Goal: Task Accomplishment & Management: Complete application form

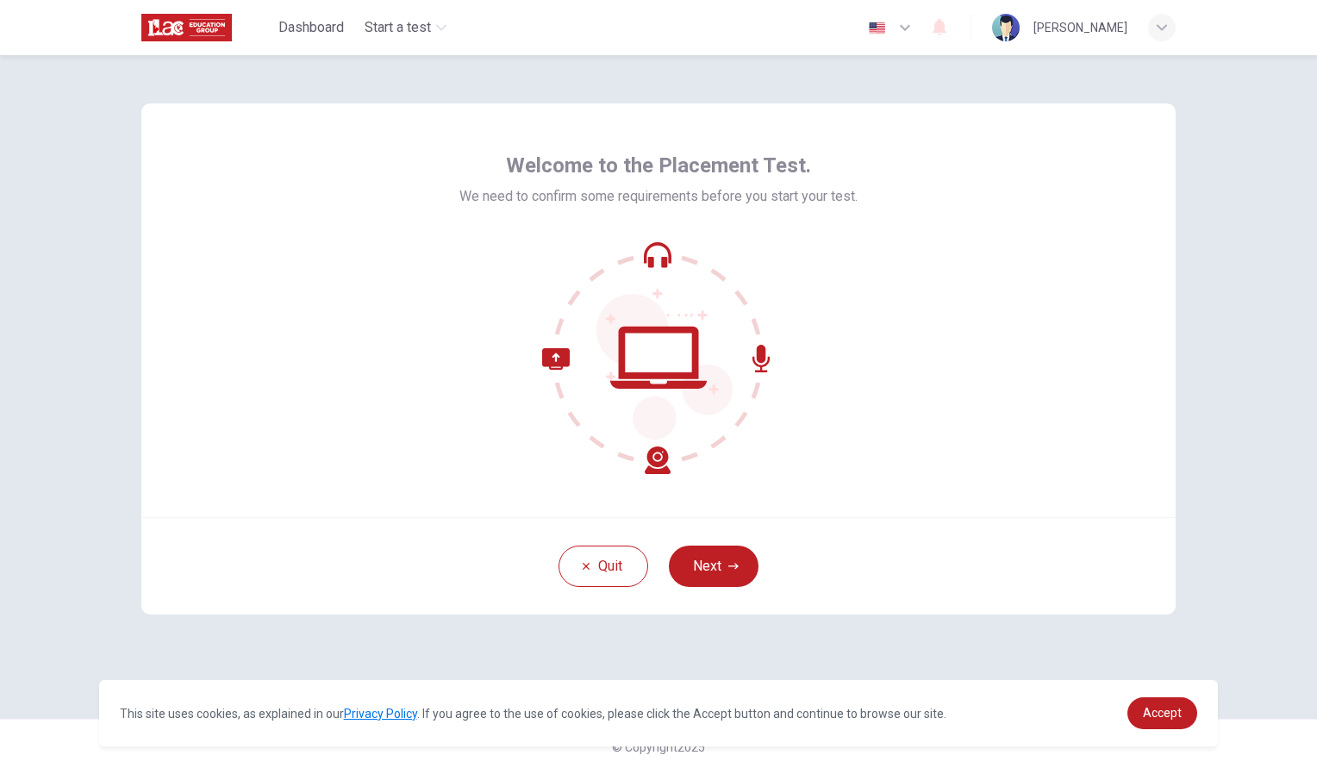
click at [459, 187] on span "We need to confirm some requirements before you start your test." at bounding box center [658, 196] width 398 height 21
drag, startPoint x: 460, startPoint y: 191, endPoint x: 859, endPoint y: 191, distance: 399.1
click at [858, 191] on span "We need to confirm some requirements before you start your test." at bounding box center [658, 196] width 398 height 21
click at [966, 369] on div "Welcome to the Placement Test. We need to confirm some requirements before you …" at bounding box center [658, 310] width 1034 height 414
click at [722, 571] on button "Next" at bounding box center [714, 566] width 90 height 41
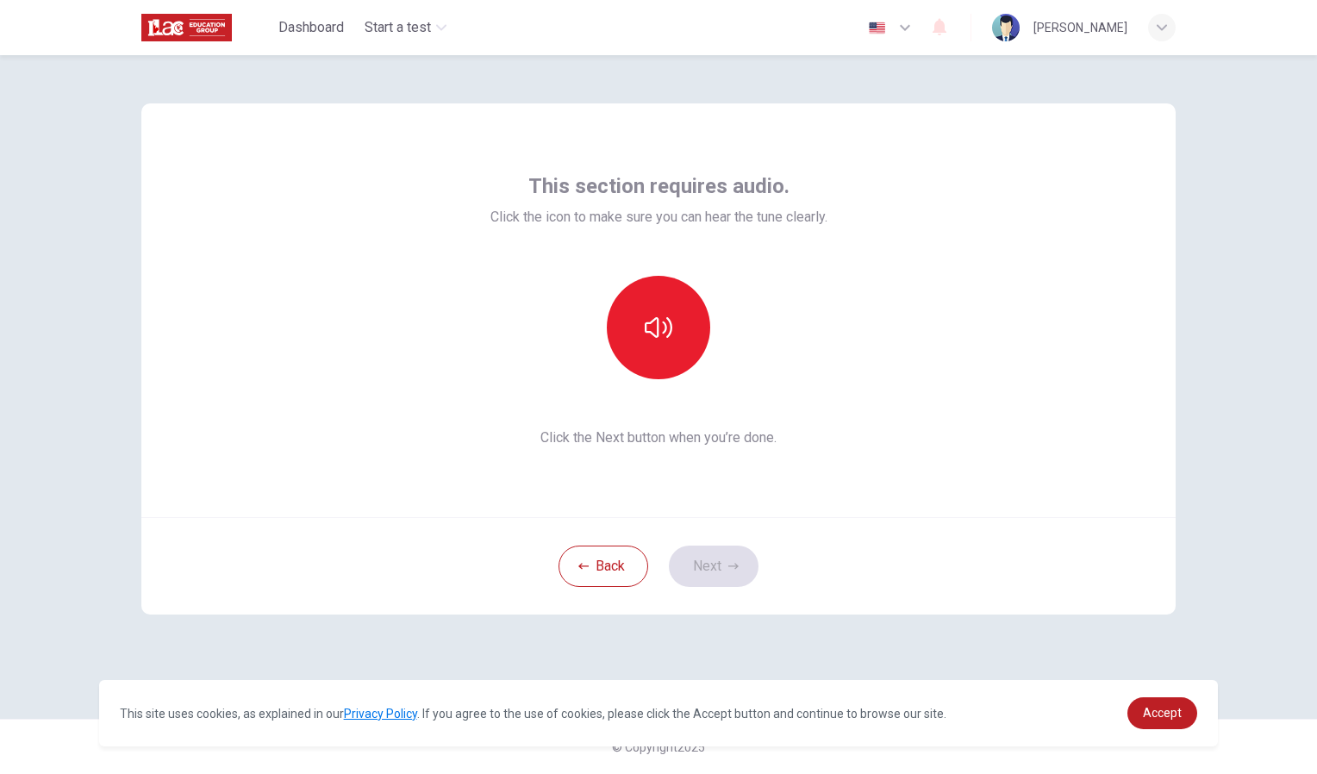
drag, startPoint x: 1226, startPoint y: 295, endPoint x: 1184, endPoint y: 298, distance: 41.5
click at [1226, 295] on div "This section requires audio. Click the icon to make sure you can hear the tune …" at bounding box center [658, 414] width 1317 height 719
click at [680, 328] on button "button" at bounding box center [658, 327] width 103 height 103
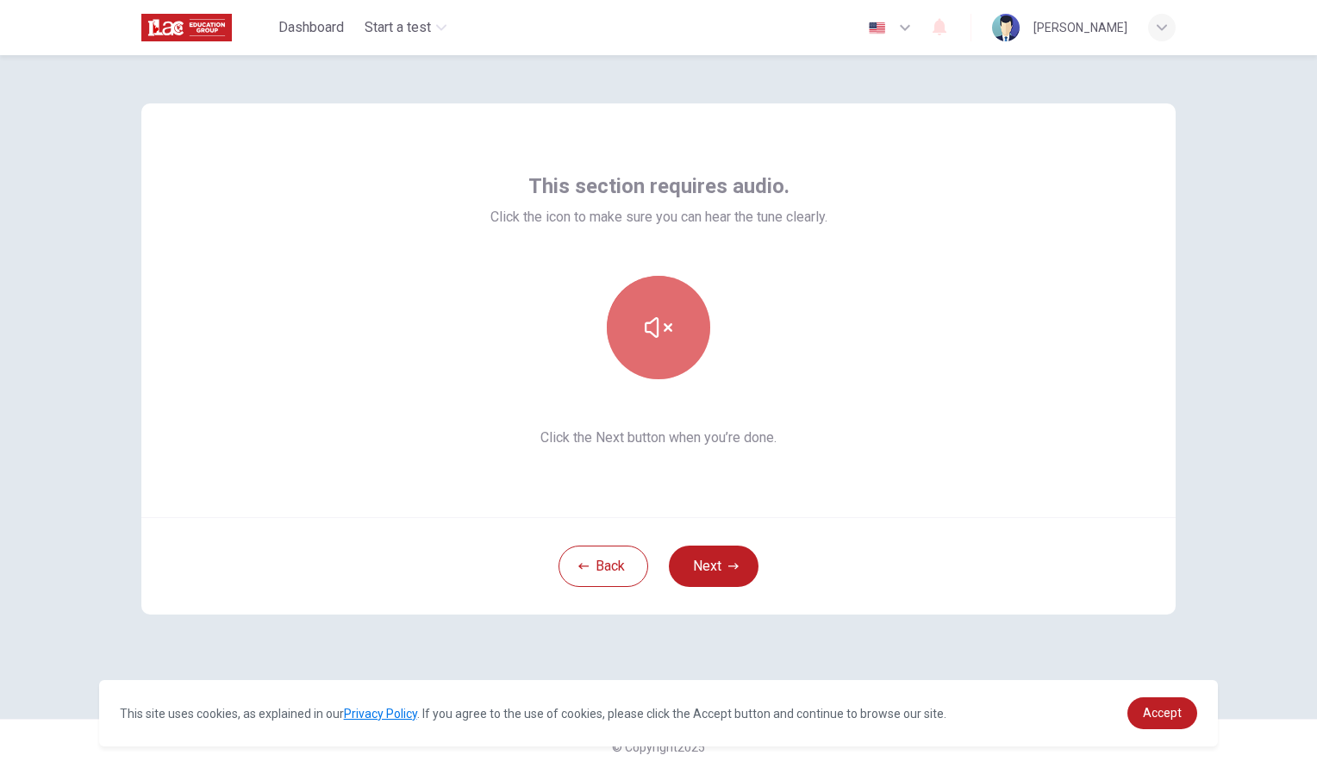
click at [680, 328] on button "button" at bounding box center [658, 327] width 103 height 103
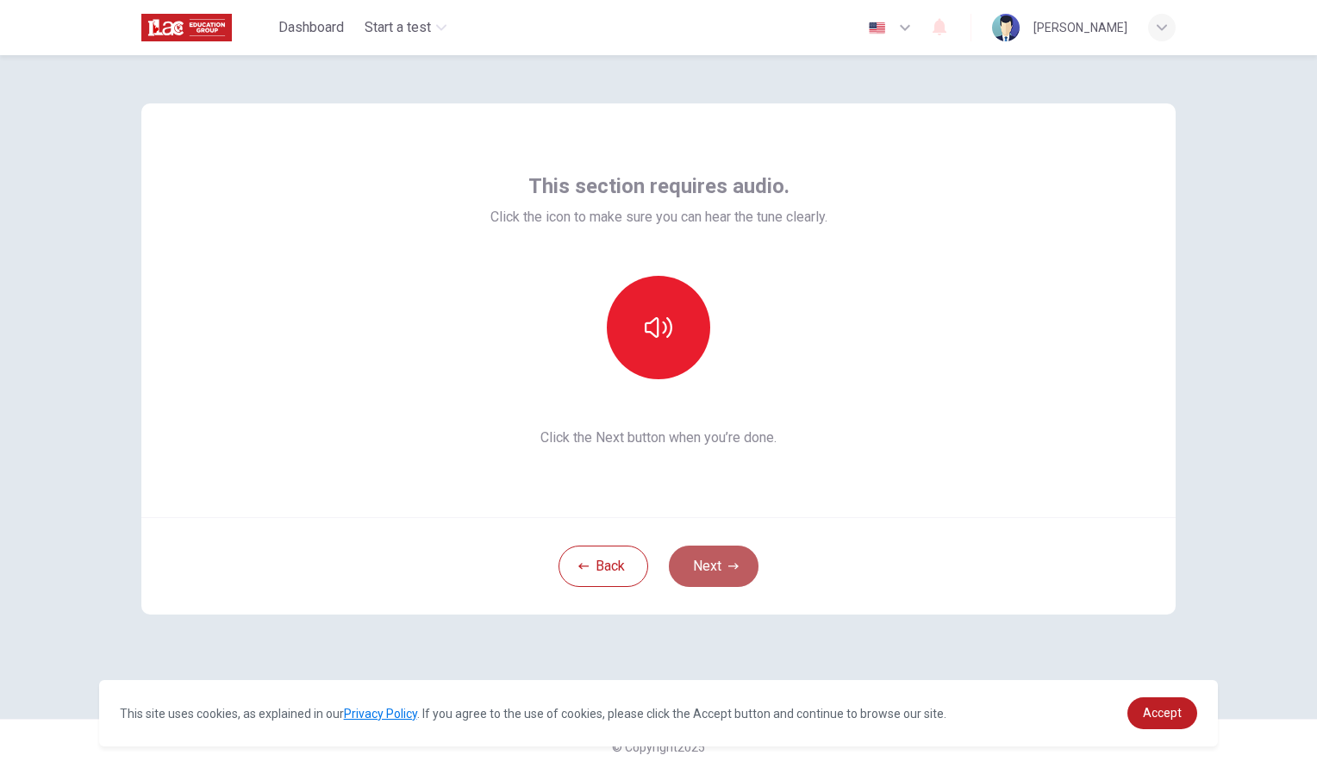
click at [709, 576] on button "Next" at bounding box center [714, 566] width 90 height 41
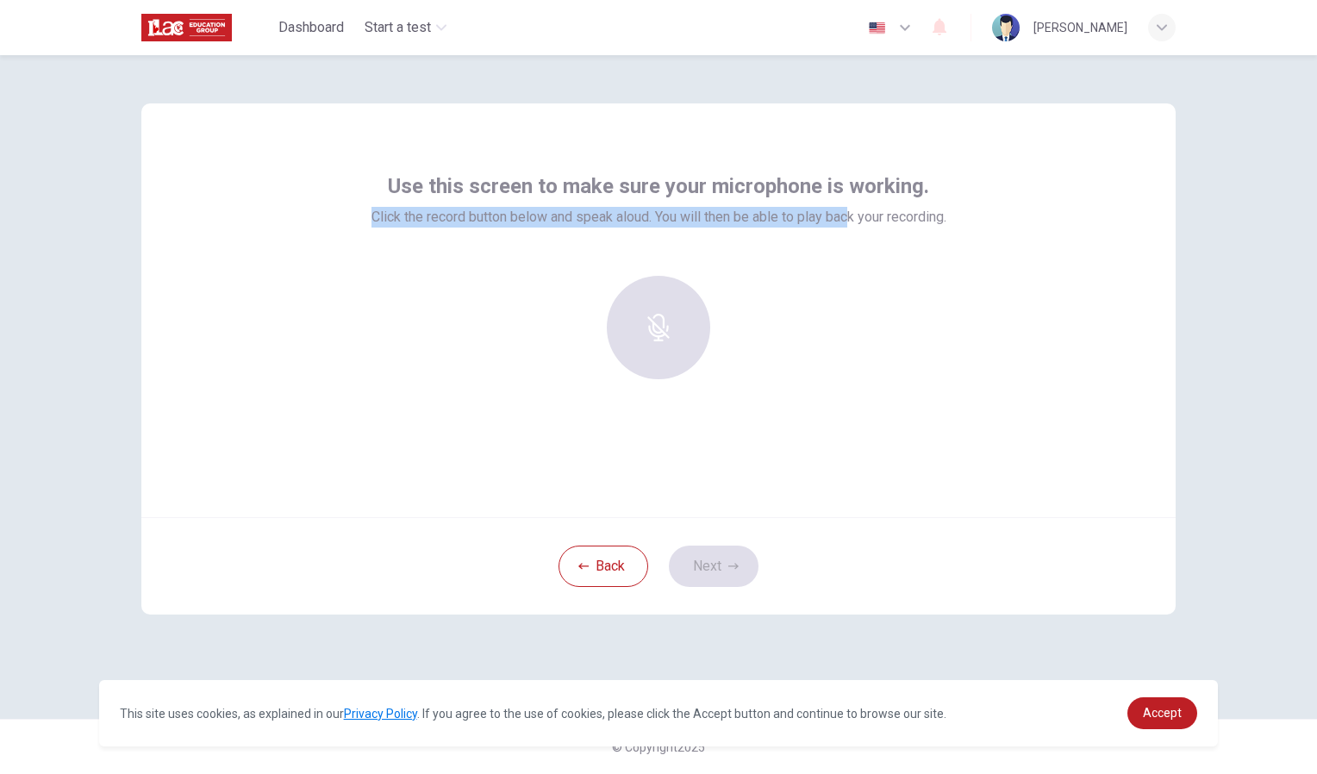
drag, startPoint x: 369, startPoint y: 211, endPoint x: 860, endPoint y: 213, distance: 491.4
click at [860, 213] on span "Click the record button below and speak aloud. You will then be able to play ba…" at bounding box center [659, 217] width 575 height 21
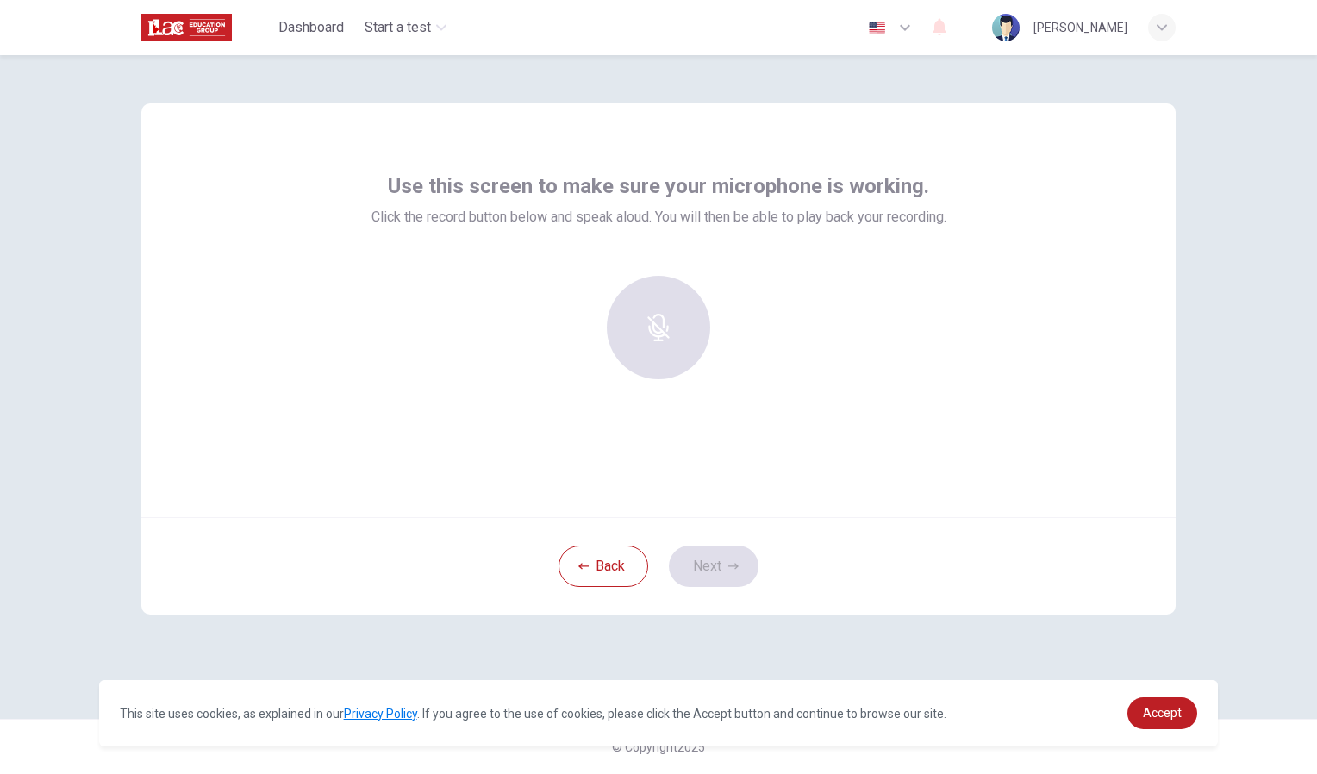
drag, startPoint x: 860, startPoint y: 213, endPoint x: 853, endPoint y: 266, distance: 53.9
click at [853, 266] on div "Use this screen to make sure your microphone is working. Click the record butto…" at bounding box center [659, 282] width 575 height 221
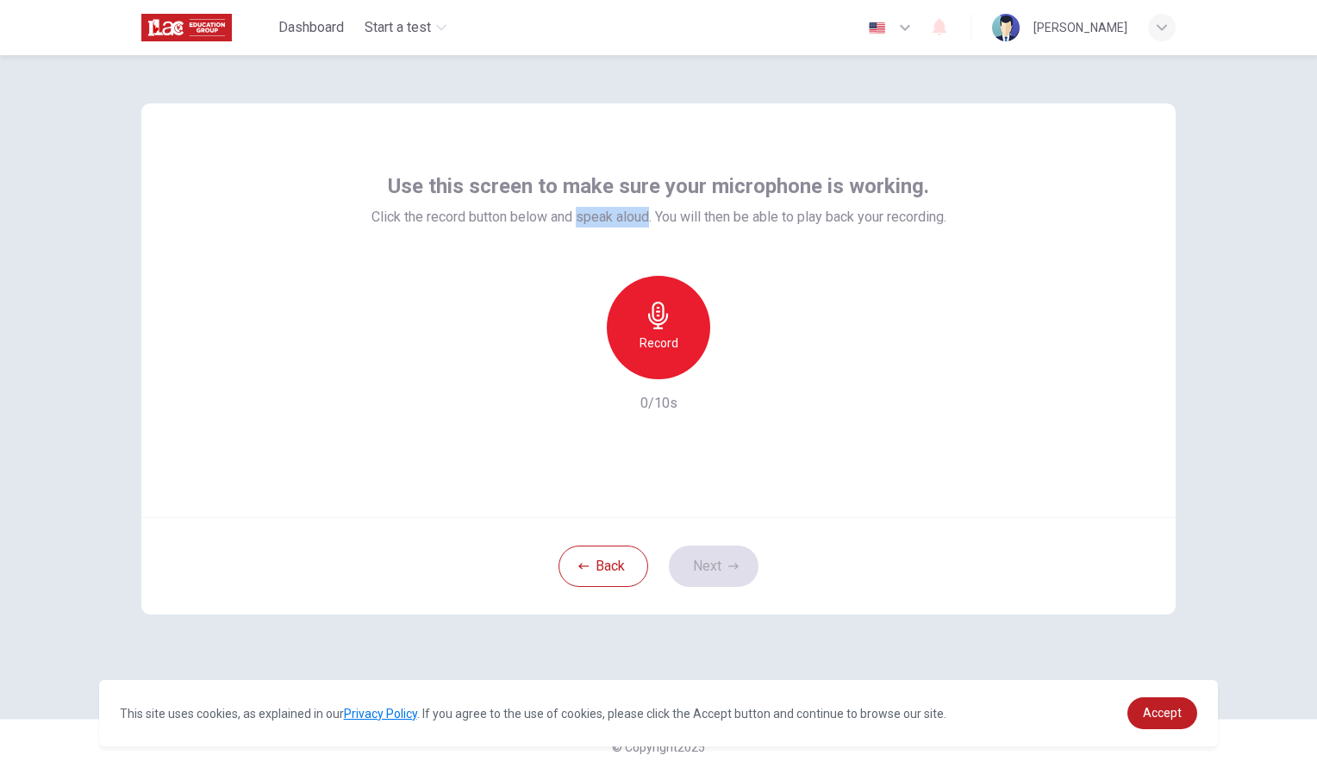
drag, startPoint x: 572, startPoint y: 217, endPoint x: 647, endPoint y: 208, distance: 74.7
click at [647, 208] on span "Click the record button below and speak aloud. You will then be able to play ba…" at bounding box center [659, 217] width 575 height 21
click at [685, 313] on div "Record" at bounding box center [658, 327] width 103 height 103
click at [685, 313] on div "Stop" at bounding box center [658, 327] width 103 height 103
click at [898, 359] on div "Record 4/10s" at bounding box center [659, 345] width 572 height 138
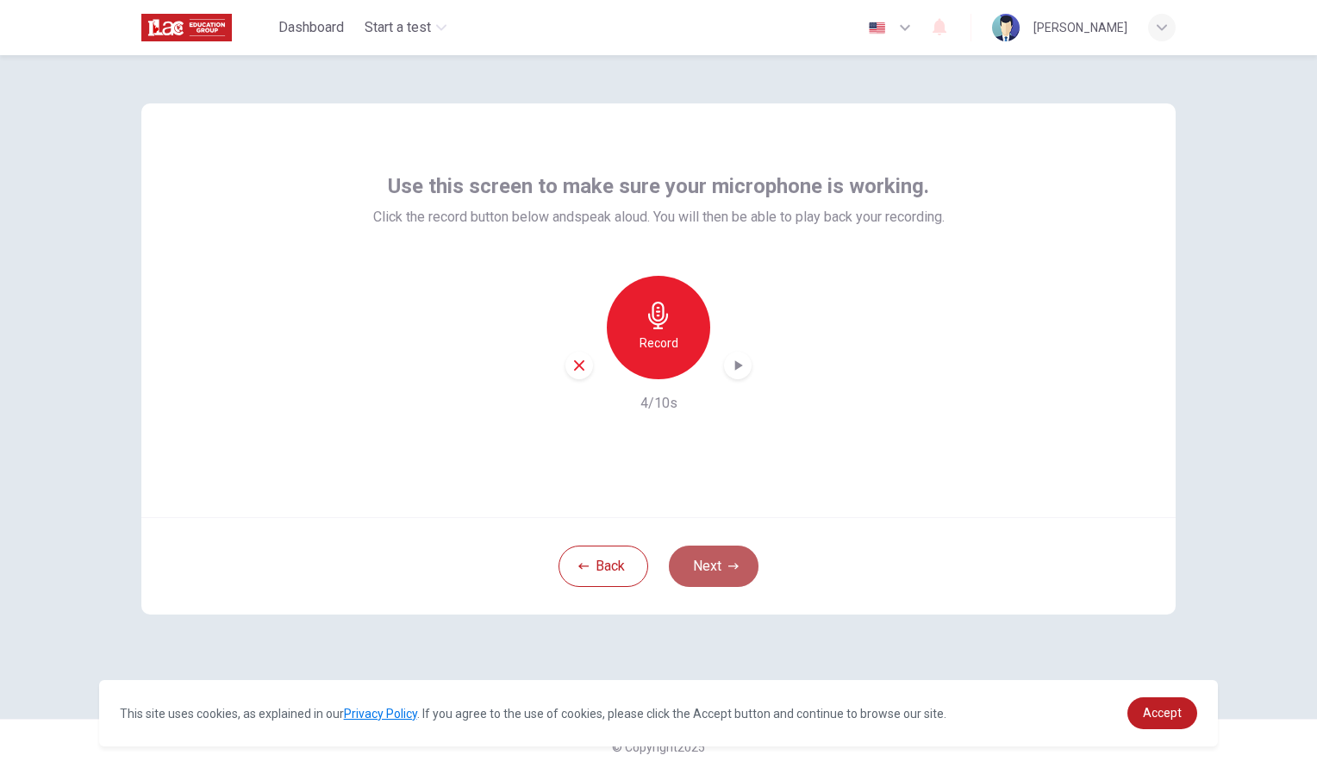
click at [720, 553] on button "Next" at bounding box center [714, 566] width 90 height 41
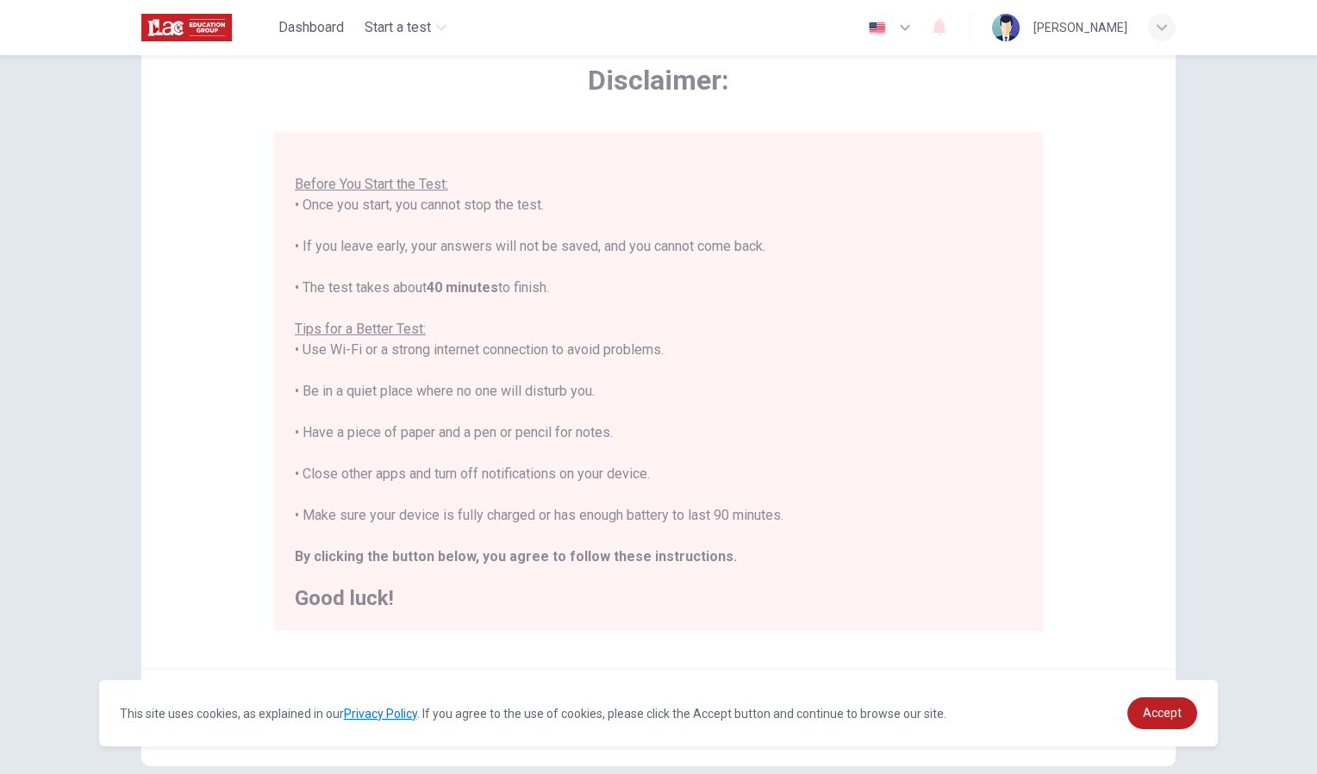
scroll to position [153, 0]
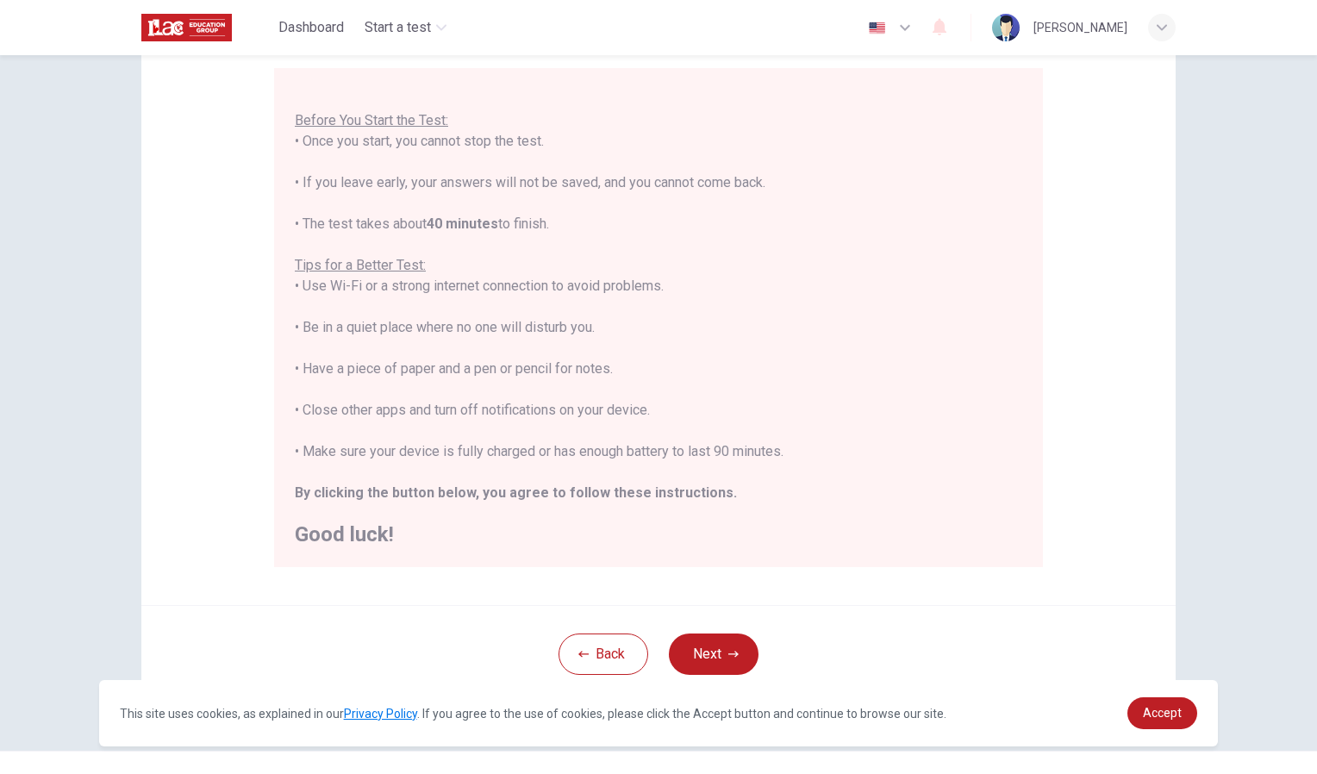
click at [830, 556] on div "You are about to start a Placement Test . Before You Start the Test: • Once you…" at bounding box center [658, 317] width 769 height 499
click at [693, 644] on button "Next" at bounding box center [714, 654] width 90 height 41
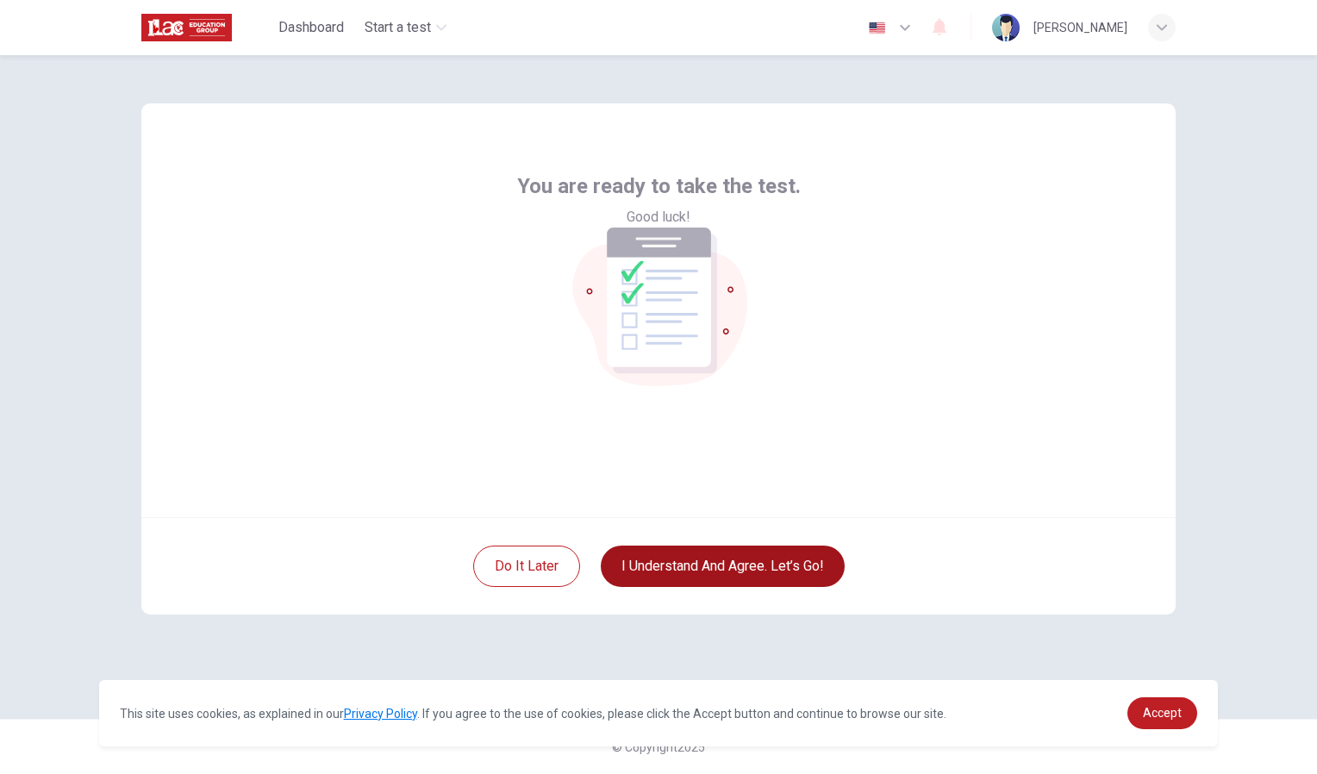
scroll to position [0, 0]
click at [664, 558] on button "I understand and agree. Let’s go!" at bounding box center [723, 566] width 244 height 41
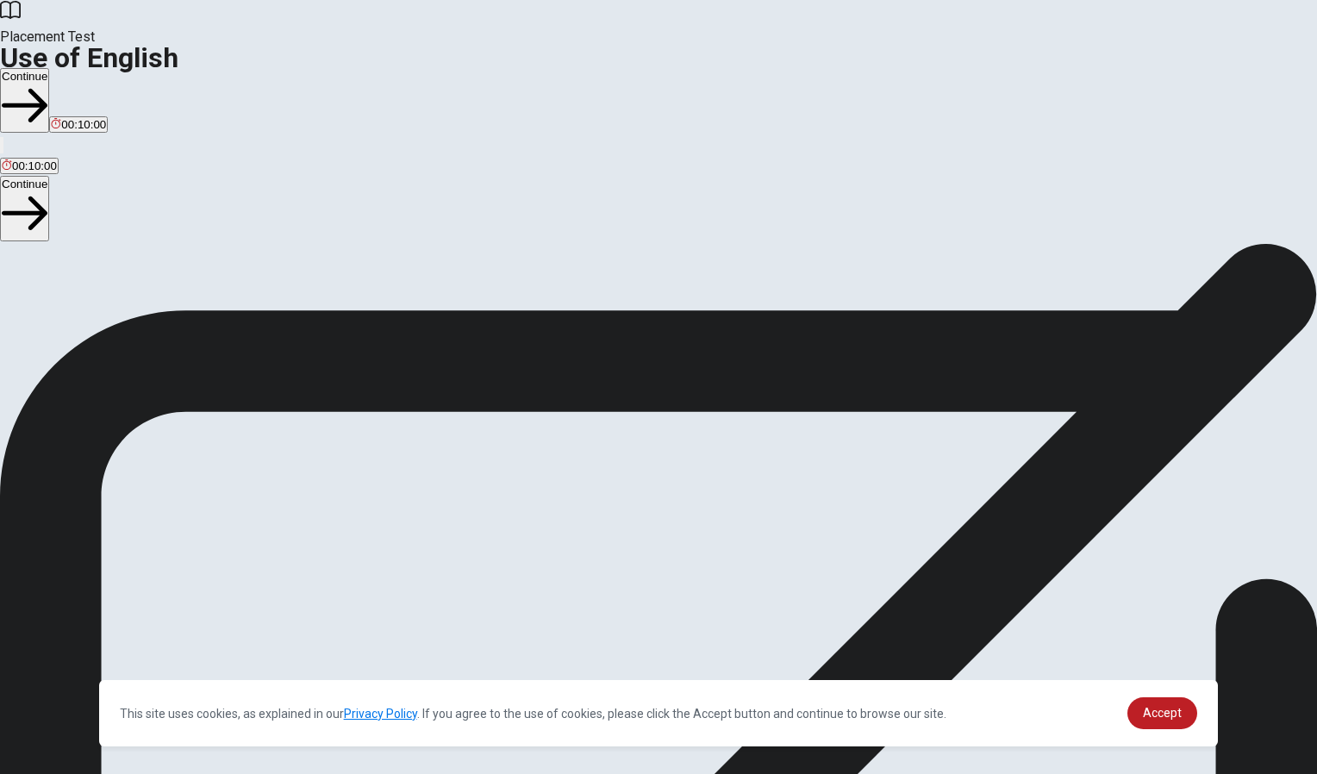
click at [197, 356] on span "You will answer 30 questions in total: • 15 grammar questions • 15 vocabulary q…" at bounding box center [212, 408] width 425 height 327
click at [199, 355] on span "You will answer 30 questions in total: • 15 grammar questions • 15 vocabulary q…" at bounding box center [212, 408] width 425 height 327
drag, startPoint x: 199, startPoint y: 355, endPoint x: 256, endPoint y: 372, distance: 59.5
click at [256, 372] on span "You will answer 30 questions in total: • 15 grammar questions • 15 vocabulary q…" at bounding box center [212, 408] width 425 height 327
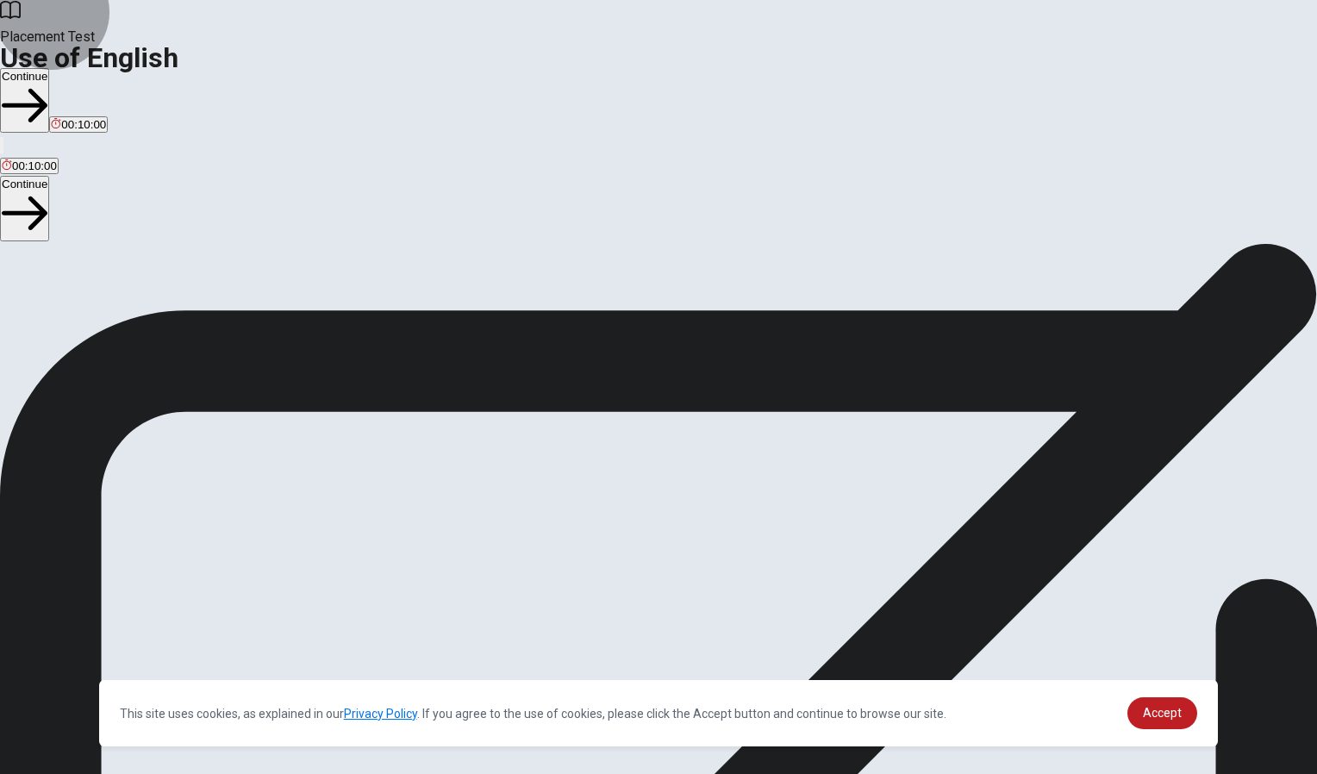
click at [49, 68] on button "Continue" at bounding box center [24, 100] width 49 height 65
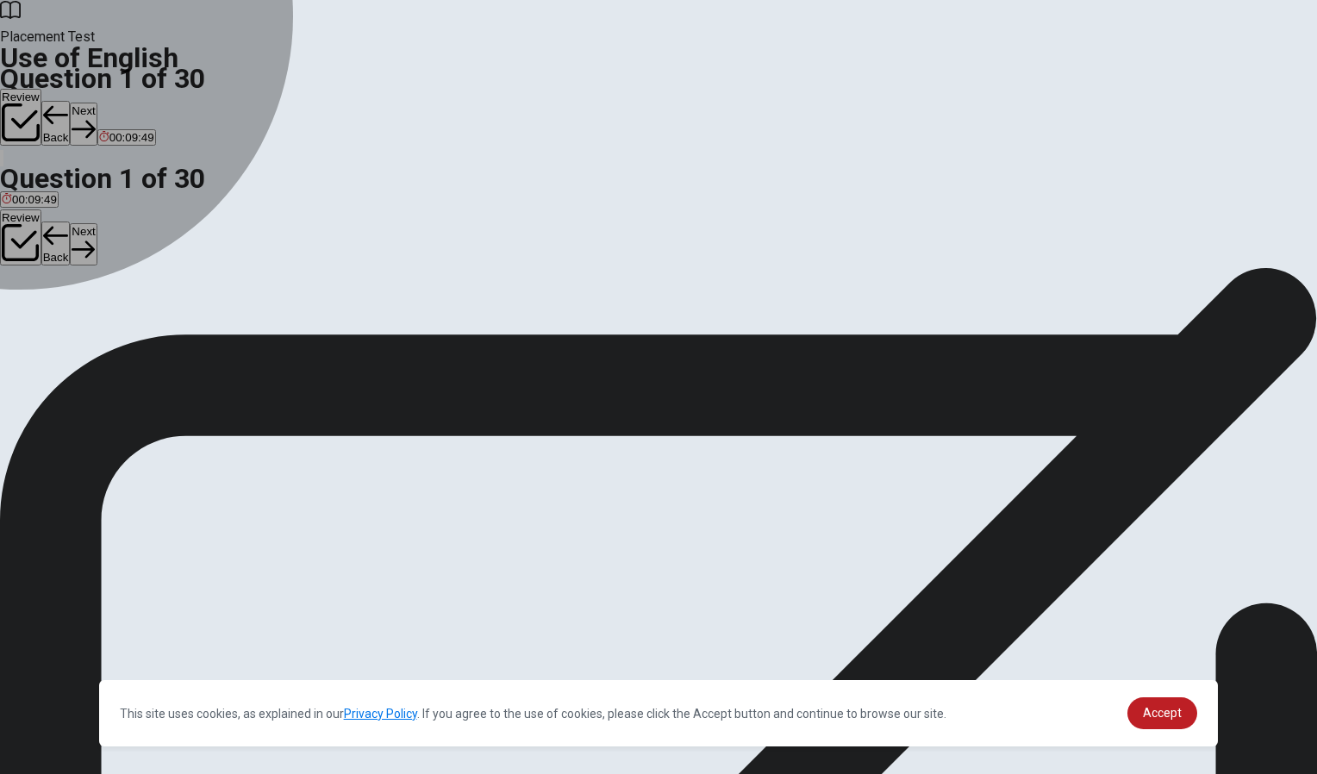
click at [96, 323] on div "B" at bounding box center [73, 316] width 46 height 13
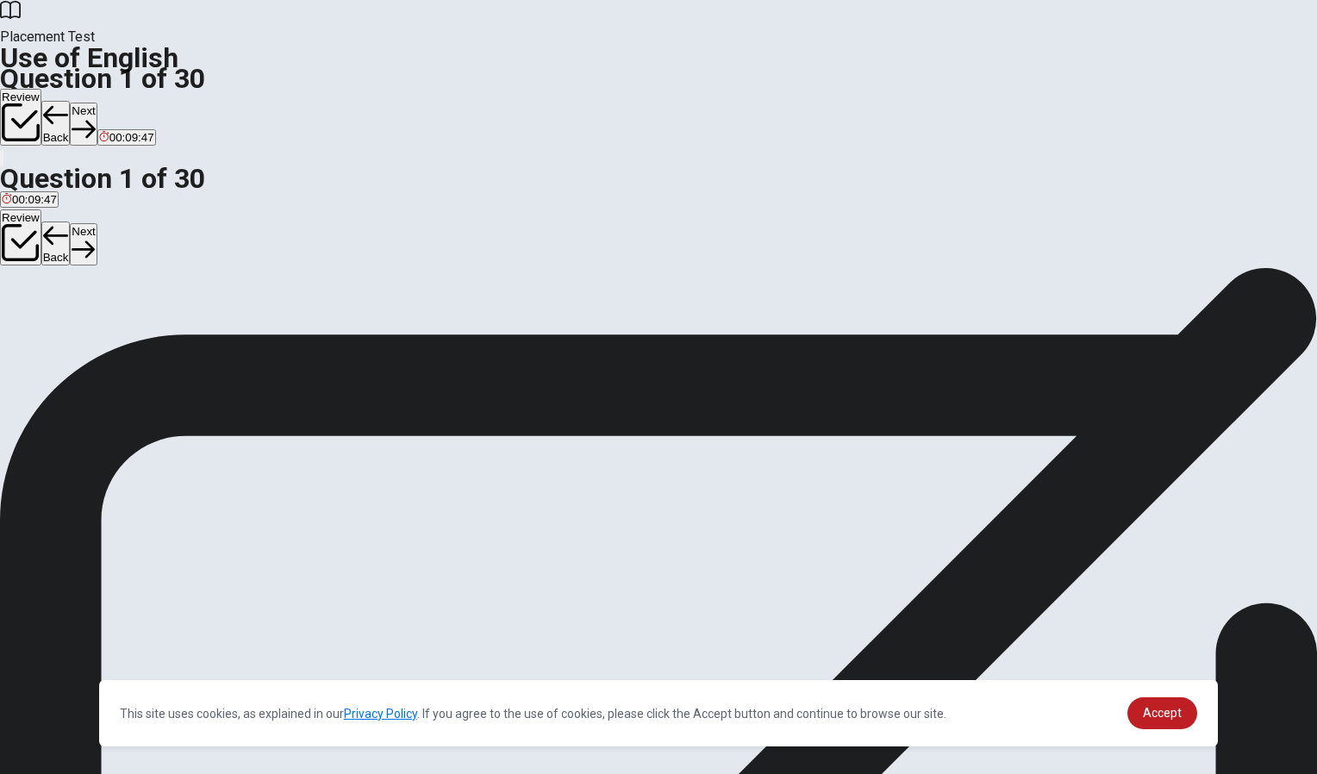
scroll to position [4, 0]
click at [97, 103] on button "Next" at bounding box center [83, 124] width 27 height 42
click at [101, 332] on span "Have" at bounding box center [87, 325] width 27 height 13
click at [97, 103] on button "Next" at bounding box center [83, 124] width 27 height 42
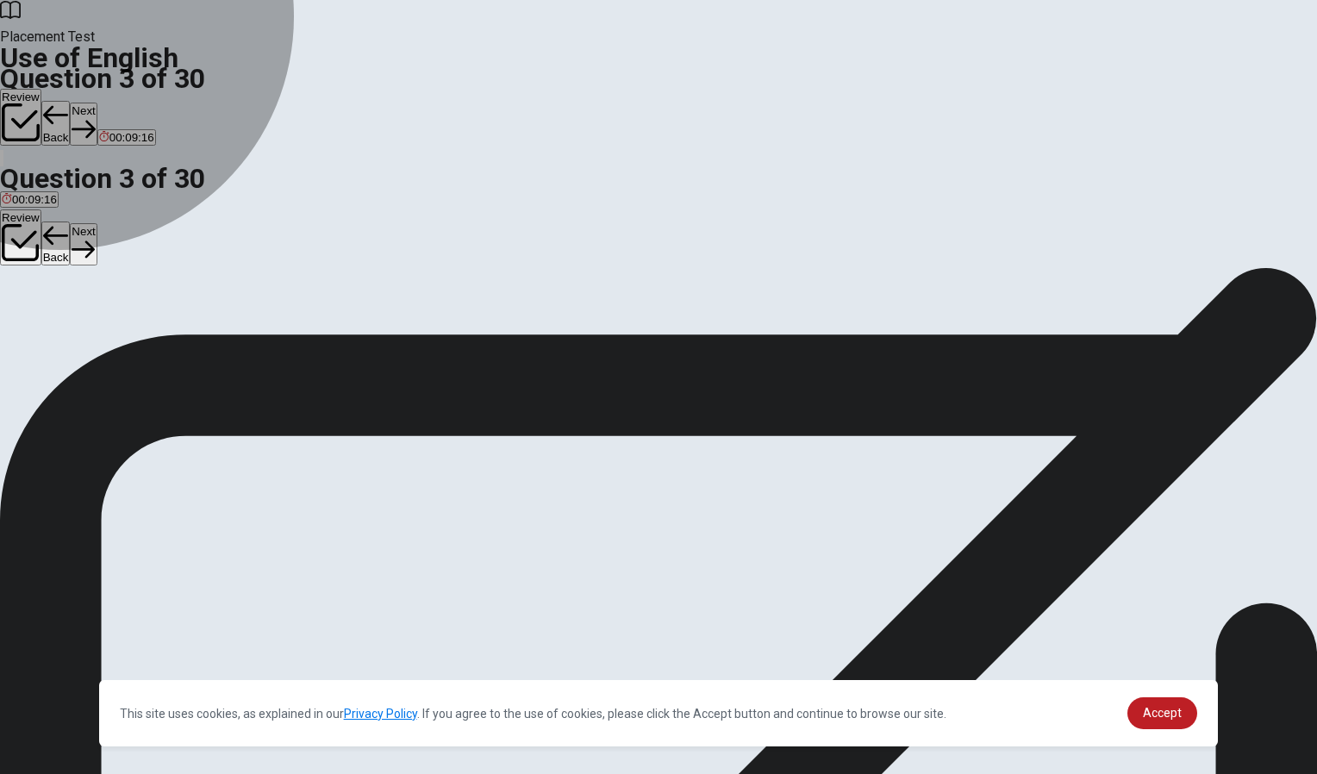
click at [78, 332] on span "will" at bounding box center [70, 325] width 16 height 13
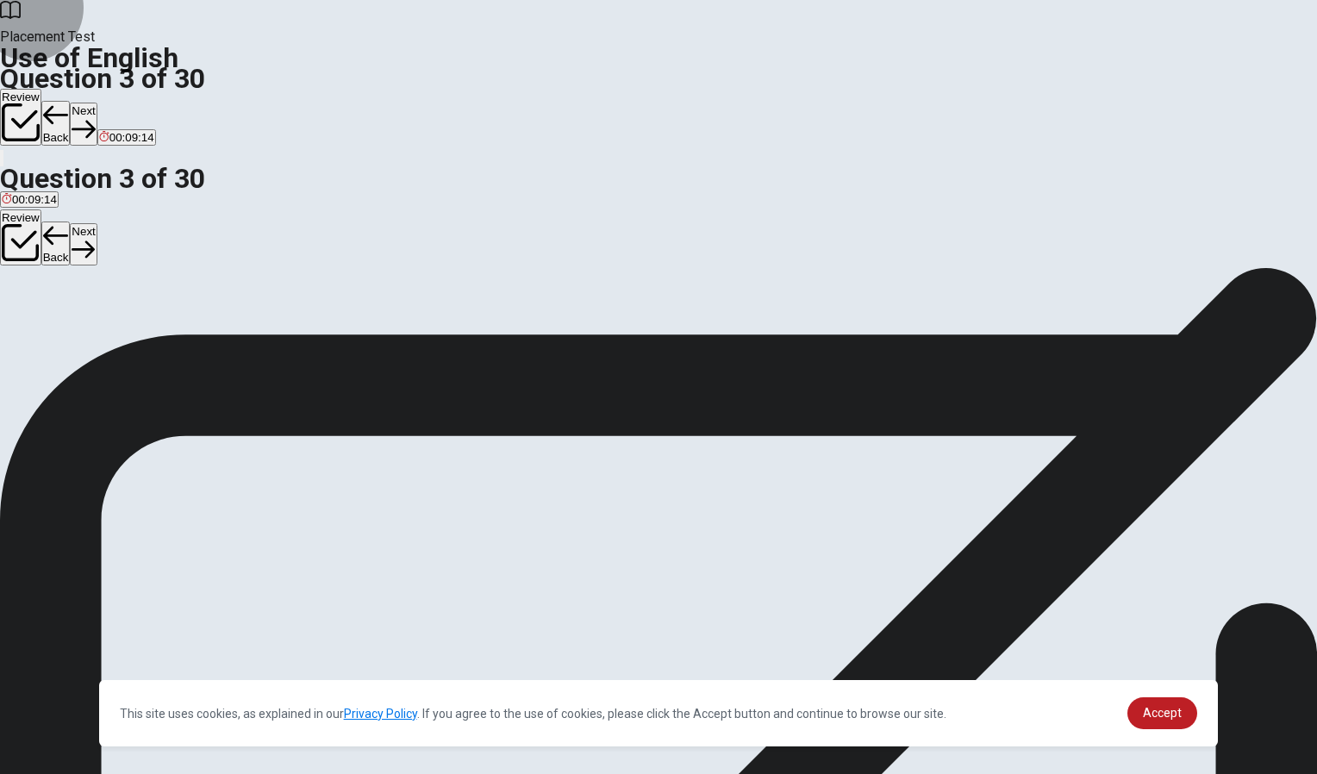
click at [97, 103] on button "Next" at bounding box center [83, 124] width 27 height 42
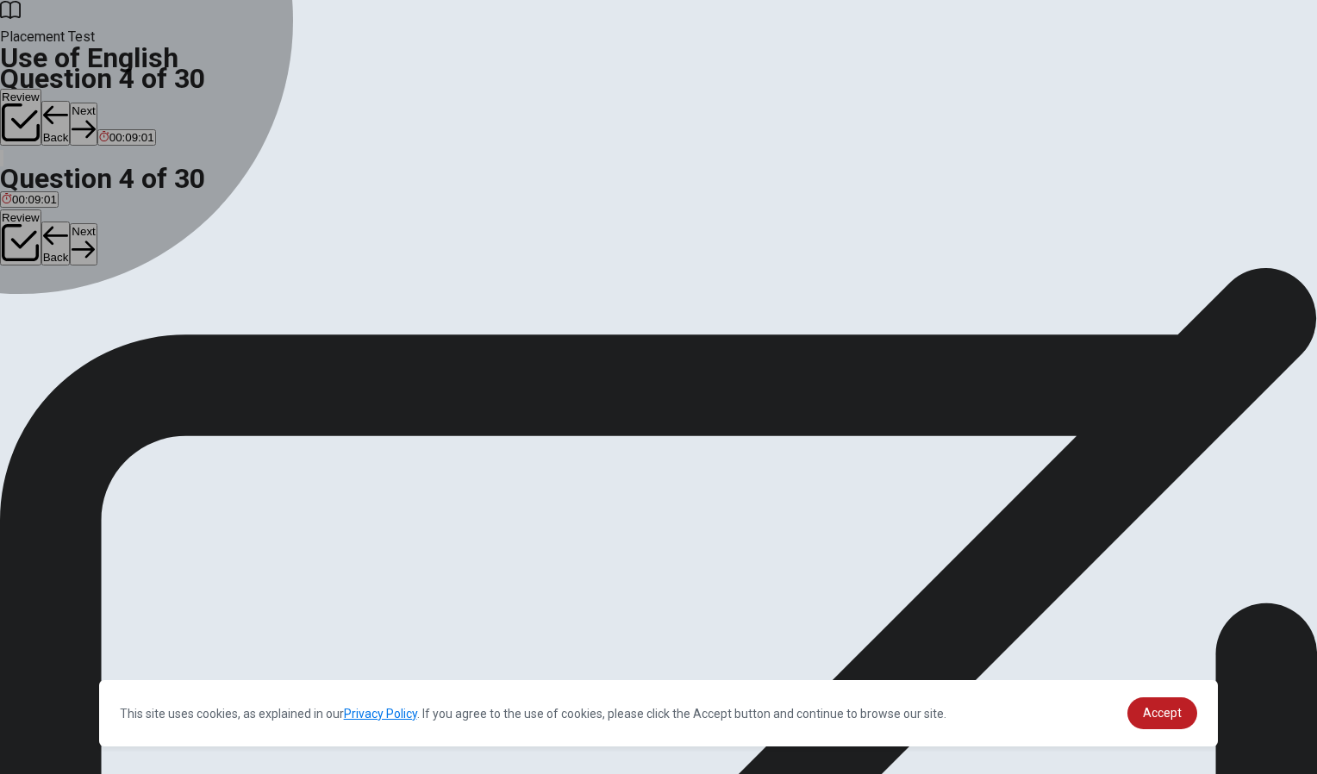
click at [235, 319] on div "D" at bounding box center [205, 312] width 59 height 13
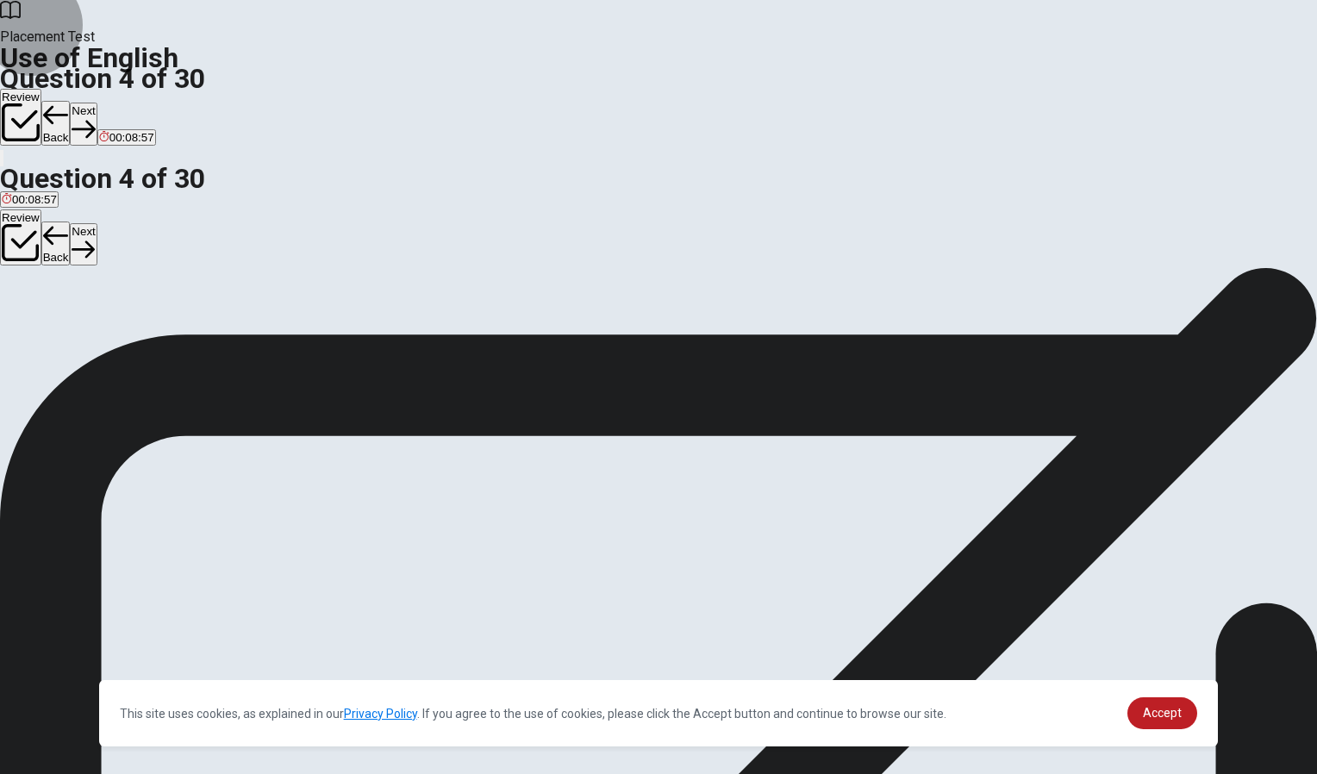
click at [97, 103] on button "Next" at bounding box center [83, 124] width 27 height 42
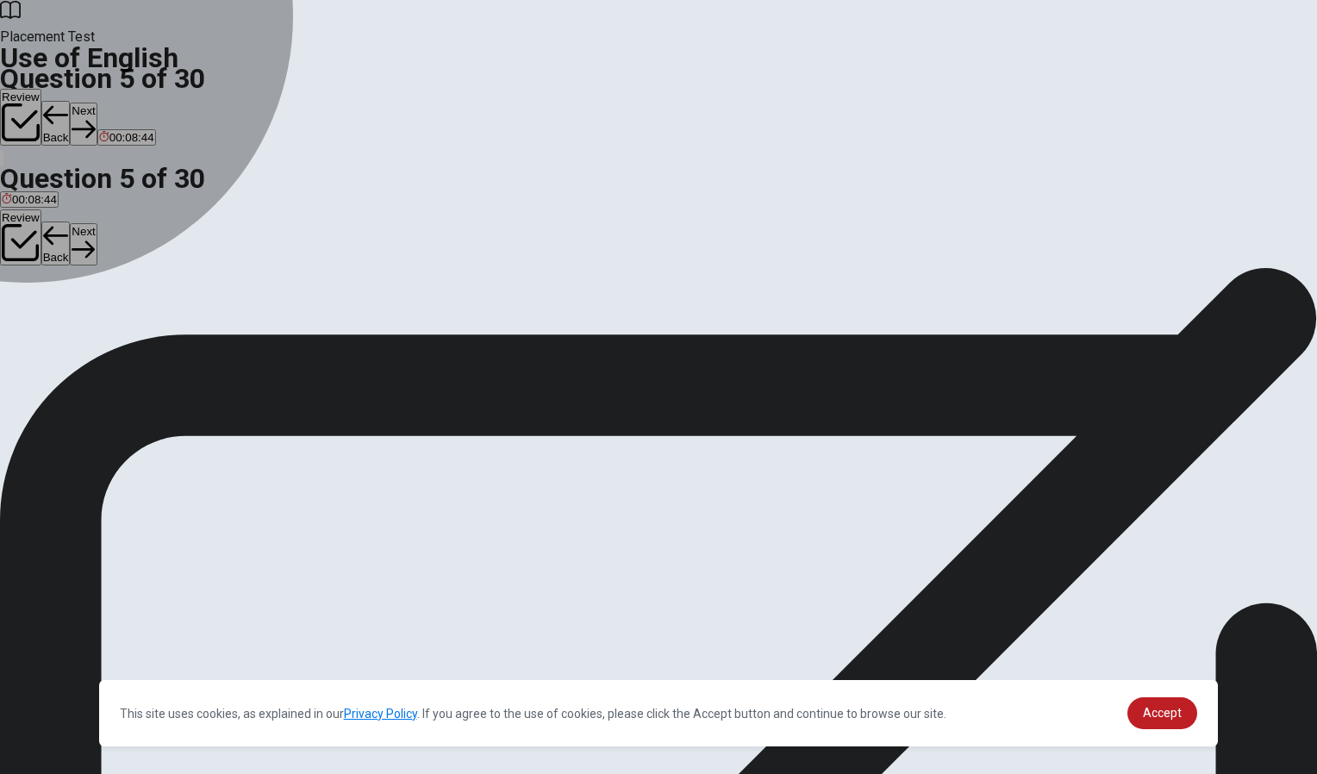
click at [98, 319] on div "D" at bounding box center [86, 312] width 23 height 13
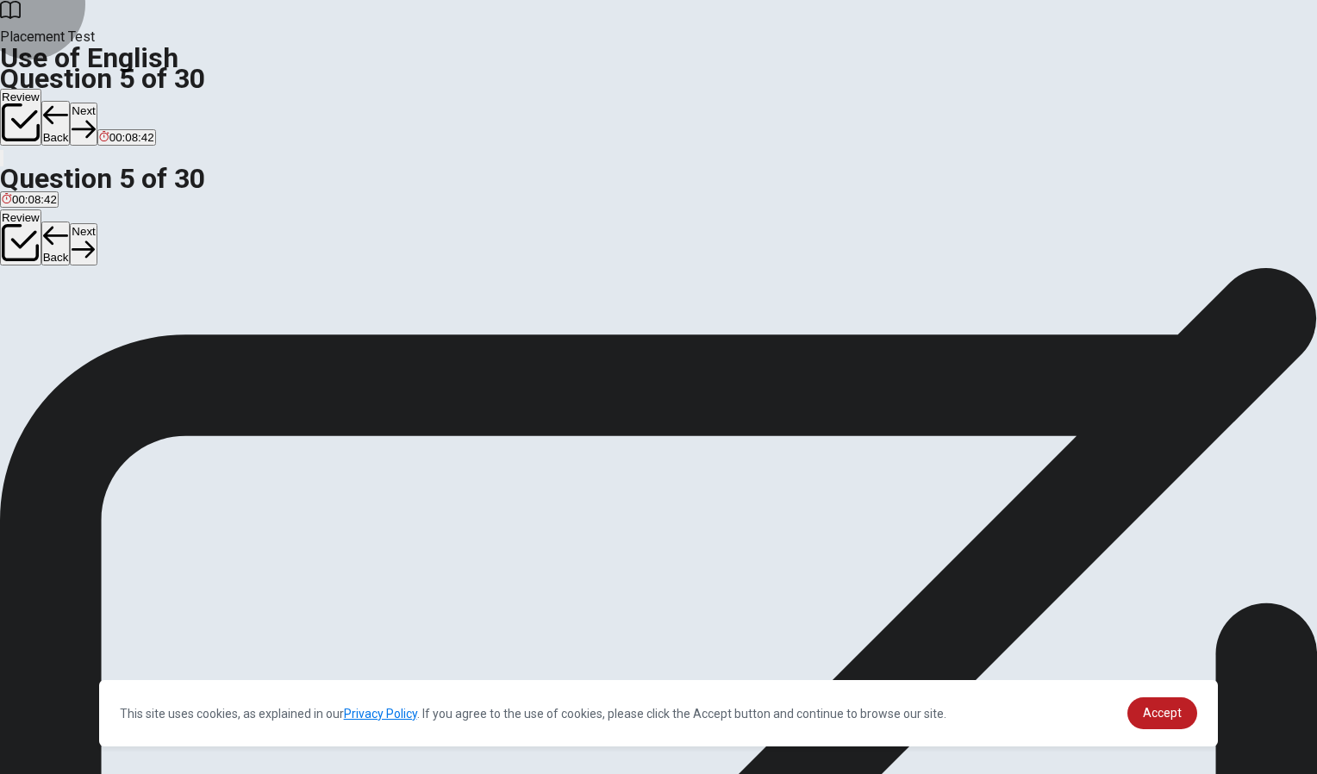
click at [97, 103] on button "Next" at bounding box center [83, 124] width 27 height 42
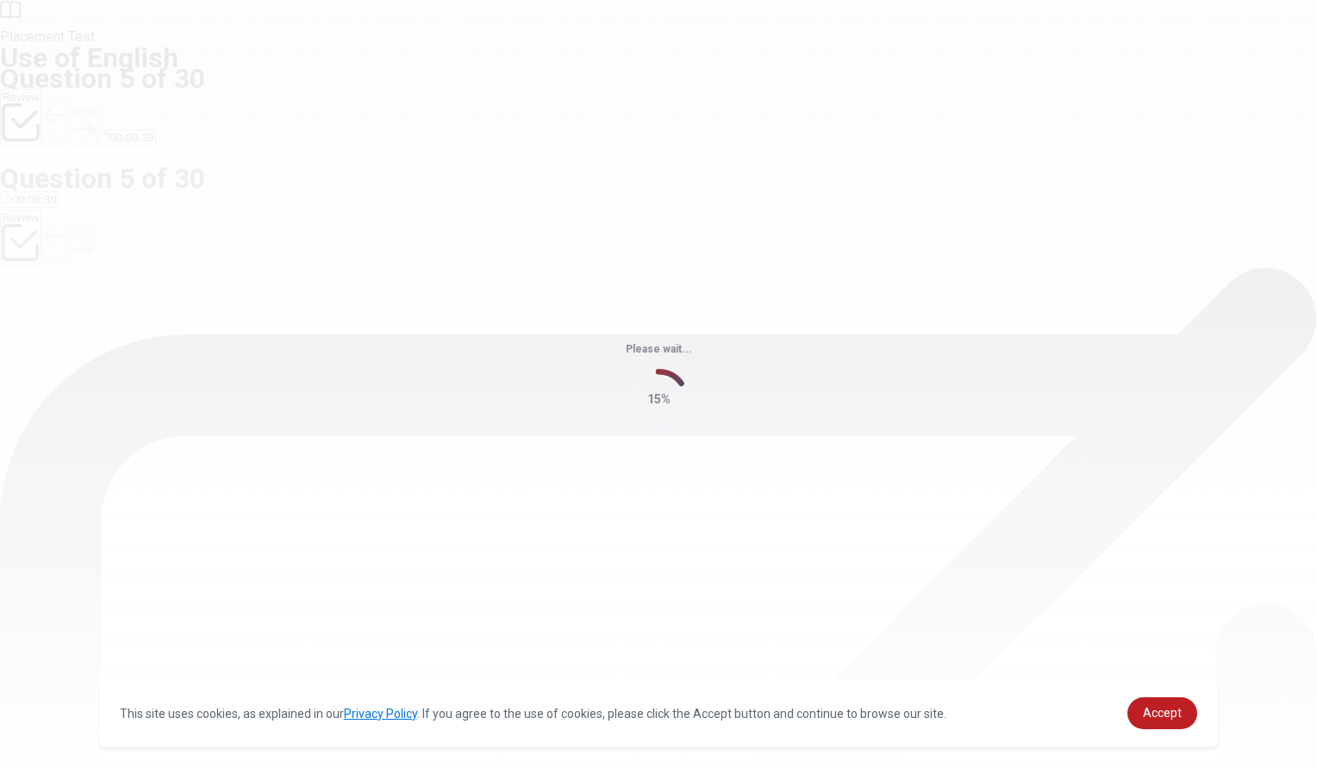
scroll to position [0, 0]
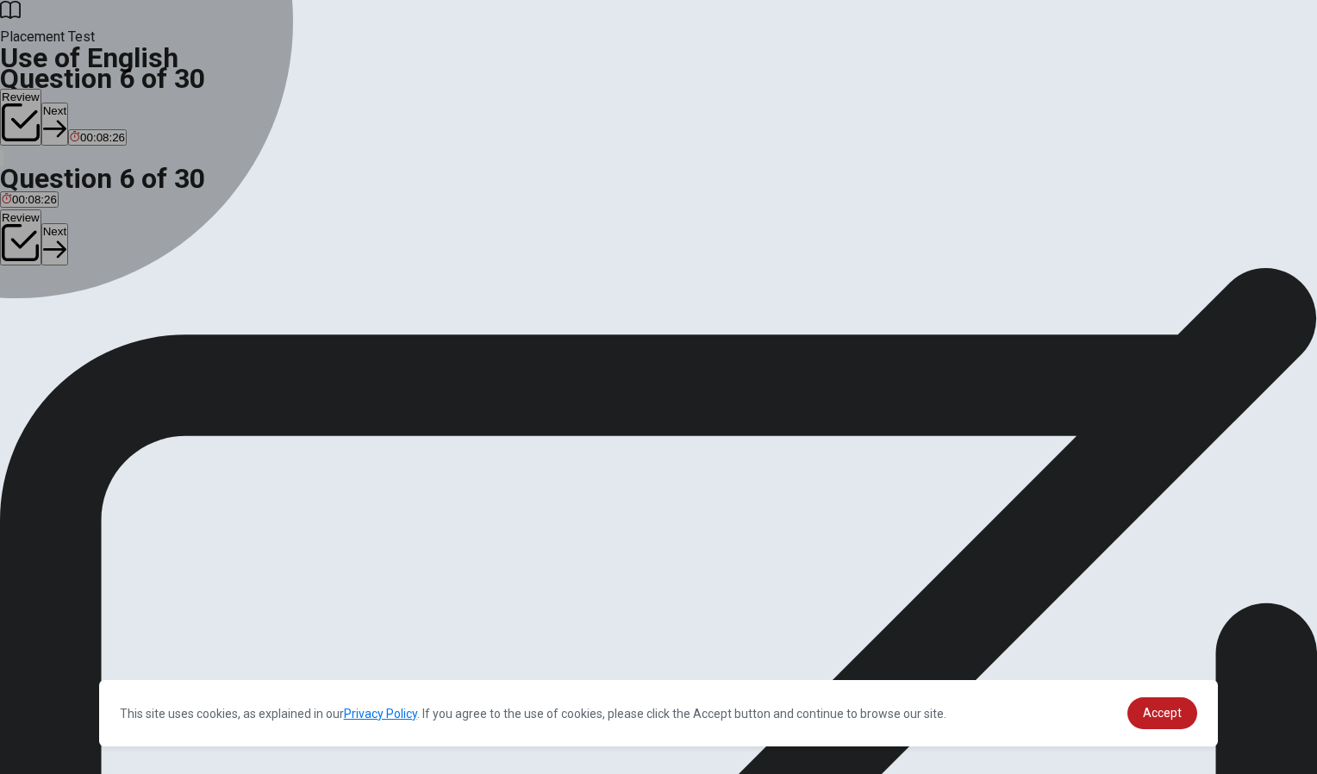
click at [115, 323] on div "D" at bounding box center [104, 316] width 22 height 13
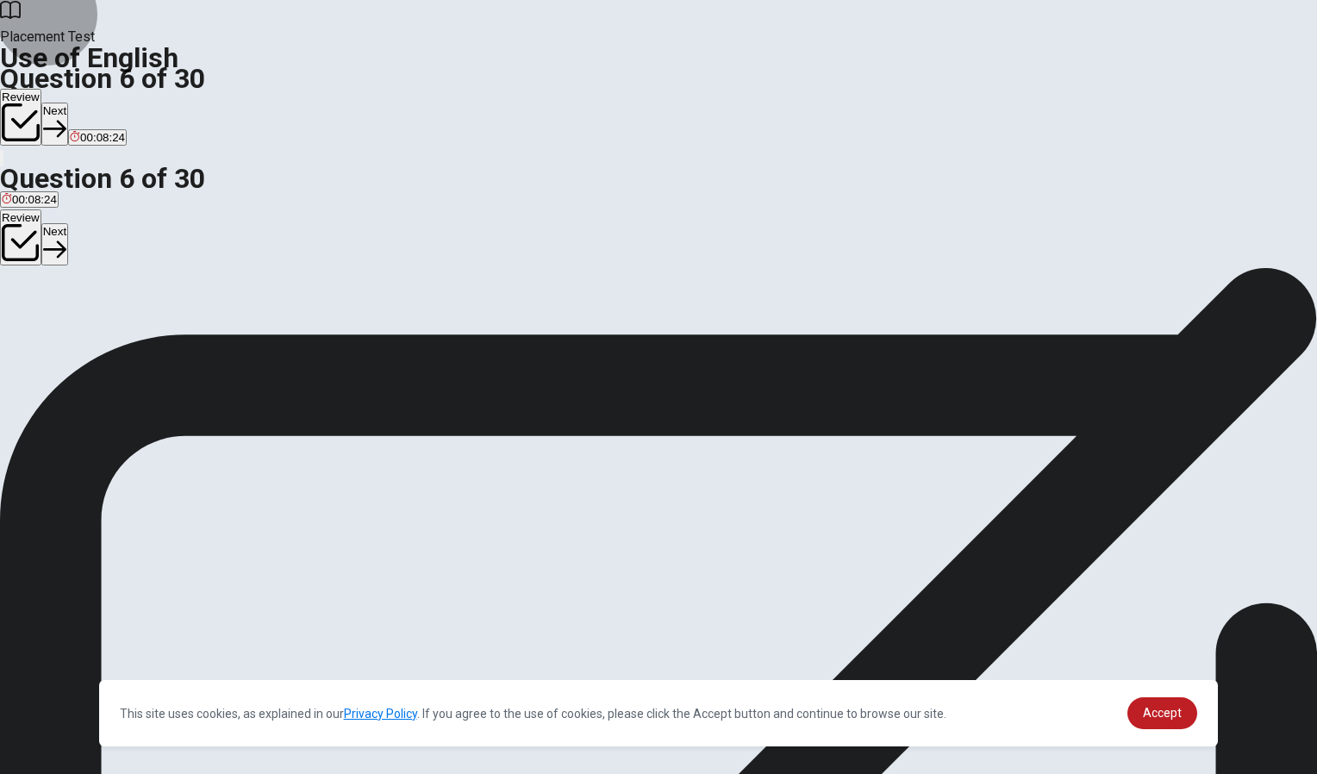
click at [68, 103] on button "Next" at bounding box center [54, 124] width 27 height 42
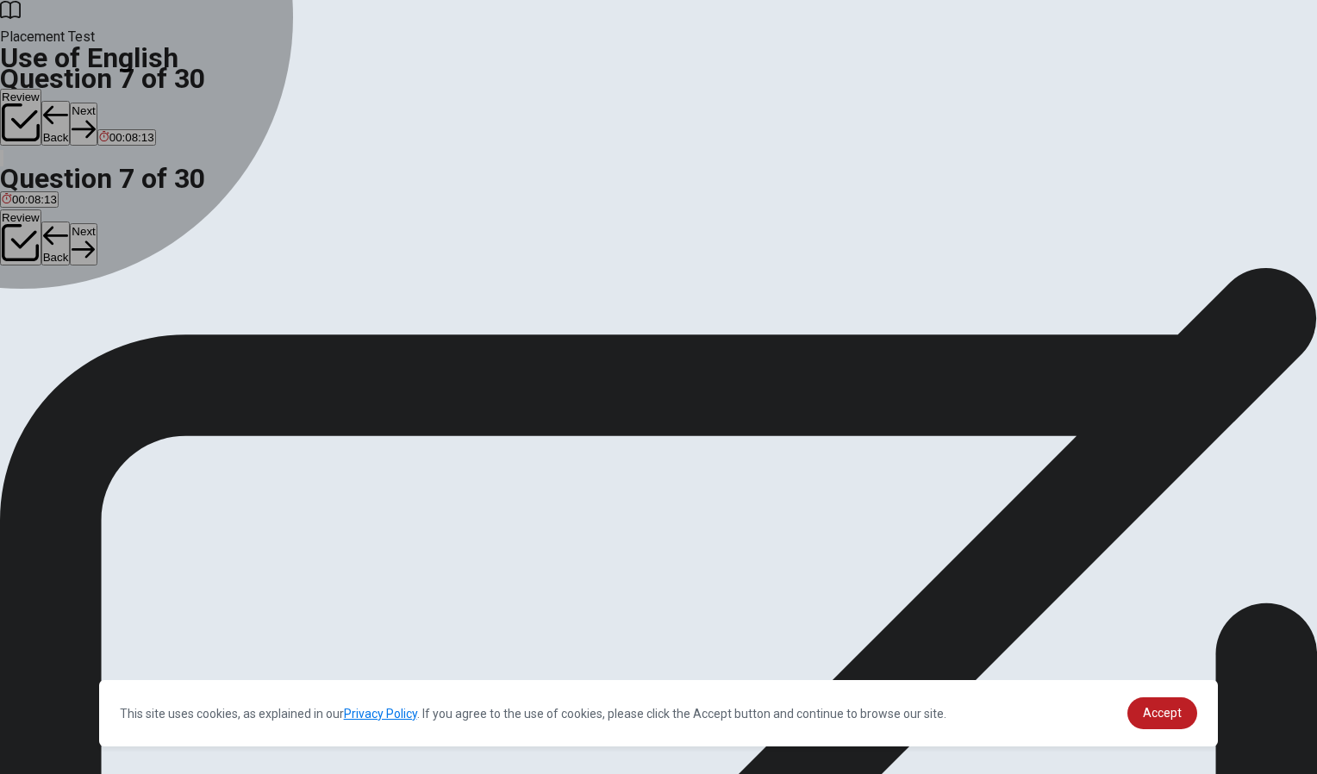
click at [31, 310] on div "A" at bounding box center [16, 316] width 29 height 13
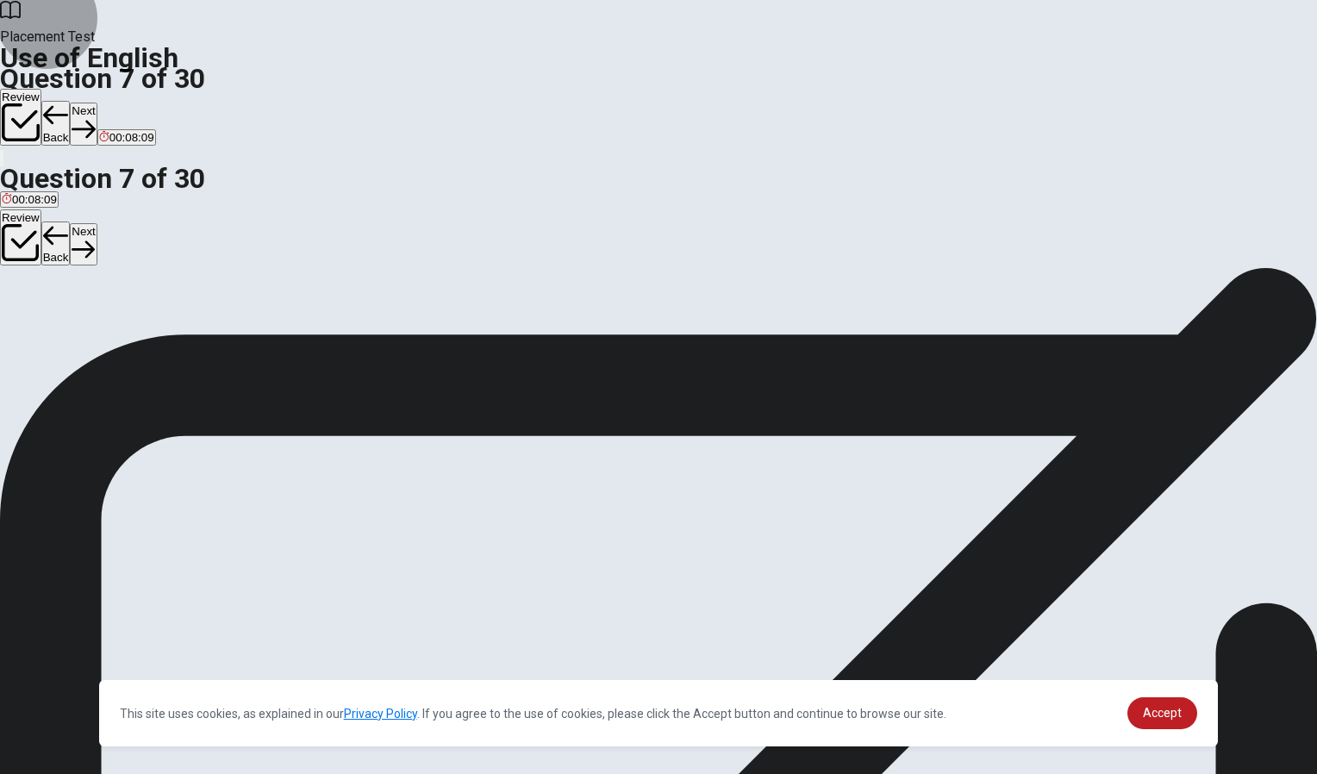
click at [97, 103] on button "Next" at bounding box center [83, 124] width 27 height 42
drag, startPoint x: 579, startPoint y: 219, endPoint x: 629, endPoint y: 217, distance: 50.0
click at [209, 290] on span "Choose the opposite of "together":" at bounding box center [104, 298] width 209 height 16
drag, startPoint x: 629, startPoint y: 217, endPoint x: 596, endPoint y: 221, distance: 33.8
click at [209, 290] on span "Choose the opposite of "together":" at bounding box center [104, 298] width 209 height 16
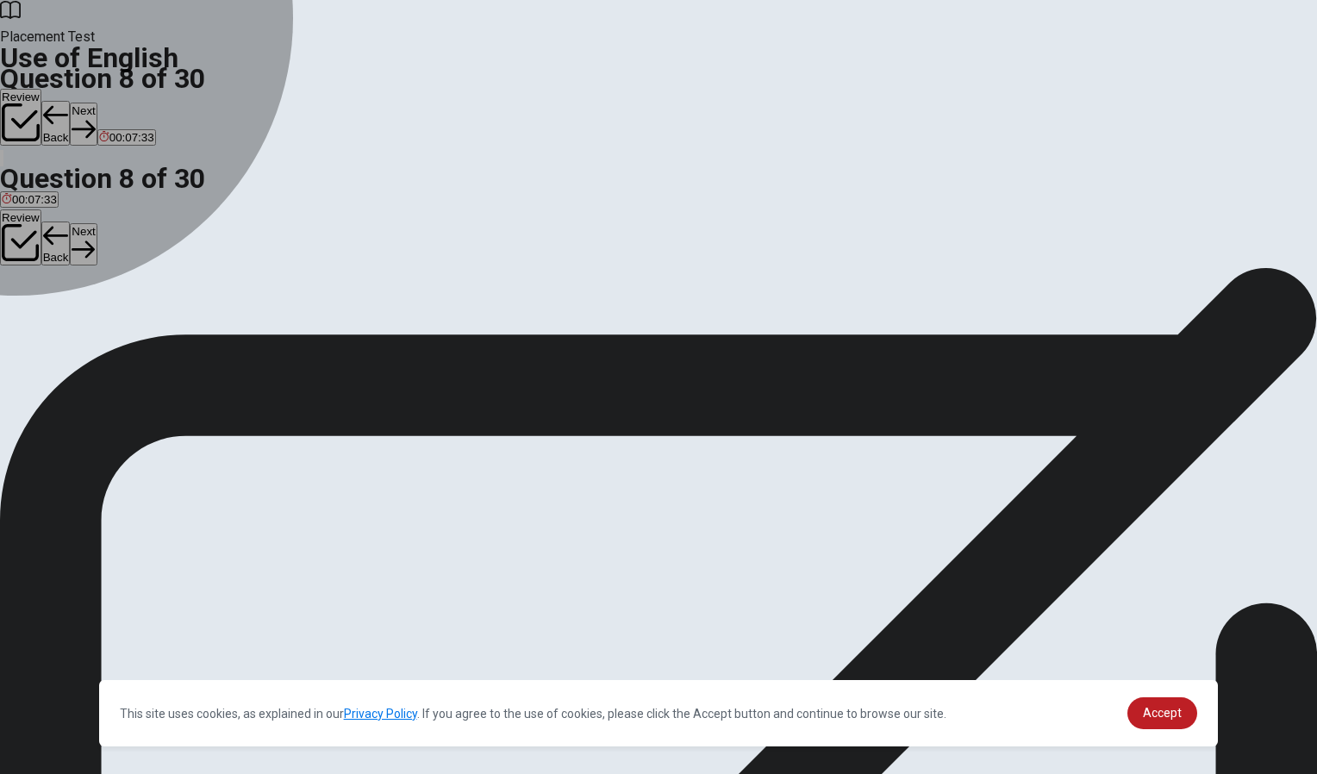
click at [29, 310] on div "A" at bounding box center [16, 316] width 28 height 13
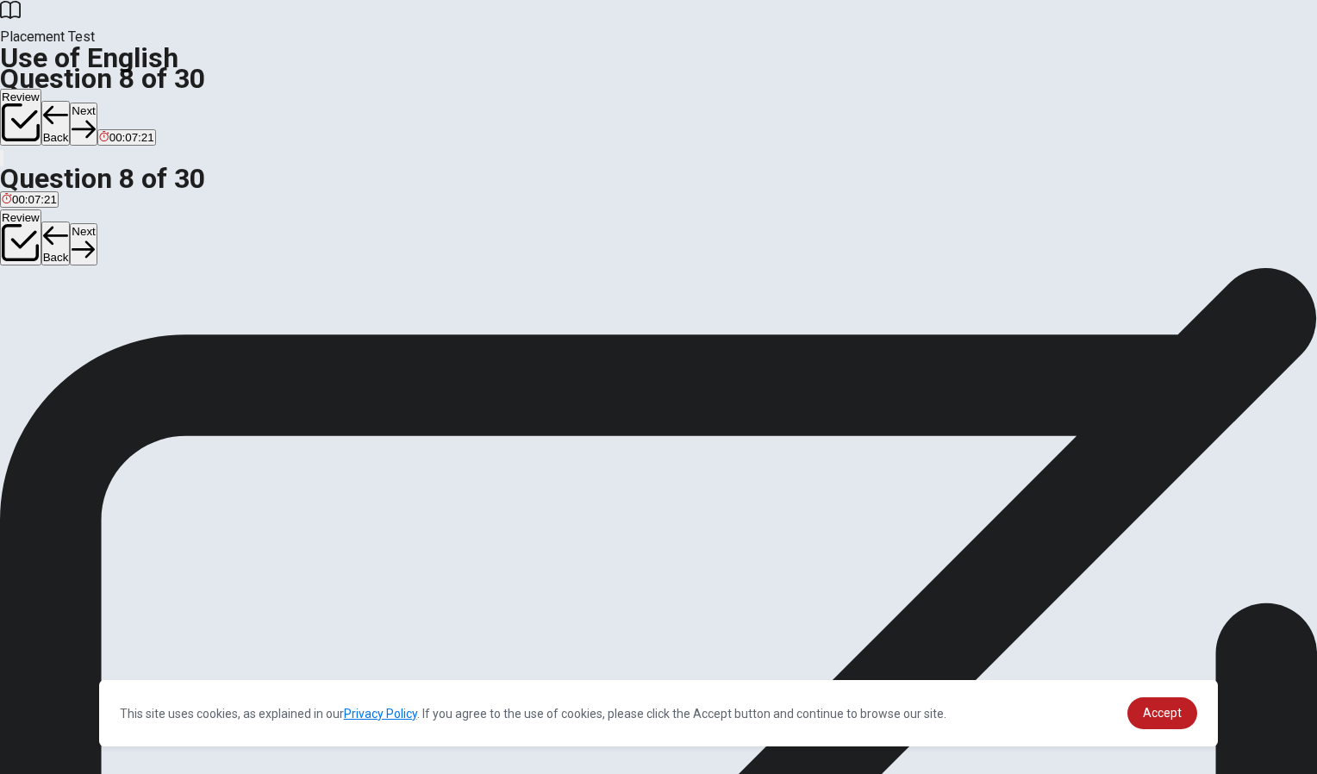
click at [97, 103] on button "Next" at bounding box center [83, 124] width 27 height 42
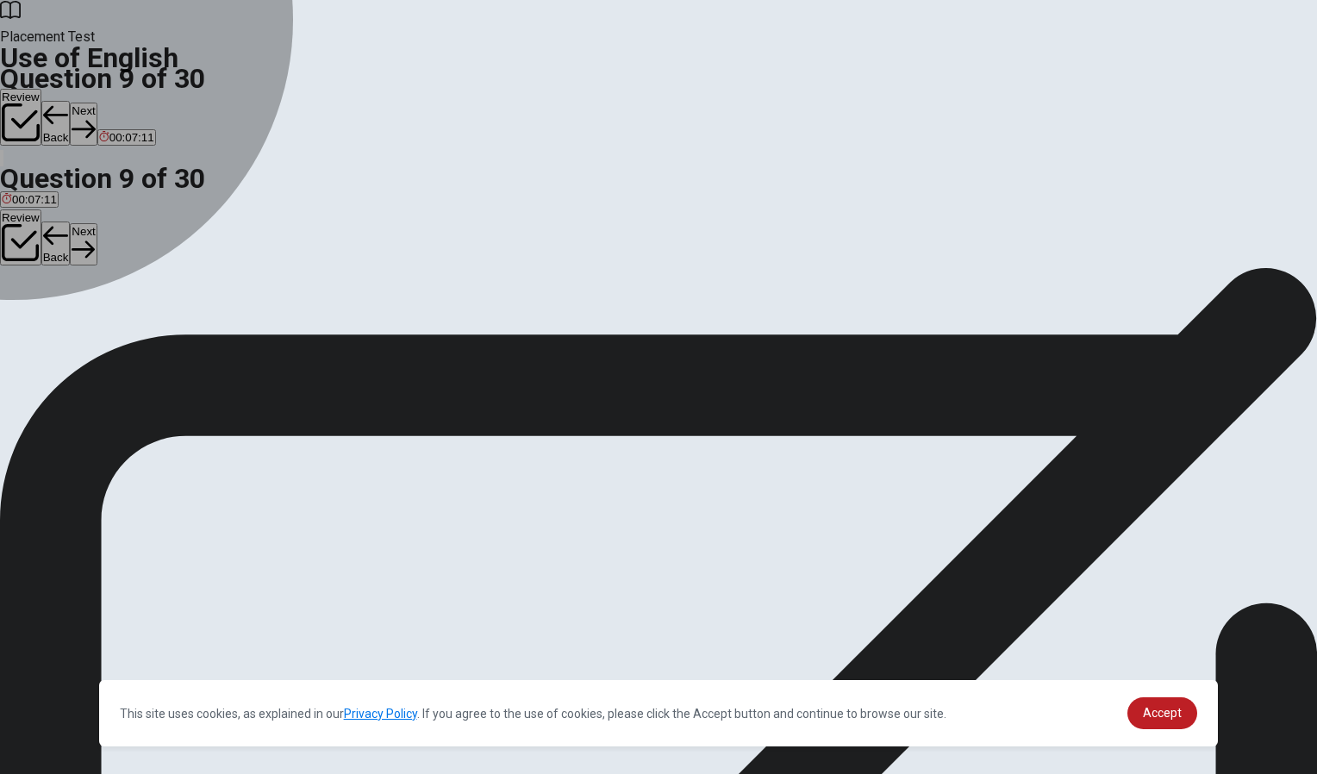
click at [114, 323] on div "C" at bounding box center [86, 316] width 53 height 13
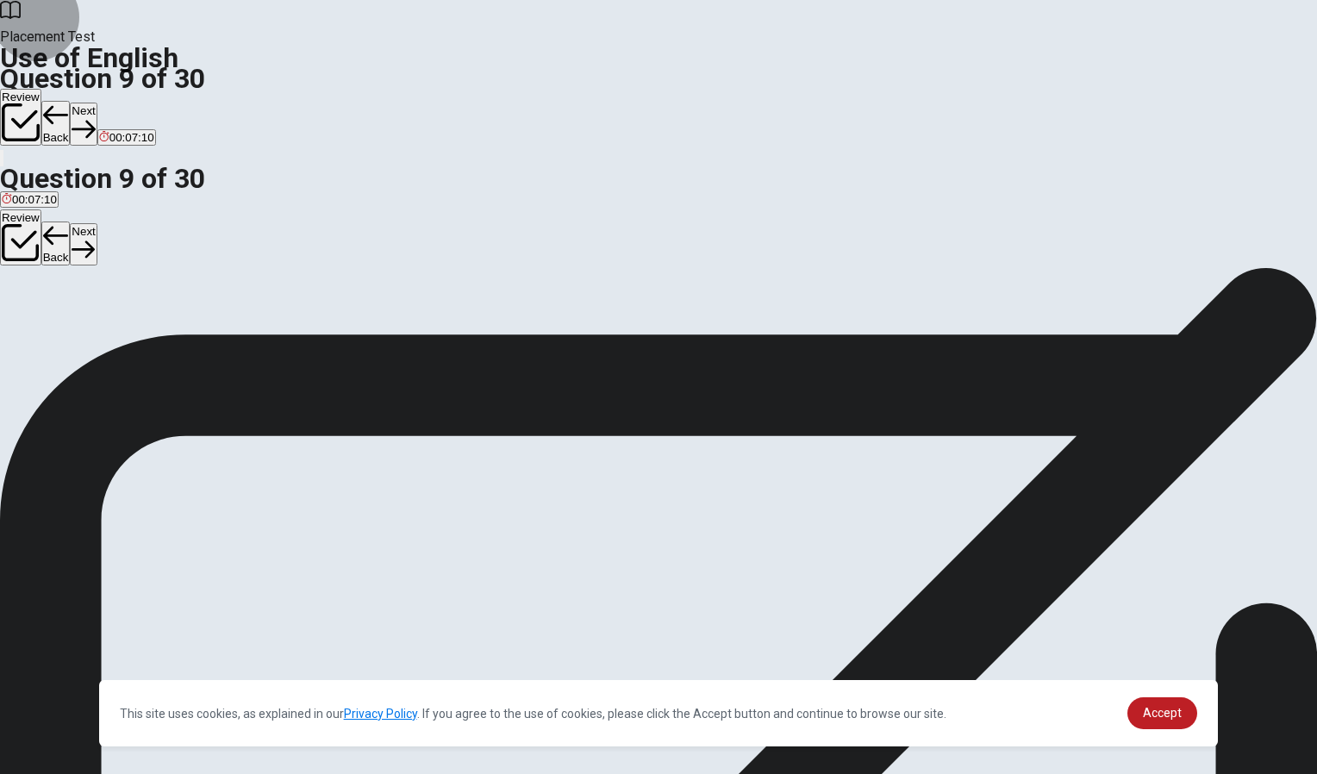
click at [97, 103] on button "Next" at bounding box center [83, 124] width 27 height 42
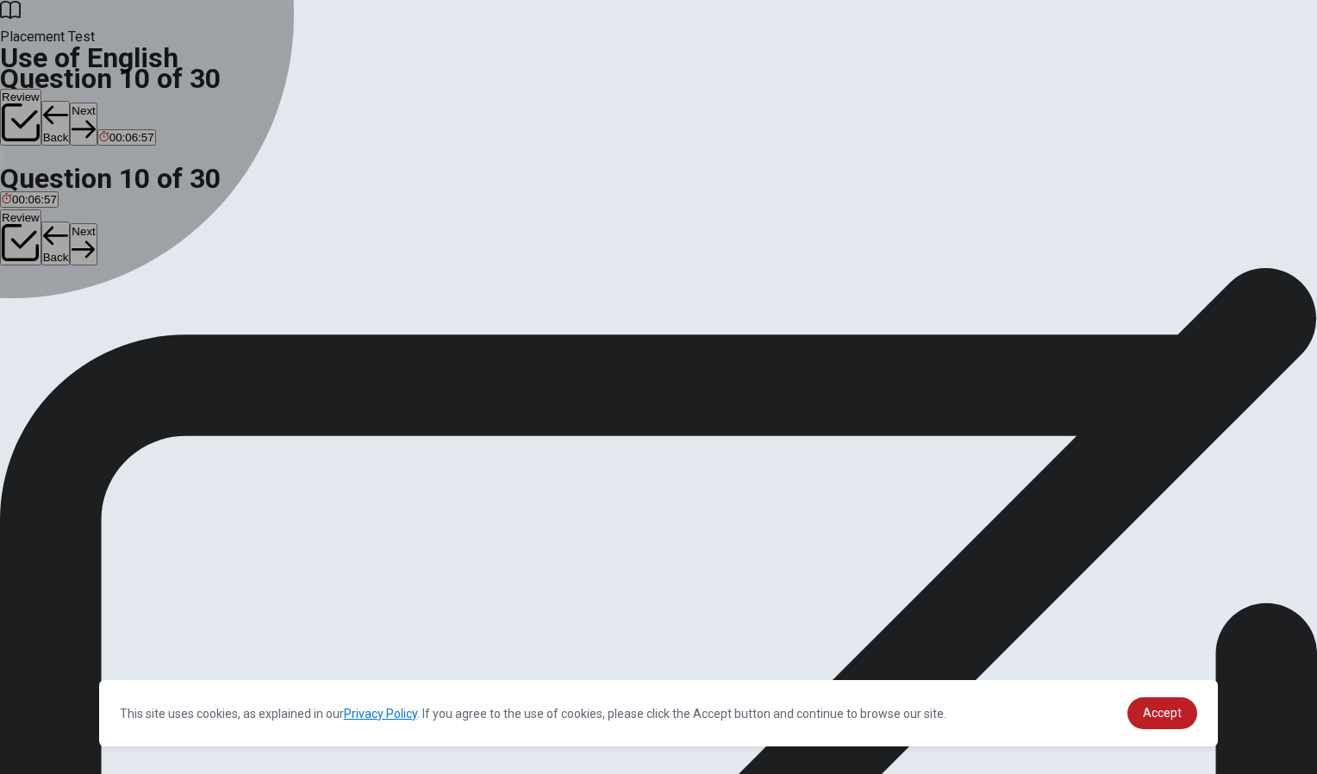
click at [47, 323] on div "B" at bounding box center [34, 316] width 25 height 13
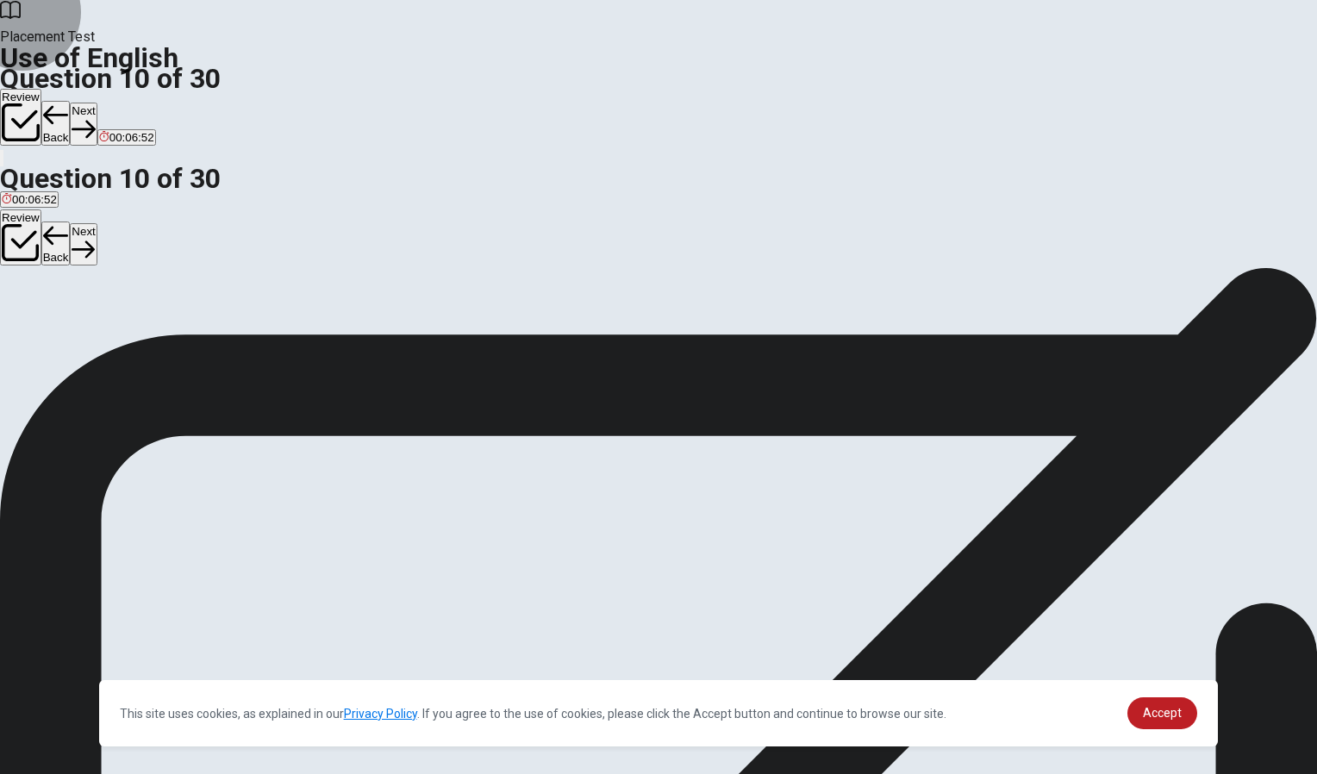
click at [97, 103] on button "Next" at bounding box center [83, 124] width 27 height 42
click at [28, 310] on div "A" at bounding box center [15, 316] width 27 height 13
click at [68, 103] on button "Next" at bounding box center [54, 124] width 27 height 42
click at [153, 323] on div "D" at bounding box center [138, 316] width 29 height 13
click at [97, 103] on button "Next" at bounding box center [83, 124] width 27 height 42
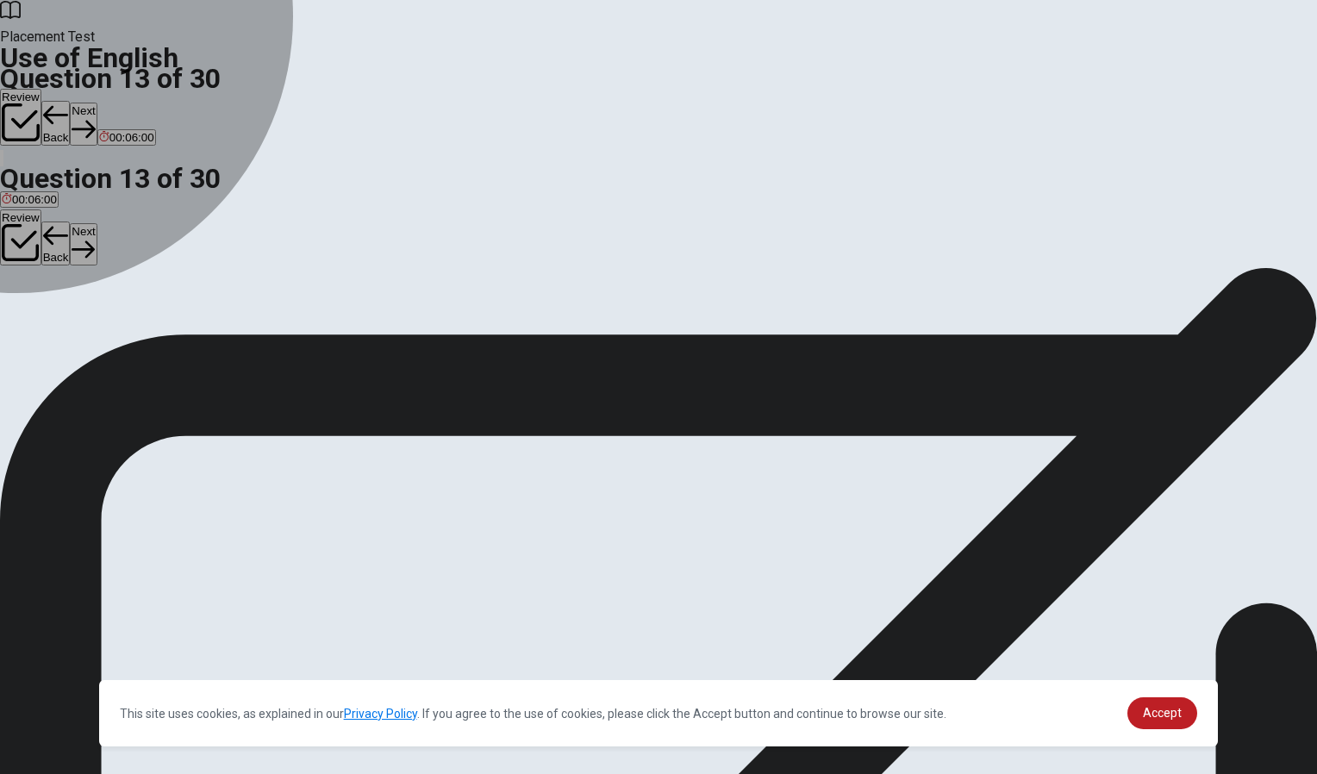
click at [78, 323] on div "D" at bounding box center [65, 316] width 25 height 13
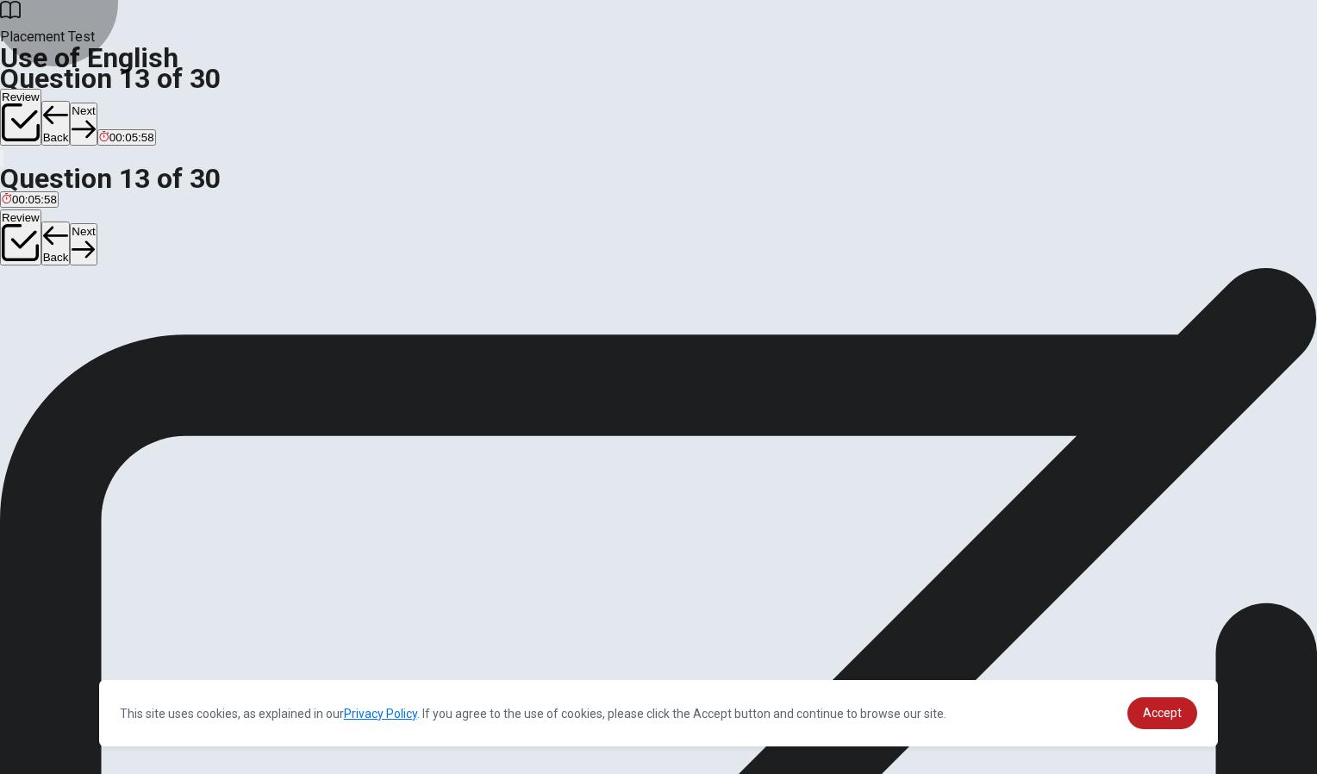
click at [97, 103] on button "Next" at bounding box center [83, 124] width 27 height 42
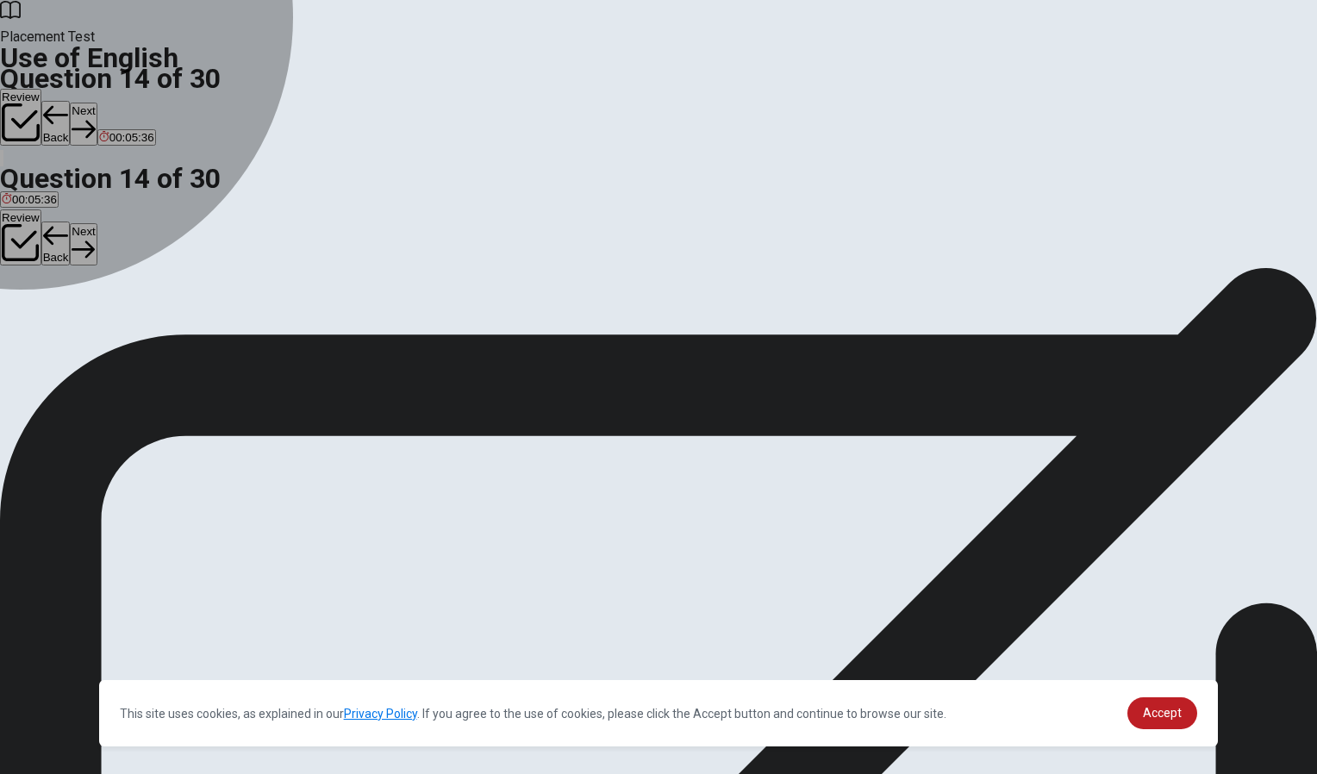
click at [78, 310] on div "A" at bounding box center [40, 316] width 77 height 13
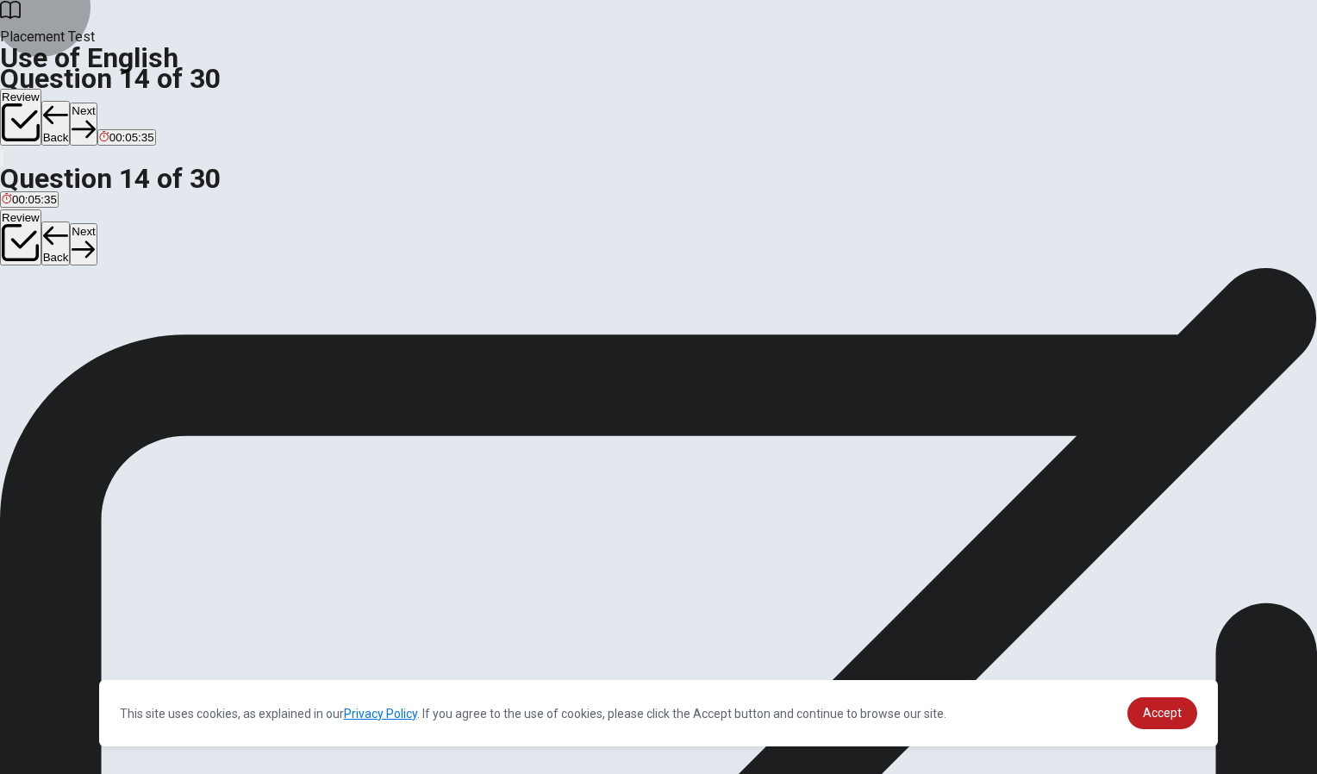
click at [97, 103] on button "Next" at bounding box center [83, 124] width 27 height 42
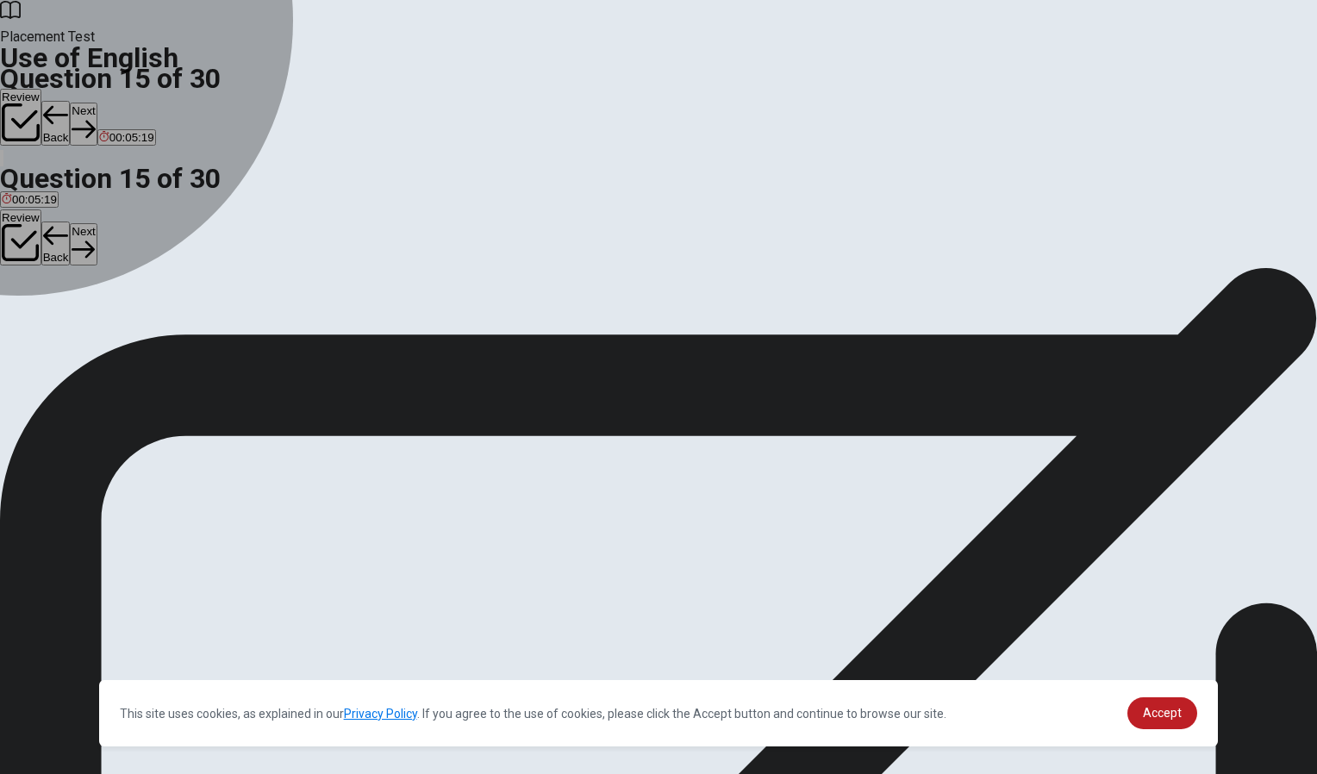
click at [54, 323] on div "B" at bounding box center [44, 316] width 19 height 13
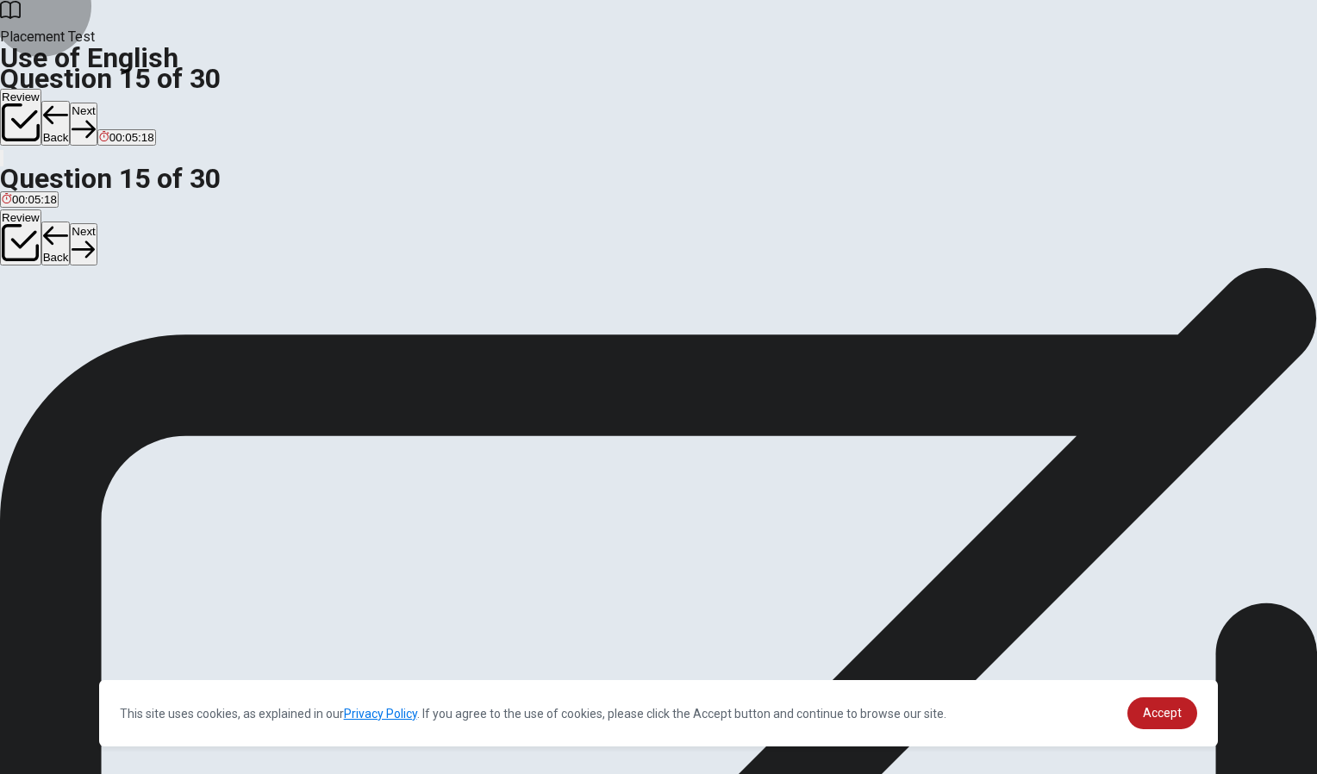
click at [97, 103] on button "Next" at bounding box center [83, 124] width 27 height 42
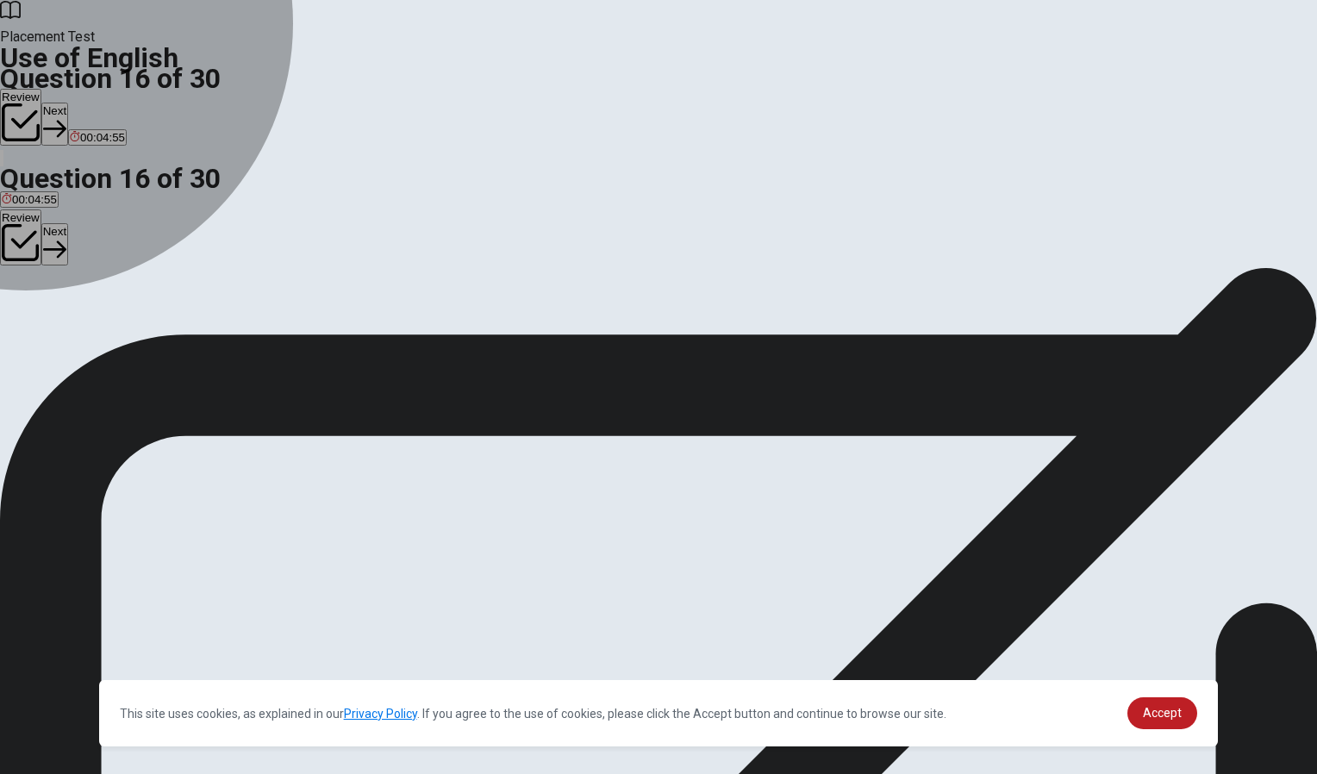
click at [338, 323] on div "B" at bounding box center [251, 316] width 174 height 13
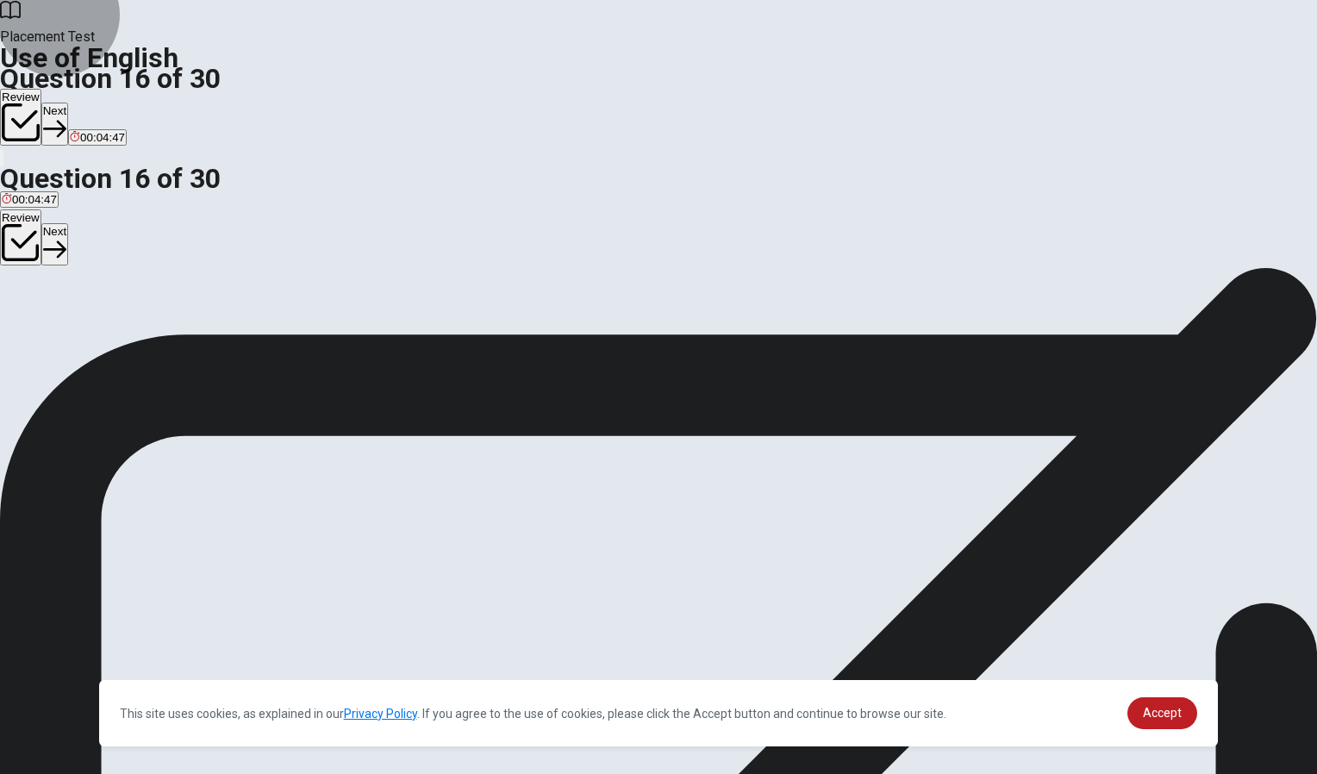
click at [66, 121] on icon "button" at bounding box center [54, 129] width 23 height 17
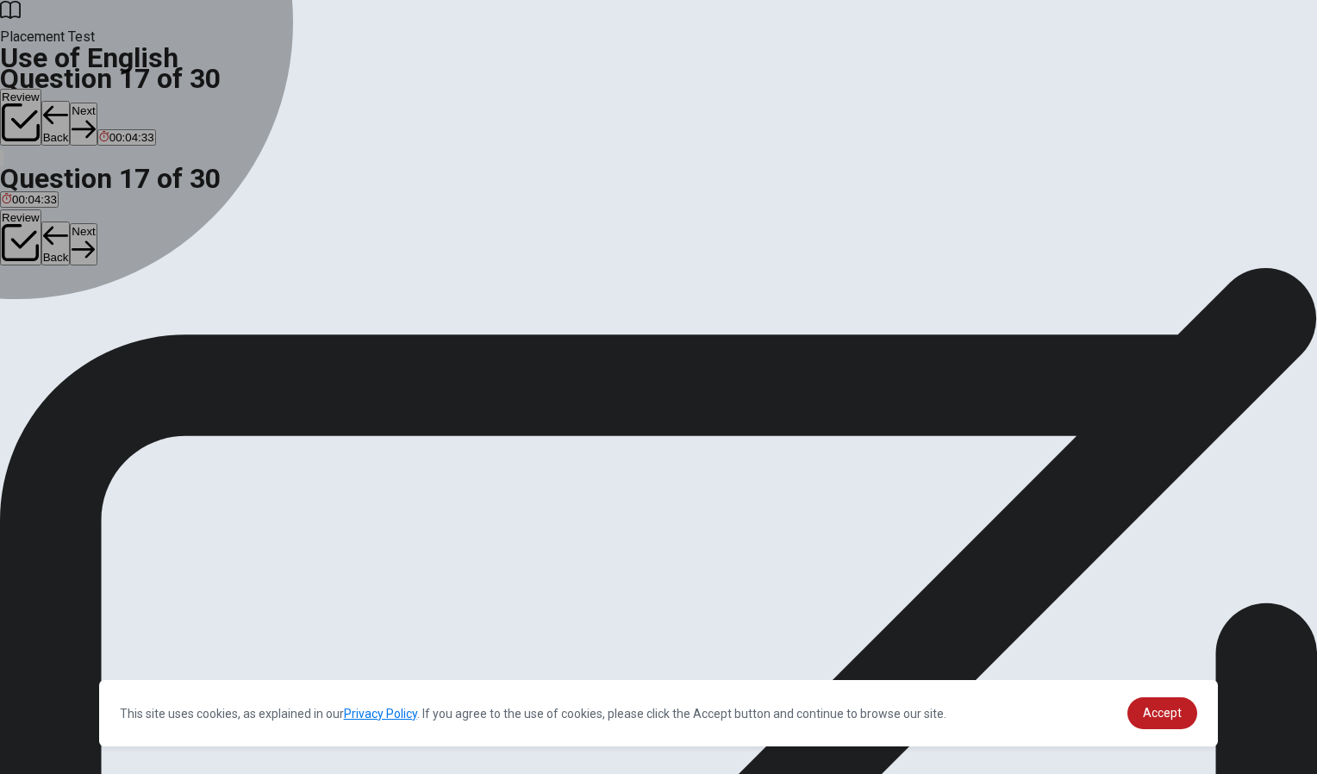
click at [55, 310] on div "A" at bounding box center [28, 316] width 53 height 13
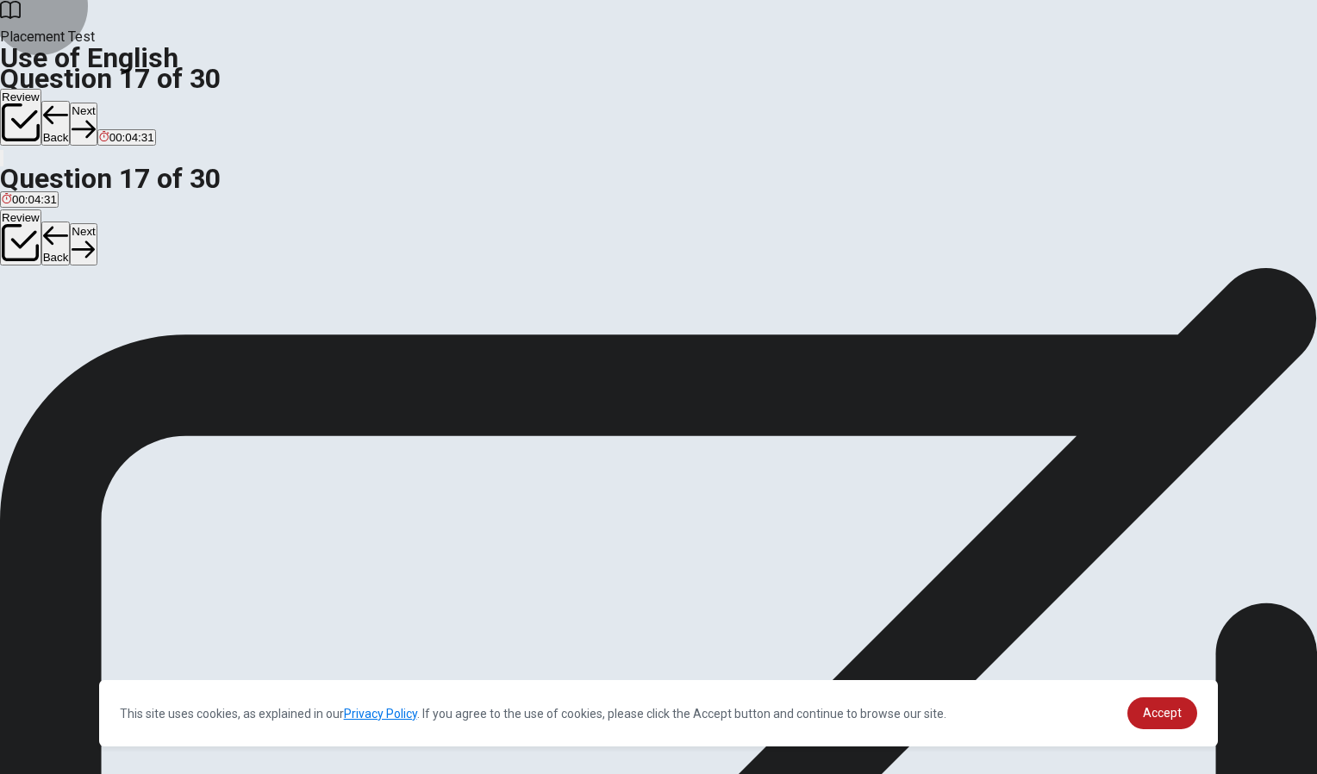
click at [97, 103] on button "Next" at bounding box center [83, 124] width 27 height 42
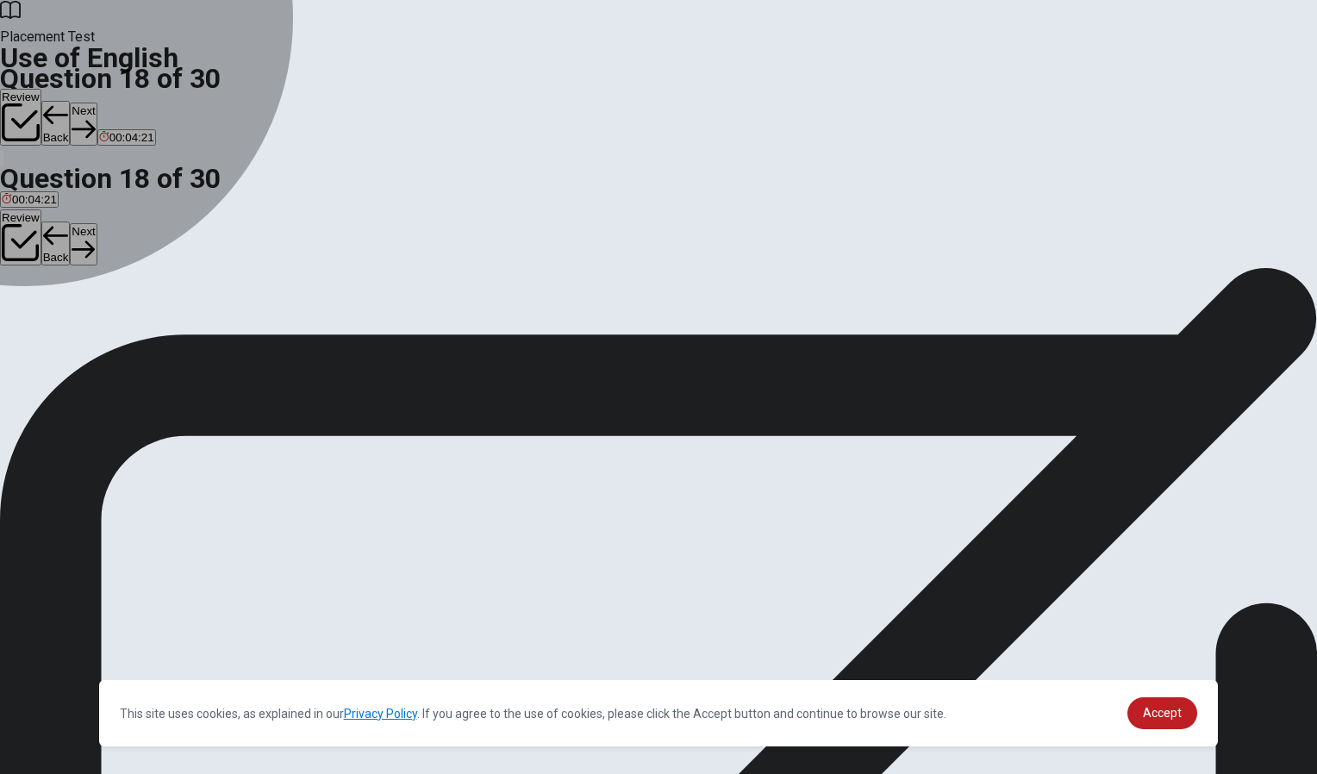
click at [102, 323] on div "C" at bounding box center [83, 316] width 38 height 13
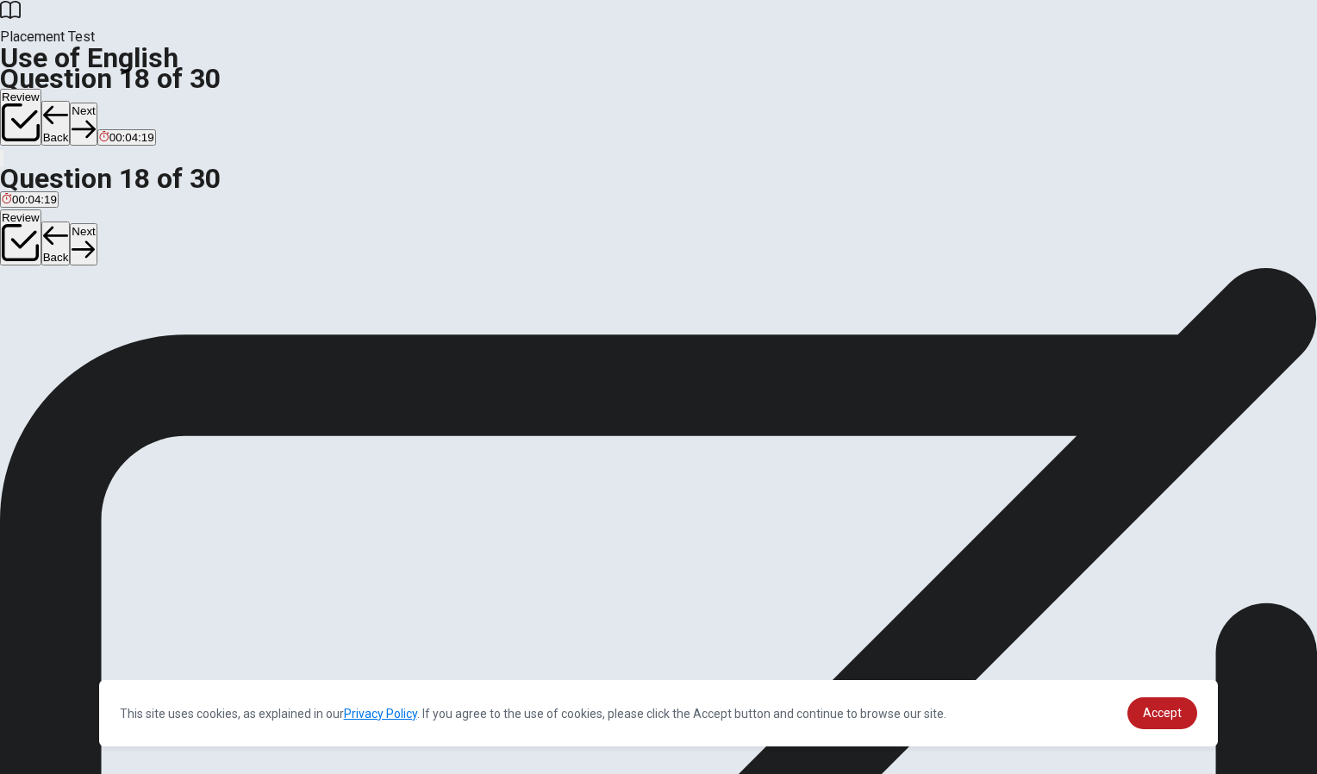
click at [95, 117] on icon "button" at bounding box center [83, 128] width 23 height 23
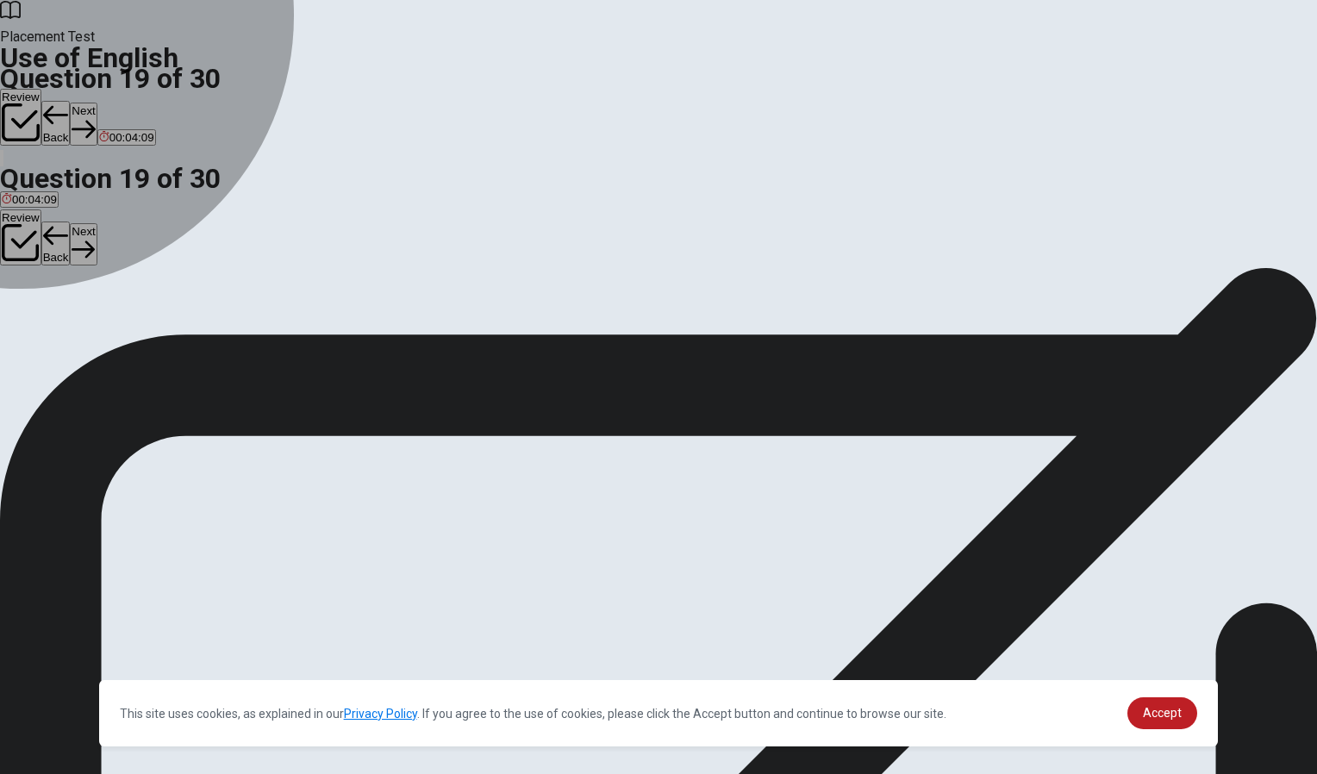
click at [124, 323] on div "C" at bounding box center [110, 316] width 28 height 13
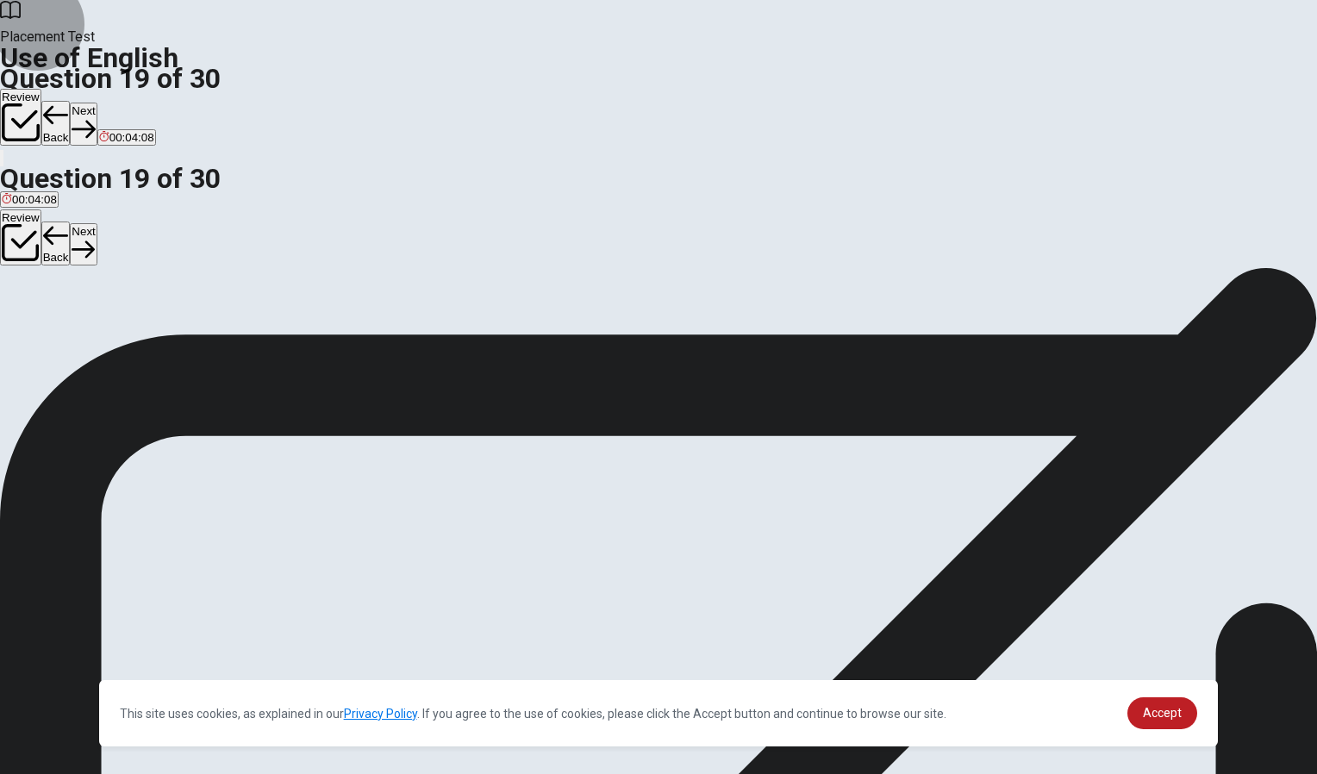
click at [97, 103] on button "Next" at bounding box center [83, 124] width 27 height 42
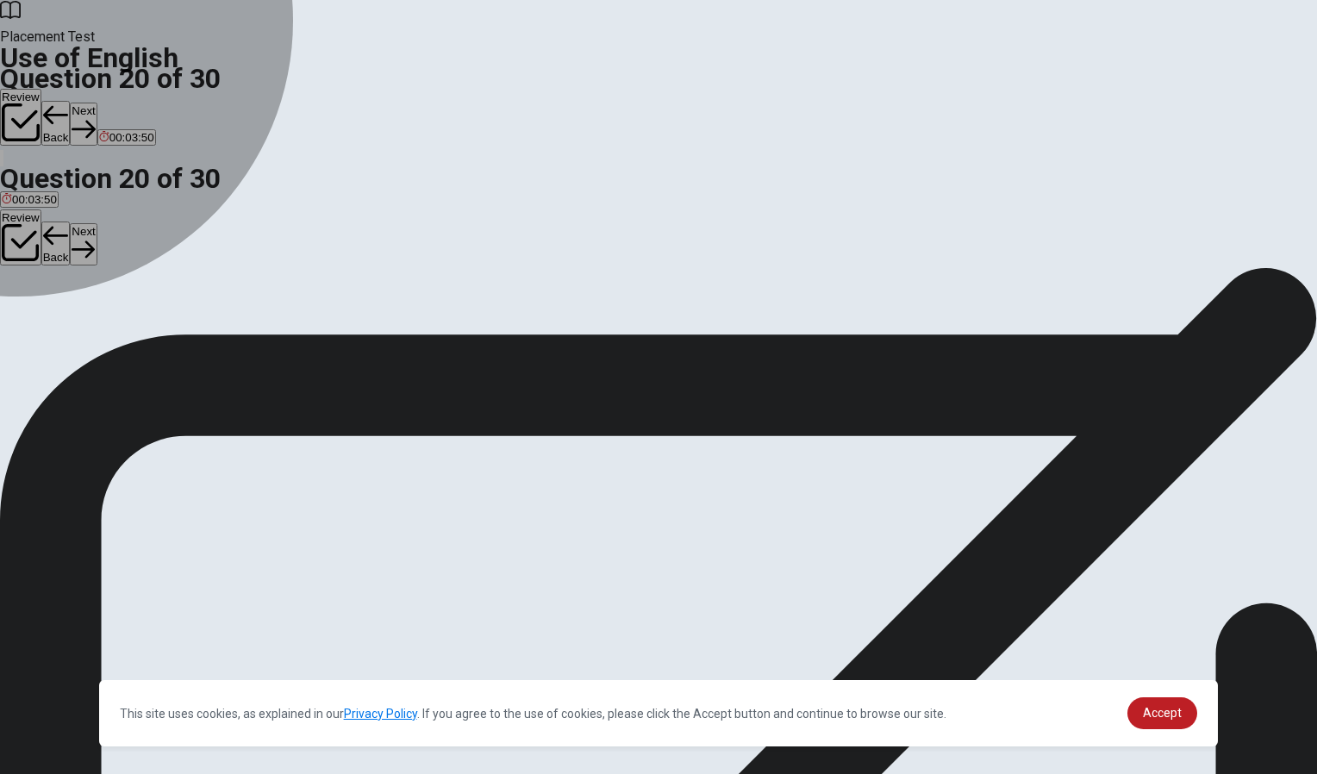
click at [50, 323] on div "B" at bounding box center [36, 316] width 27 height 13
click at [98, 323] on div "D" at bounding box center [91, 316] width 15 height 13
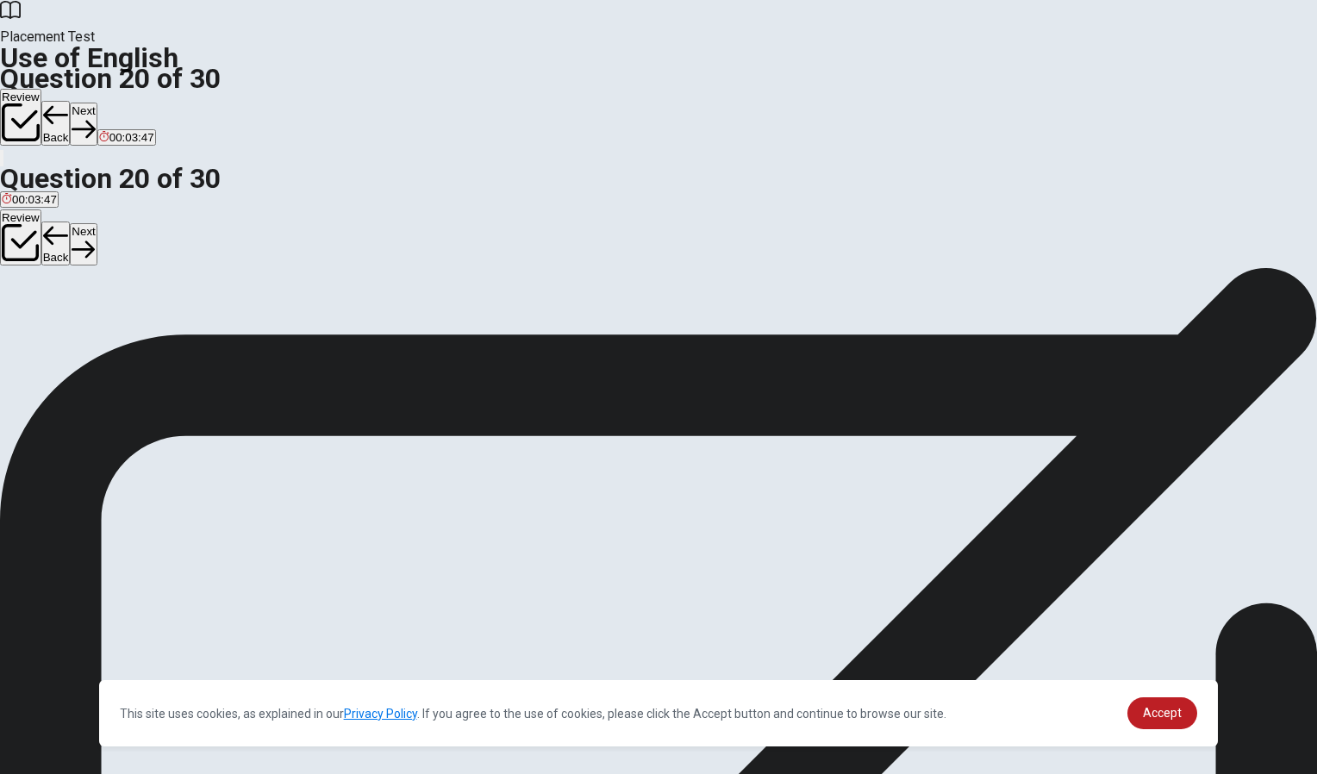
click at [97, 103] on button "Next" at bounding box center [83, 124] width 27 height 42
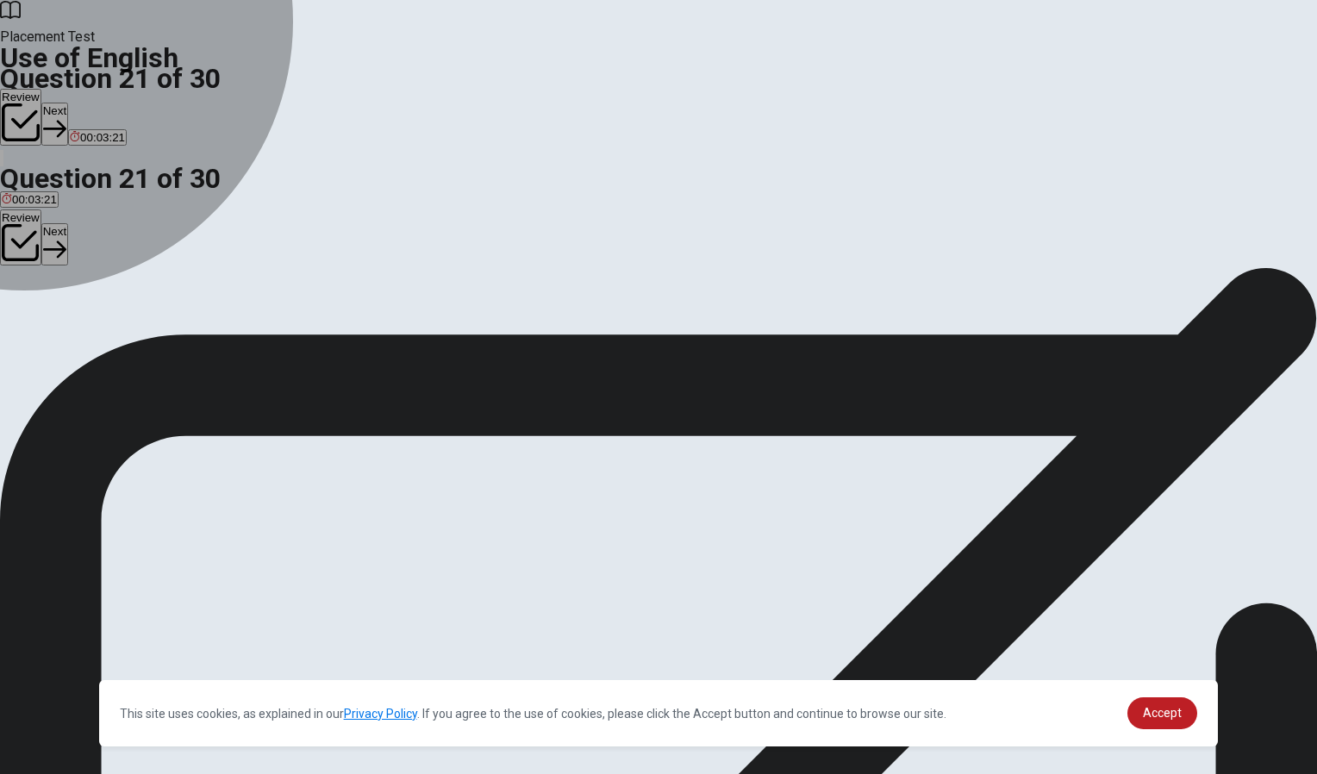
click at [29, 310] on div "A" at bounding box center [16, 316] width 28 height 13
click at [122, 323] on div "D" at bounding box center [102, 316] width 37 height 13
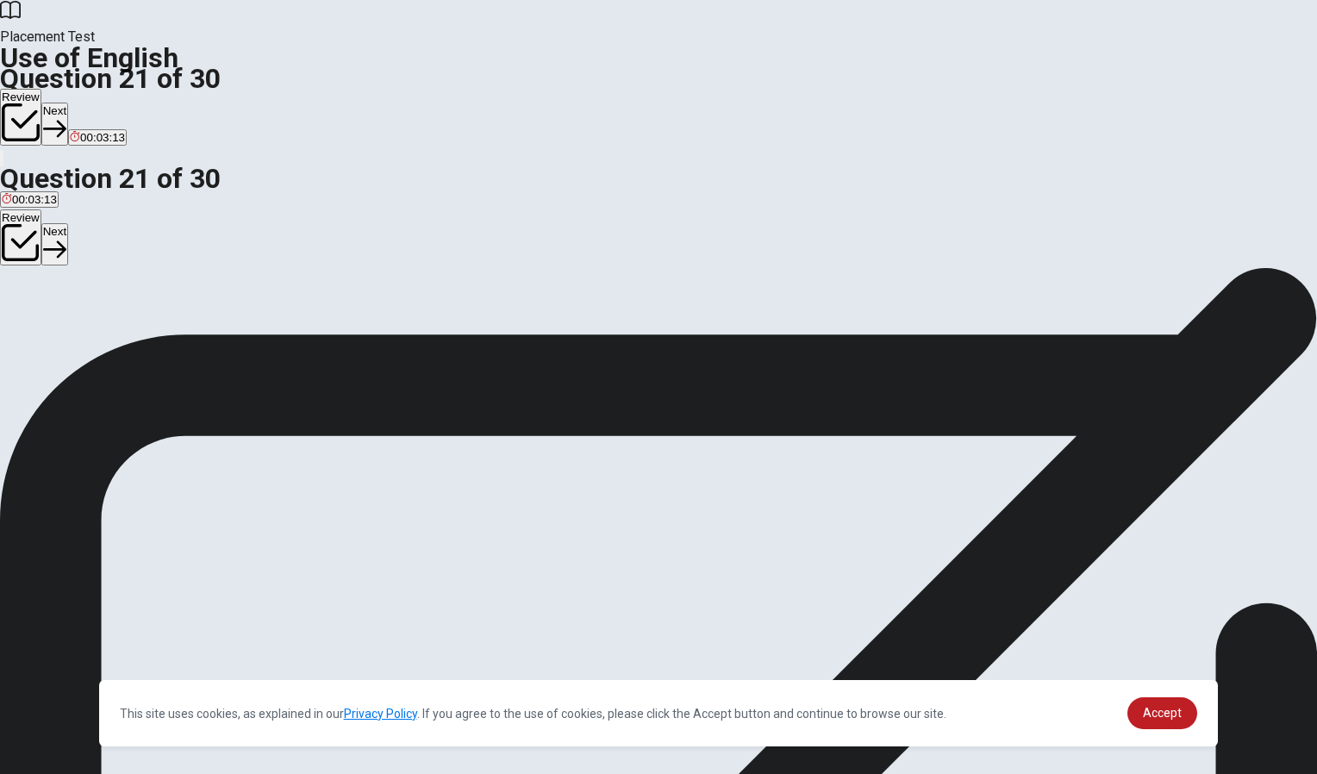
click at [68, 103] on button "Next" at bounding box center [54, 124] width 27 height 42
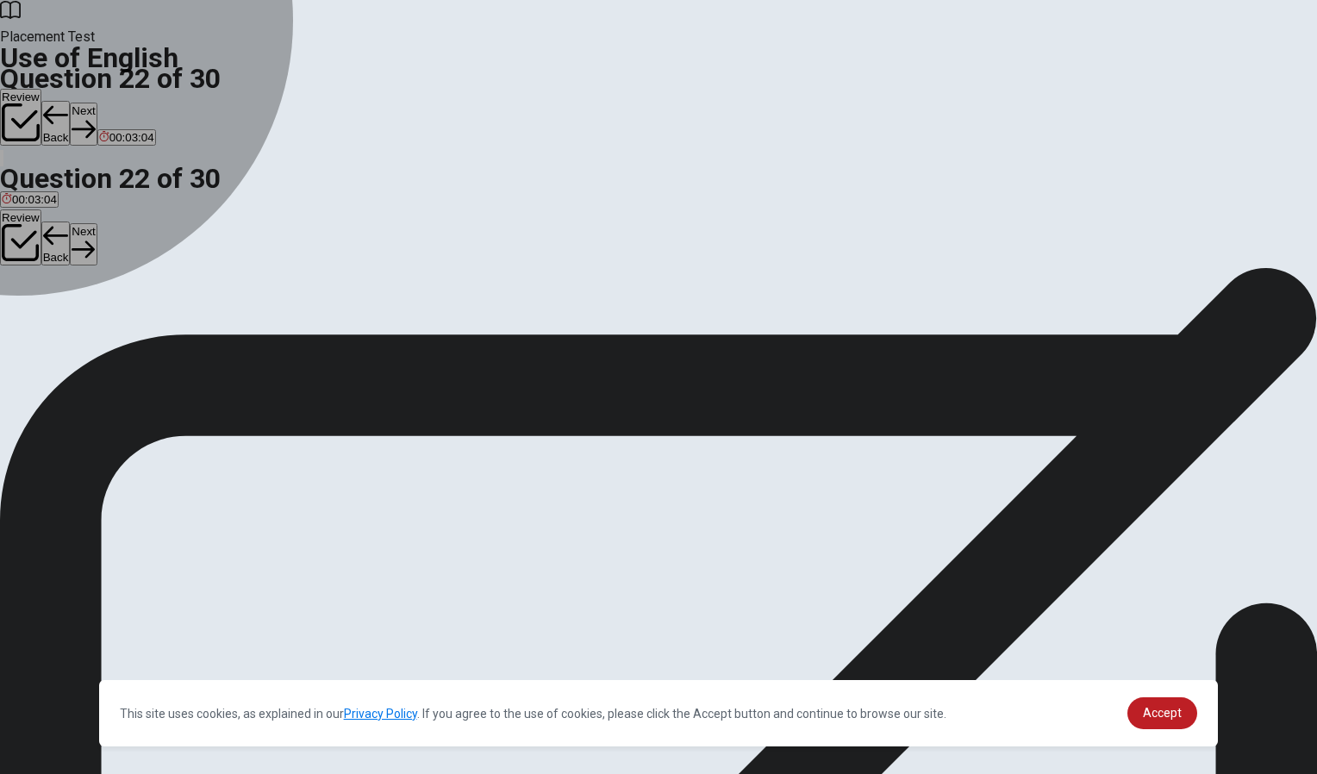
click at [21, 310] on div "A" at bounding box center [11, 316] width 19 height 13
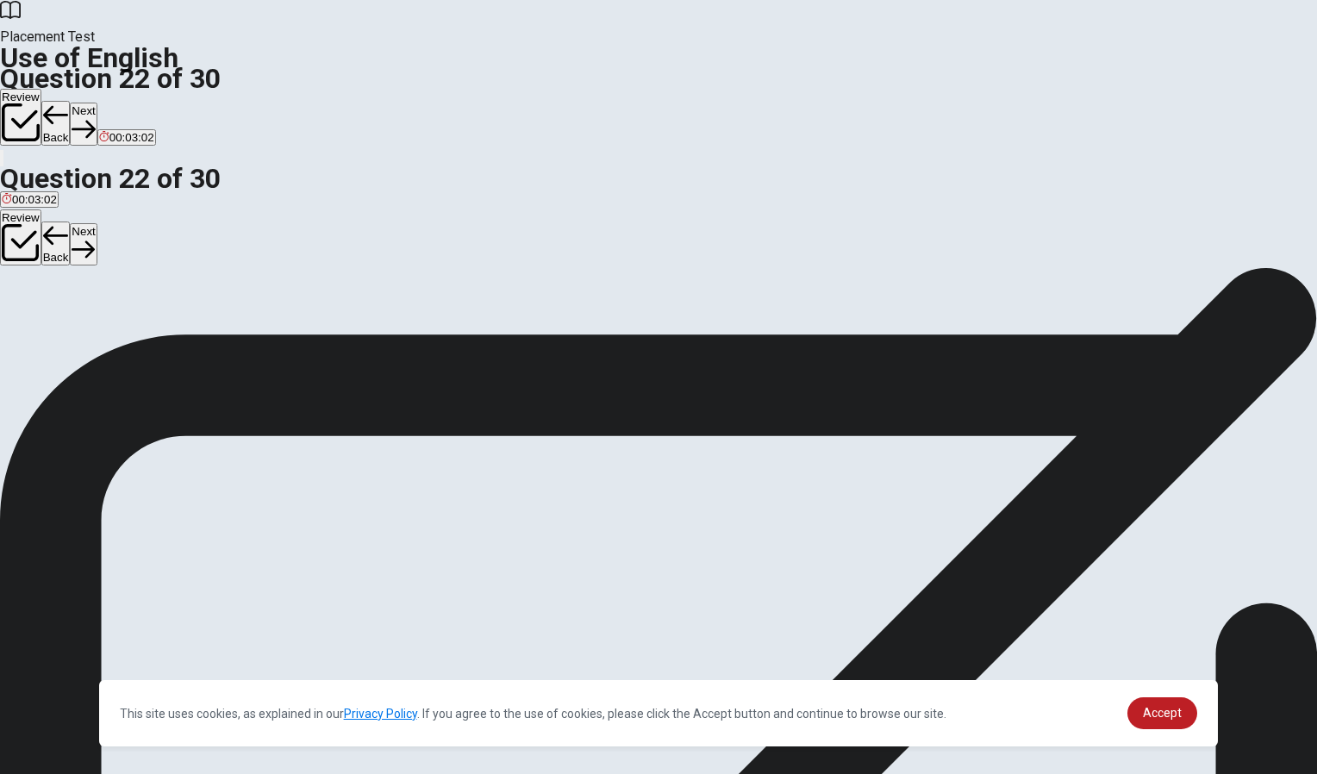
click at [97, 103] on button "Next" at bounding box center [83, 124] width 27 height 42
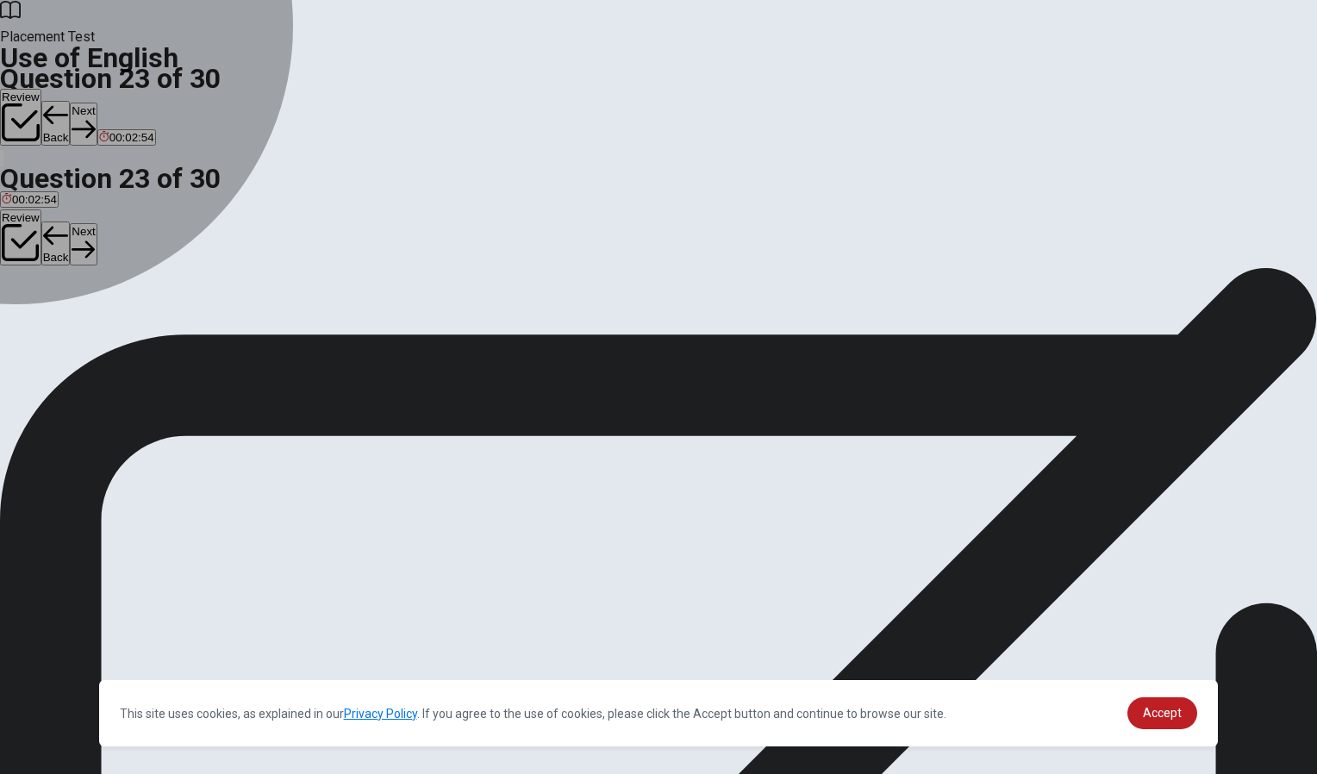
click at [34, 323] on div "B" at bounding box center [26, 316] width 16 height 13
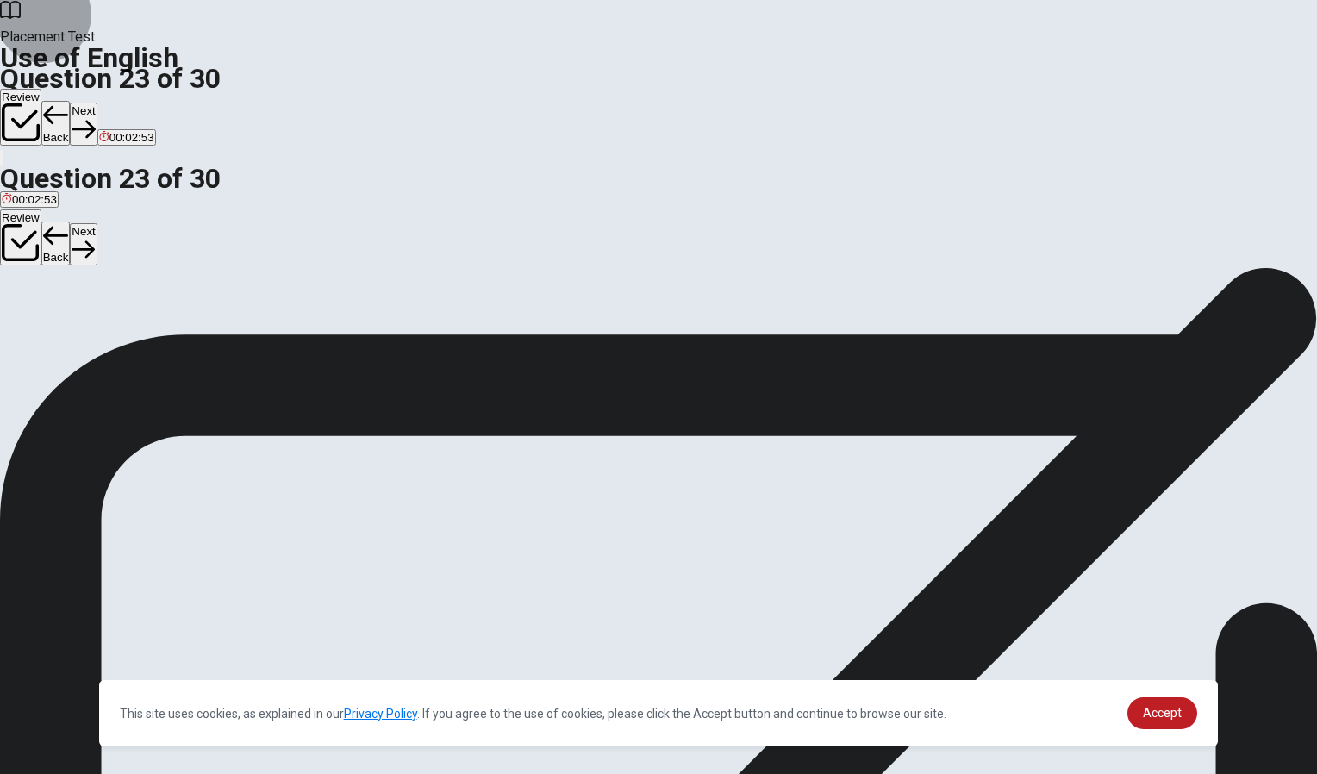
click at [97, 103] on button "Next" at bounding box center [83, 124] width 27 height 42
click at [23, 323] on div "B" at bounding box center [18, 316] width 9 height 13
click at [97, 103] on button "Next" at bounding box center [83, 124] width 27 height 42
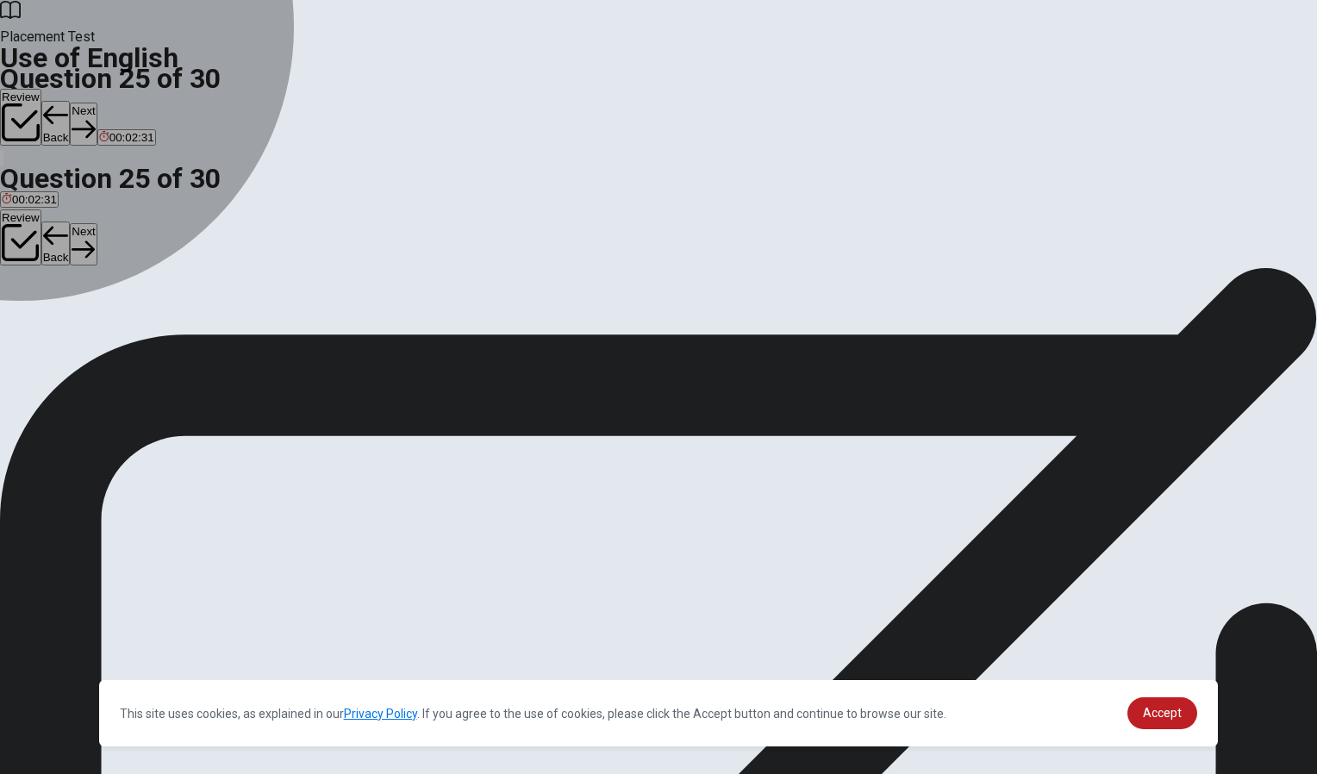
click at [87, 323] on div "C" at bounding box center [73, 316] width 28 height 13
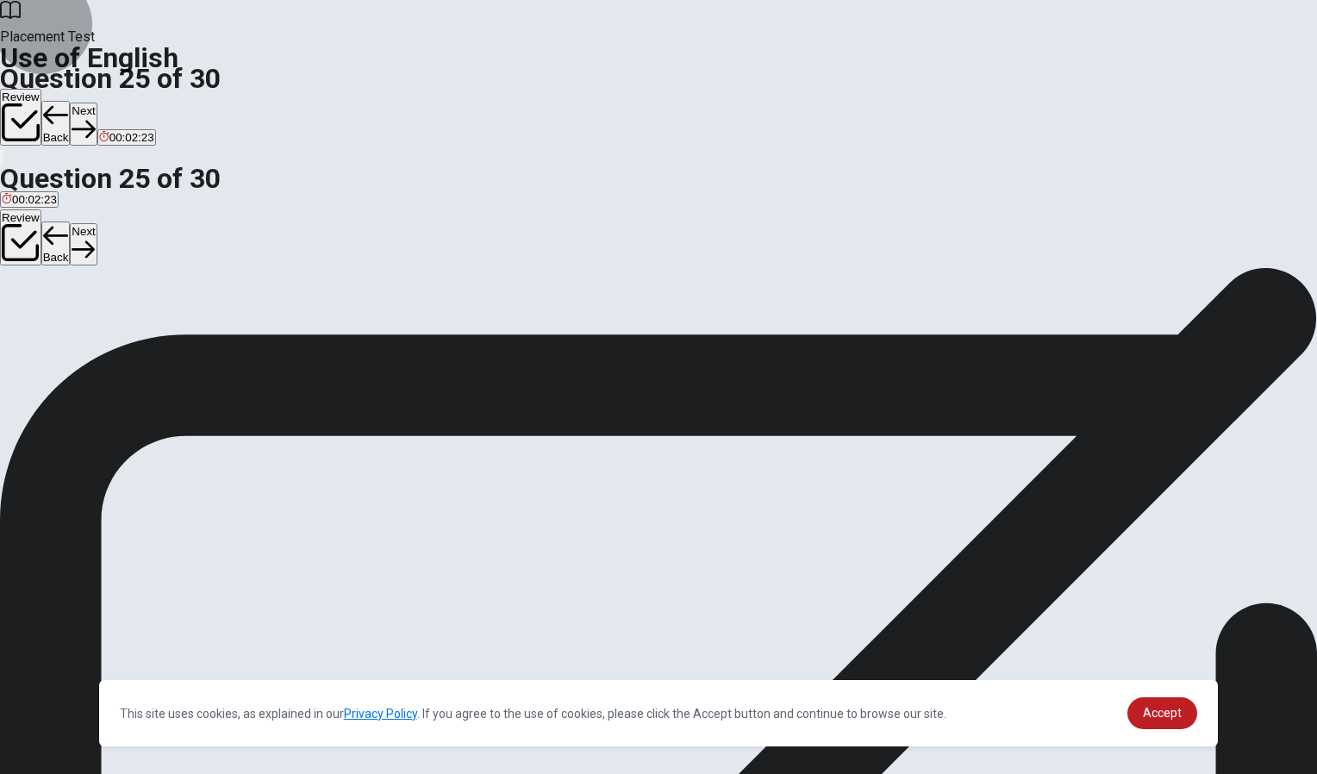
click at [97, 103] on button "Next" at bounding box center [83, 124] width 27 height 42
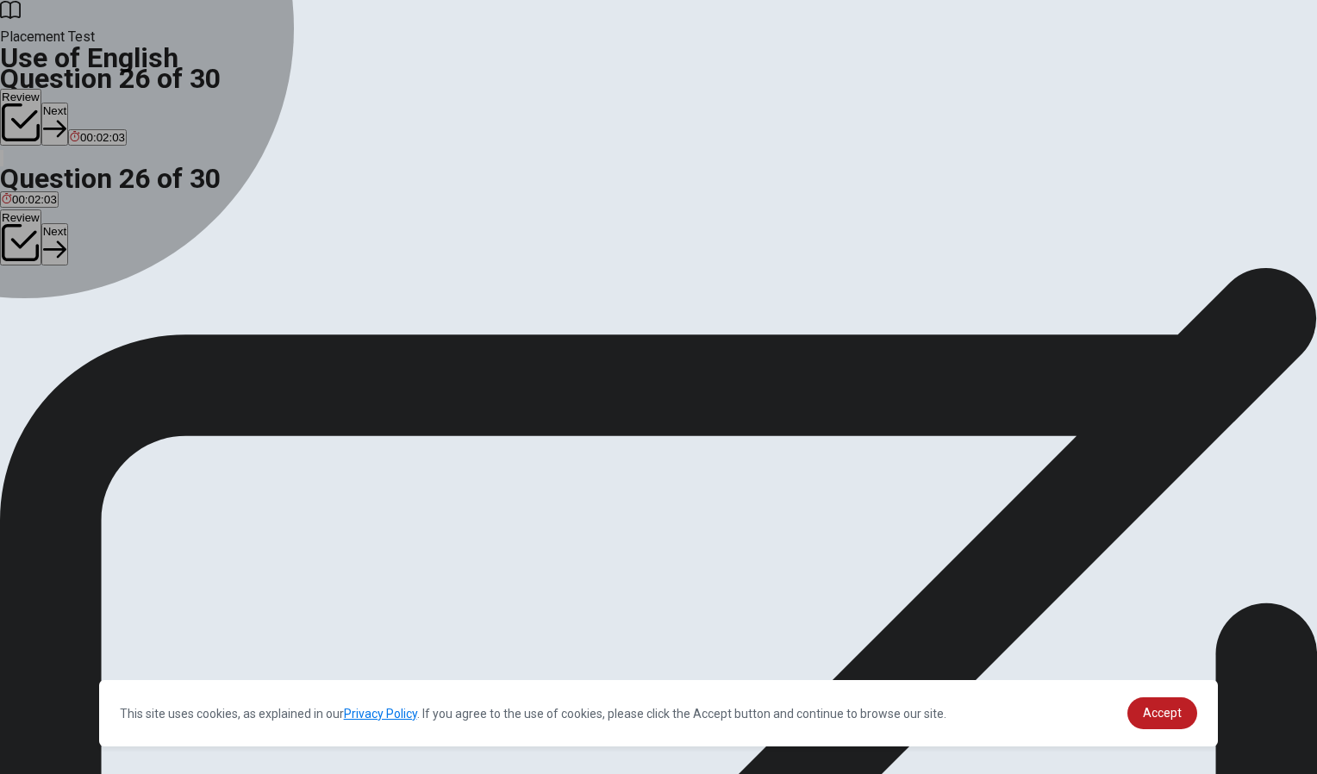
click at [116, 323] on div "C" at bounding box center [100, 316] width 29 height 13
click at [49, 309] on button "A convince" at bounding box center [24, 323] width 49 height 29
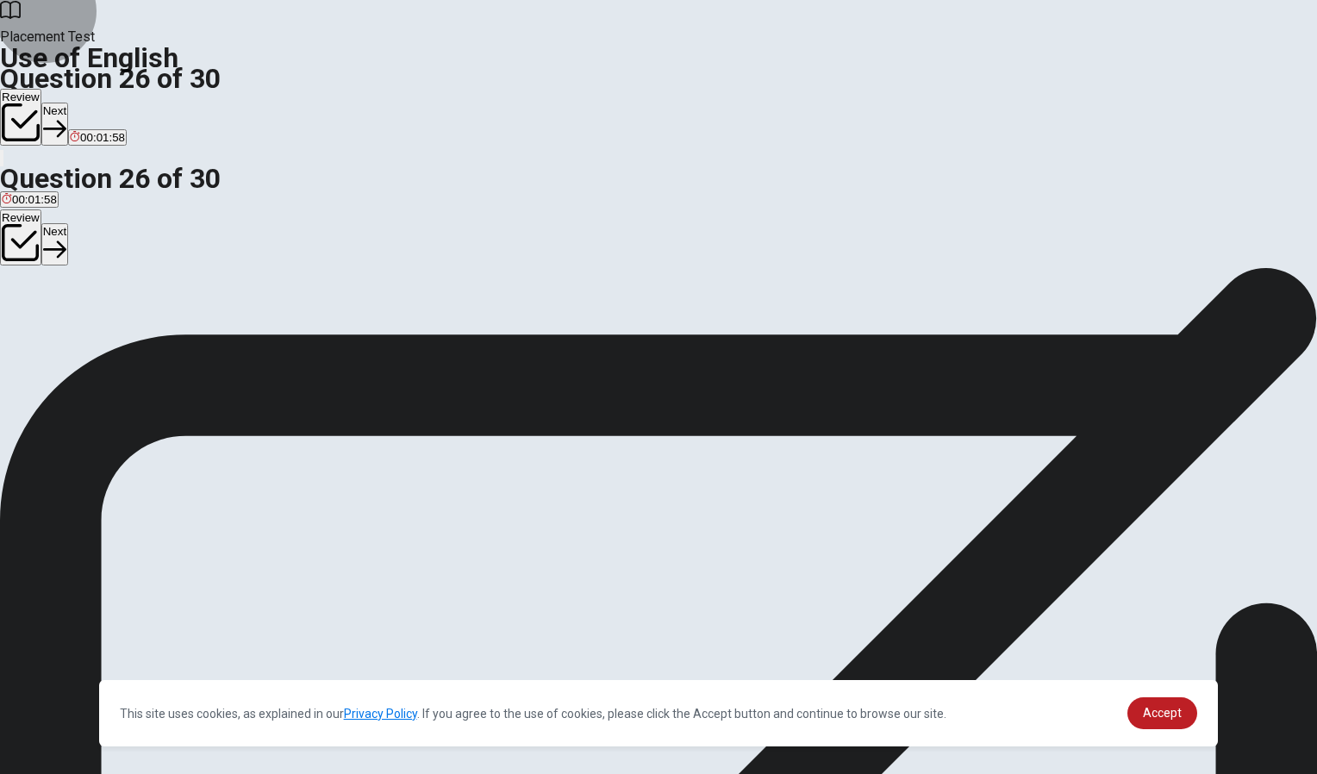
click at [68, 103] on button "Next" at bounding box center [54, 124] width 27 height 42
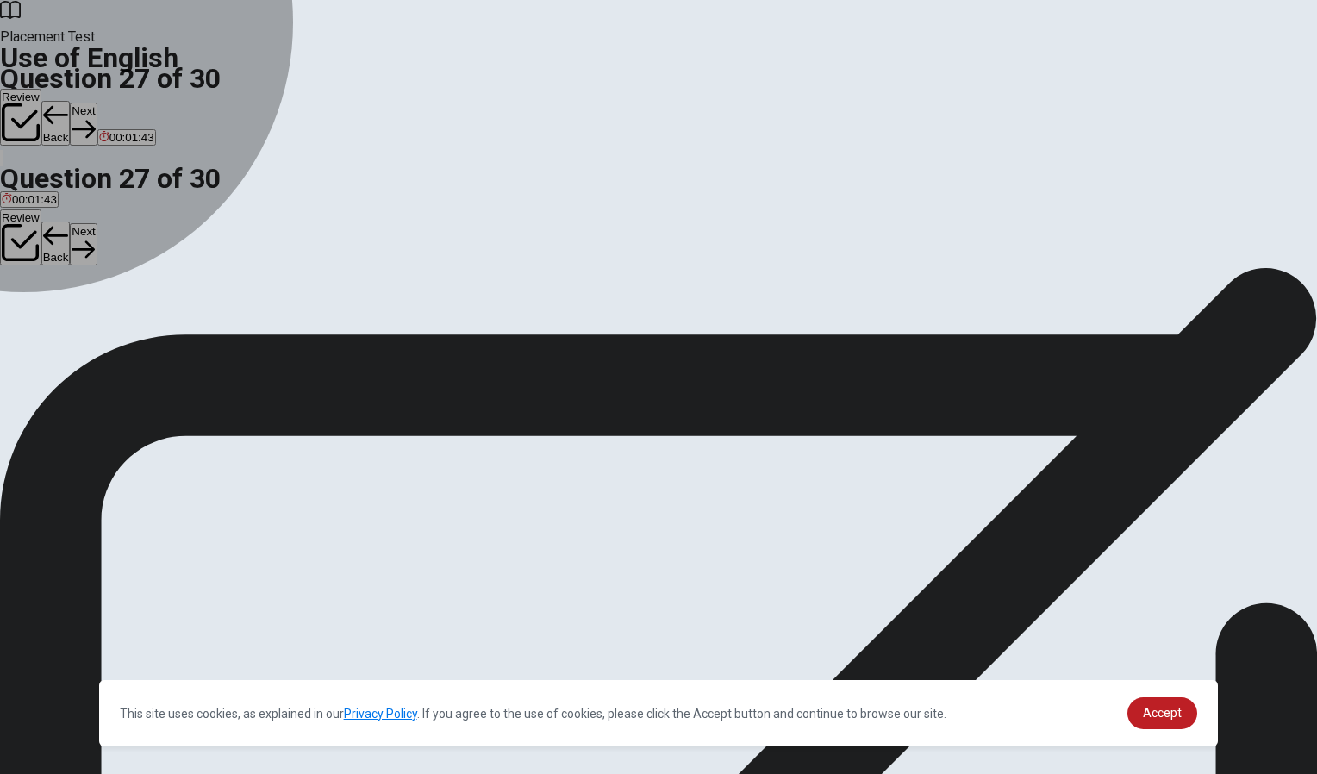
click at [122, 323] on div "B" at bounding box center [98, 316] width 47 height 13
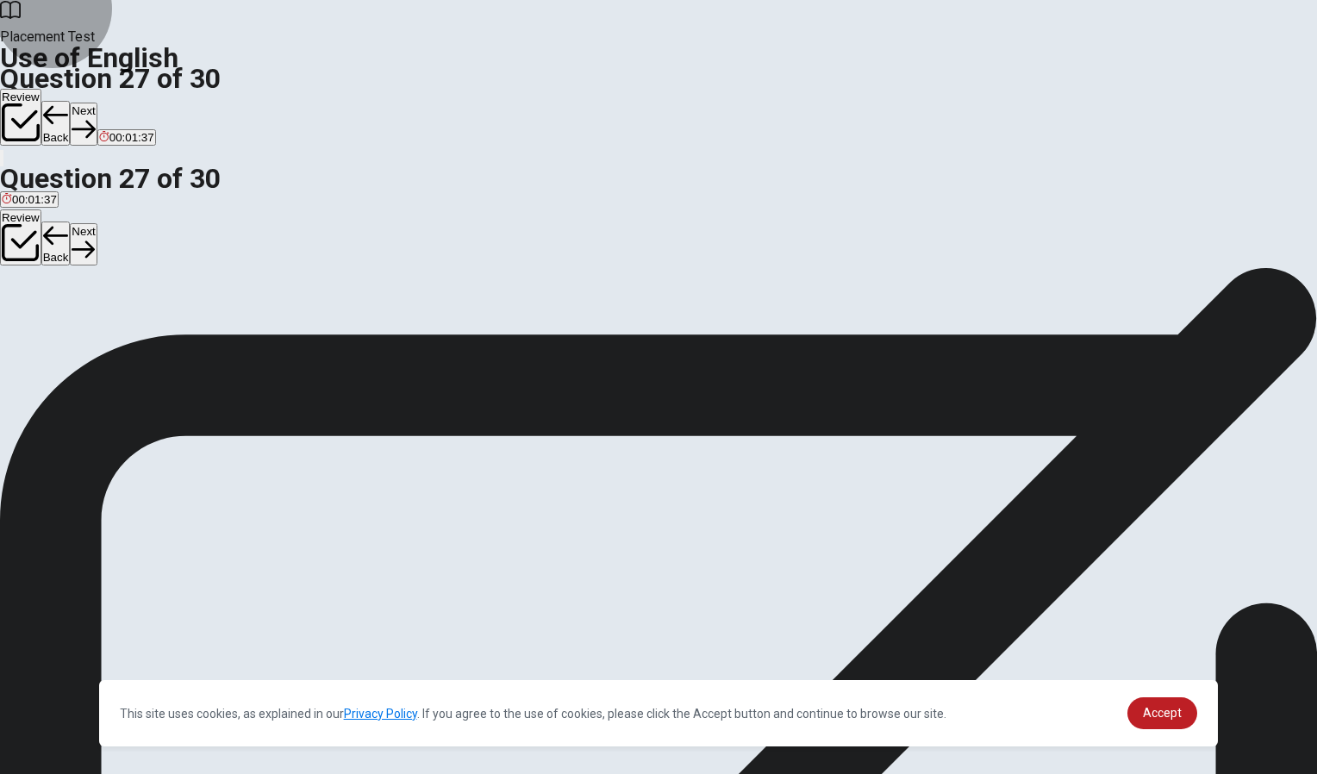
click at [97, 103] on button "Next" at bounding box center [83, 124] width 27 height 42
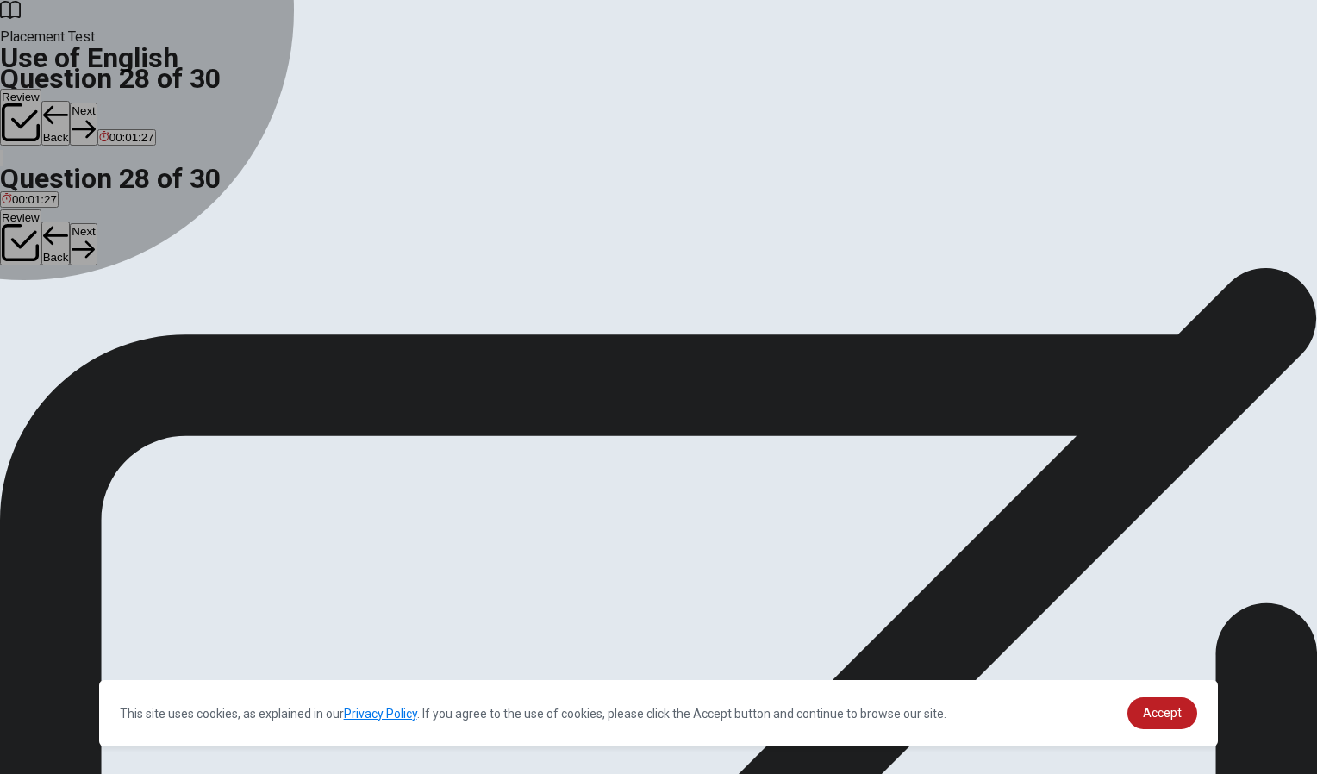
click at [368, 323] on div "D" at bounding box center [303, 316] width 129 height 13
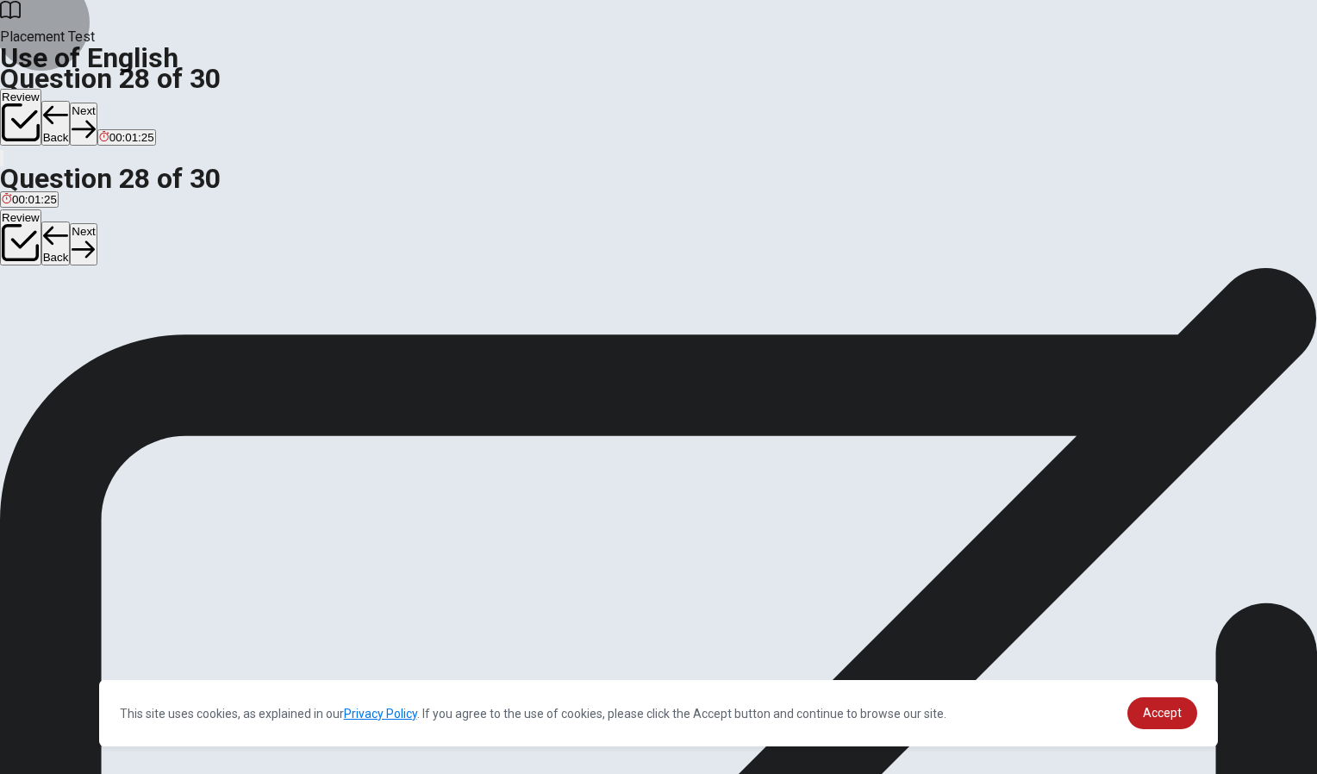
click at [97, 103] on button "Next" at bounding box center [83, 124] width 27 height 42
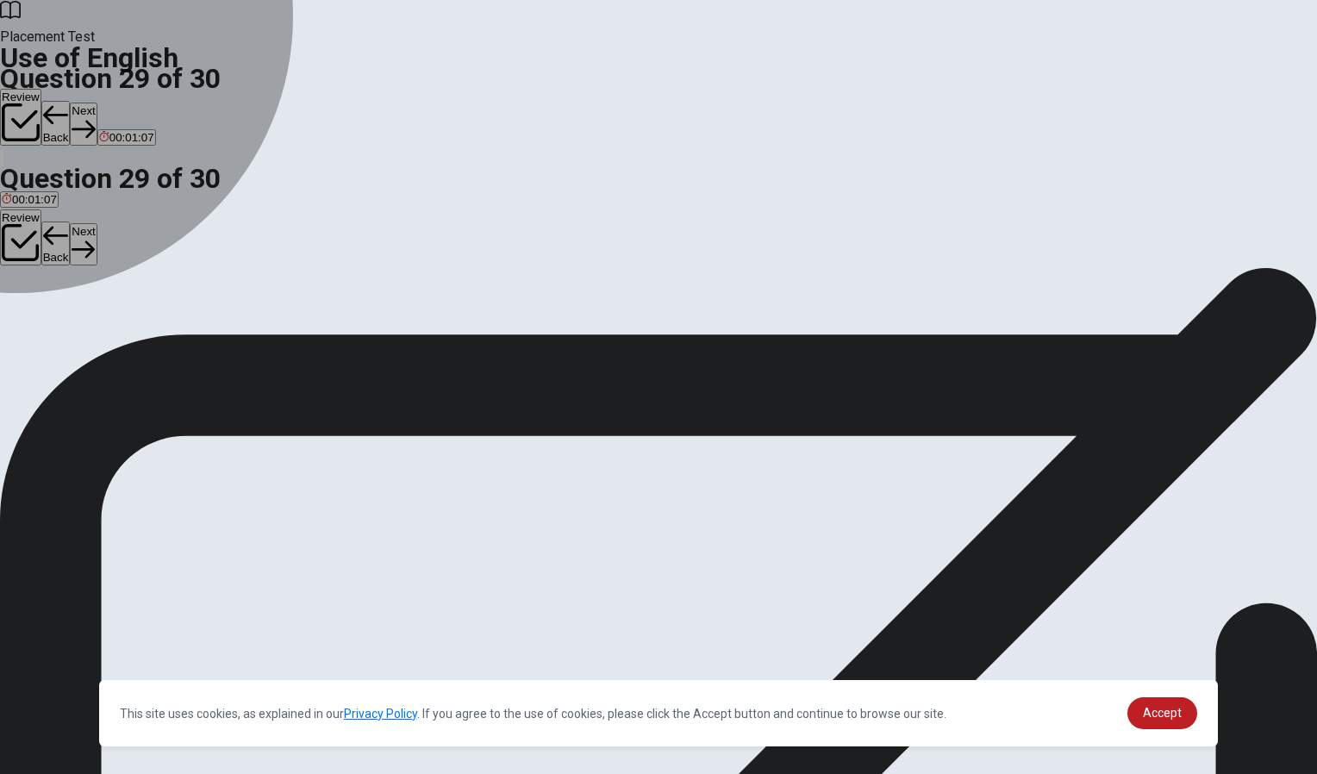
click at [153, 323] on div "D" at bounding box center [127, 316] width 52 height 13
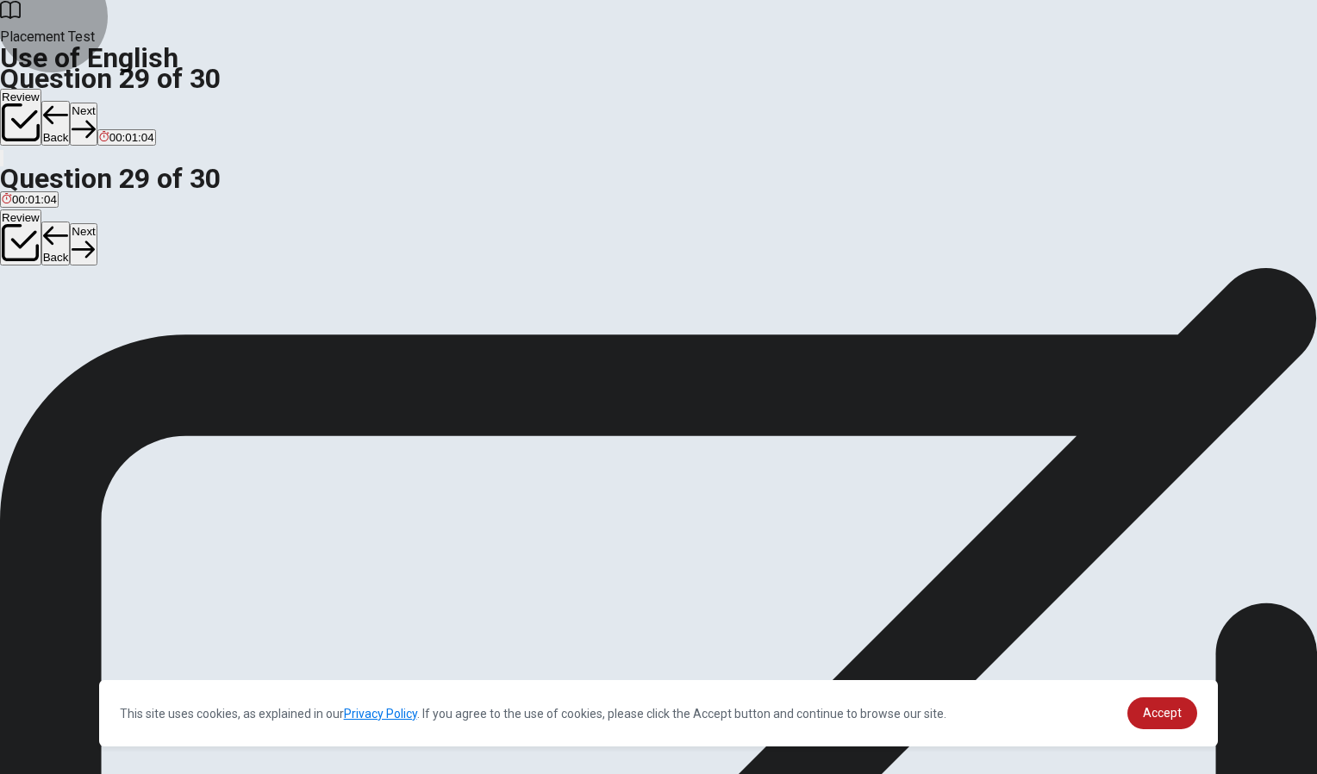
click at [95, 117] on icon "button" at bounding box center [83, 128] width 23 height 23
click at [53, 323] on div "B" at bounding box center [39, 316] width 27 height 13
click at [97, 103] on button "Next" at bounding box center [83, 124] width 27 height 42
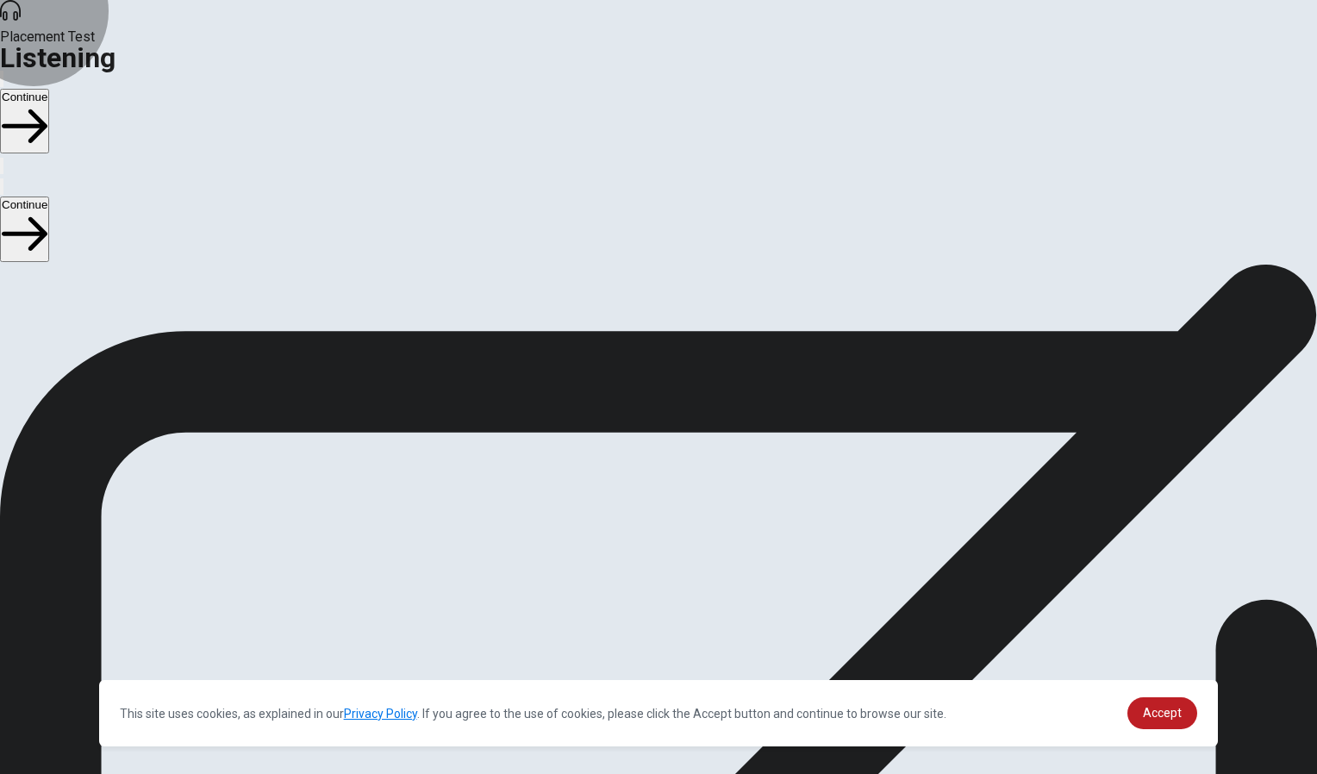
click at [49, 89] on button "Continue" at bounding box center [24, 121] width 49 height 65
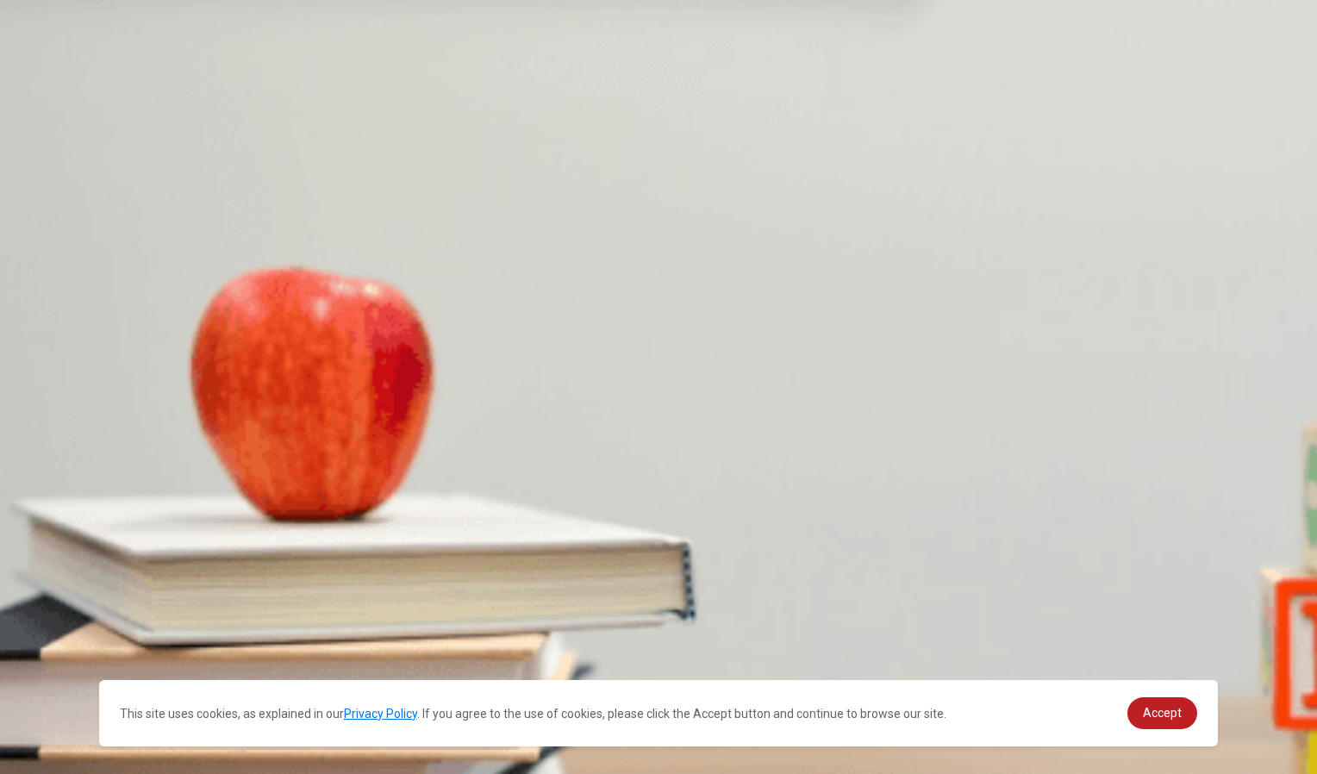
scroll to position [417, 0]
click at [116, 396] on div "C" at bounding box center [109, 402] width 15 height 13
click at [306, 468] on div "C" at bounding box center [253, 474] width 106 height 13
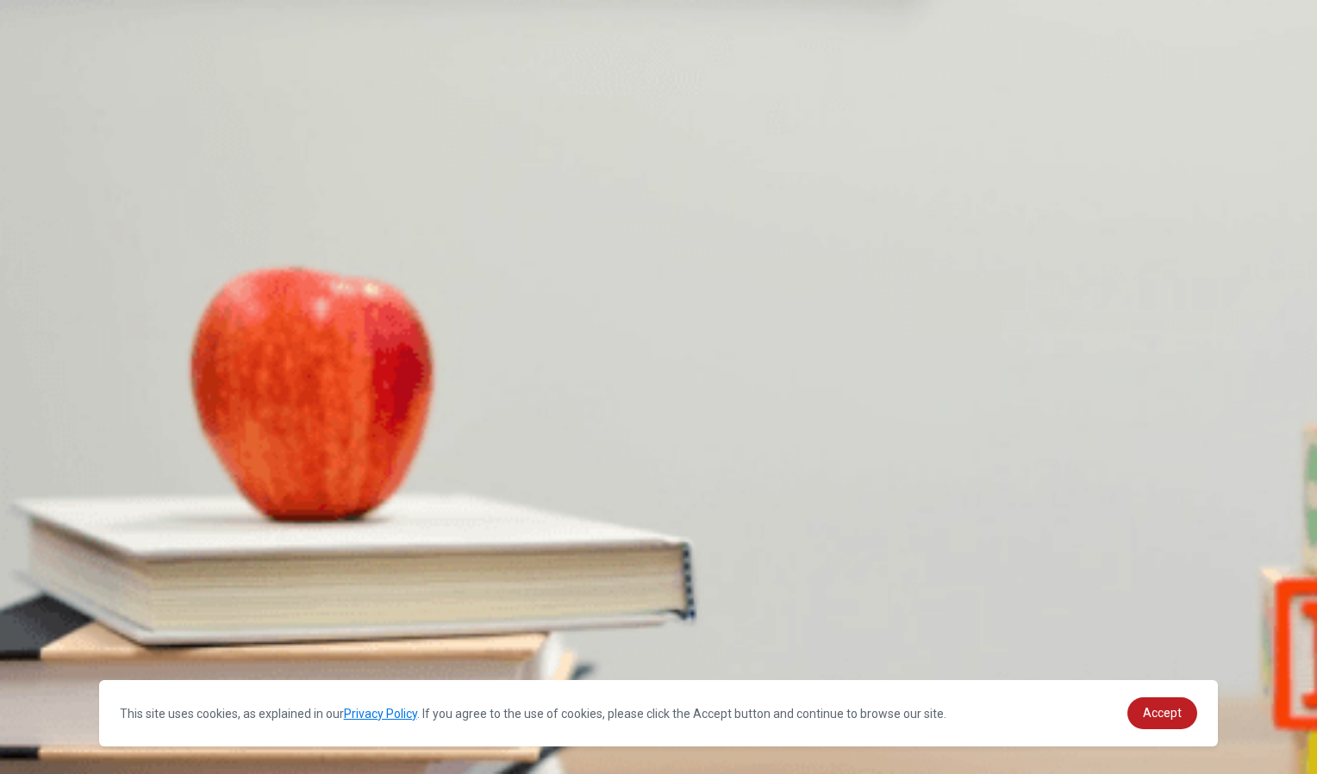
click at [172, 328] on div "B" at bounding box center [125, 334] width 94 height 13
drag, startPoint x: 614, startPoint y: 357, endPoint x: 636, endPoint y: 471, distance: 116.0
click at [636, 543] on div "A Reinstalling everything B Restarting the computer C Buying new software D Upd…" at bounding box center [658, 558] width 1317 height 31
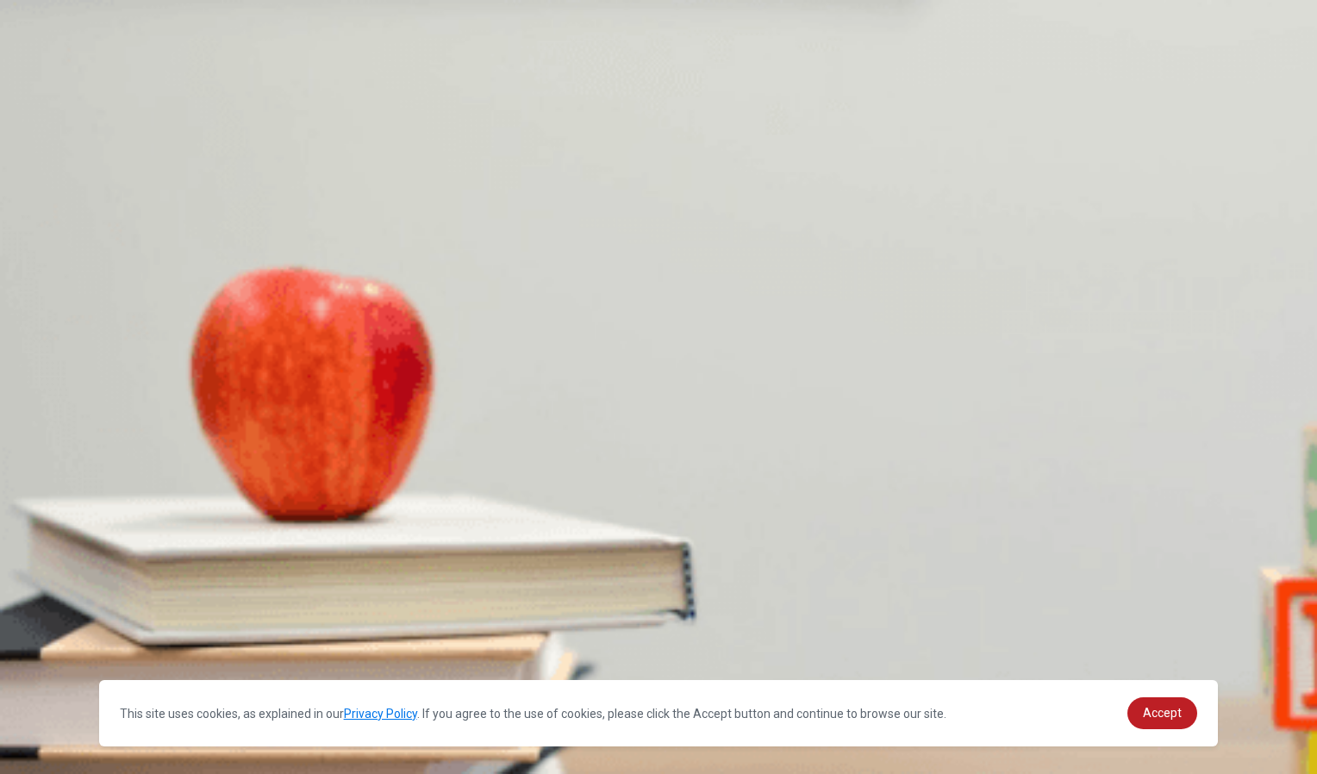
click at [109, 613] on div "A" at bounding box center [55, 619] width 107 height 13
click at [243, 553] on div "B" at bounding box center [182, 547] width 122 height 13
click at [49, 89] on button "Continue" at bounding box center [24, 121] width 49 height 65
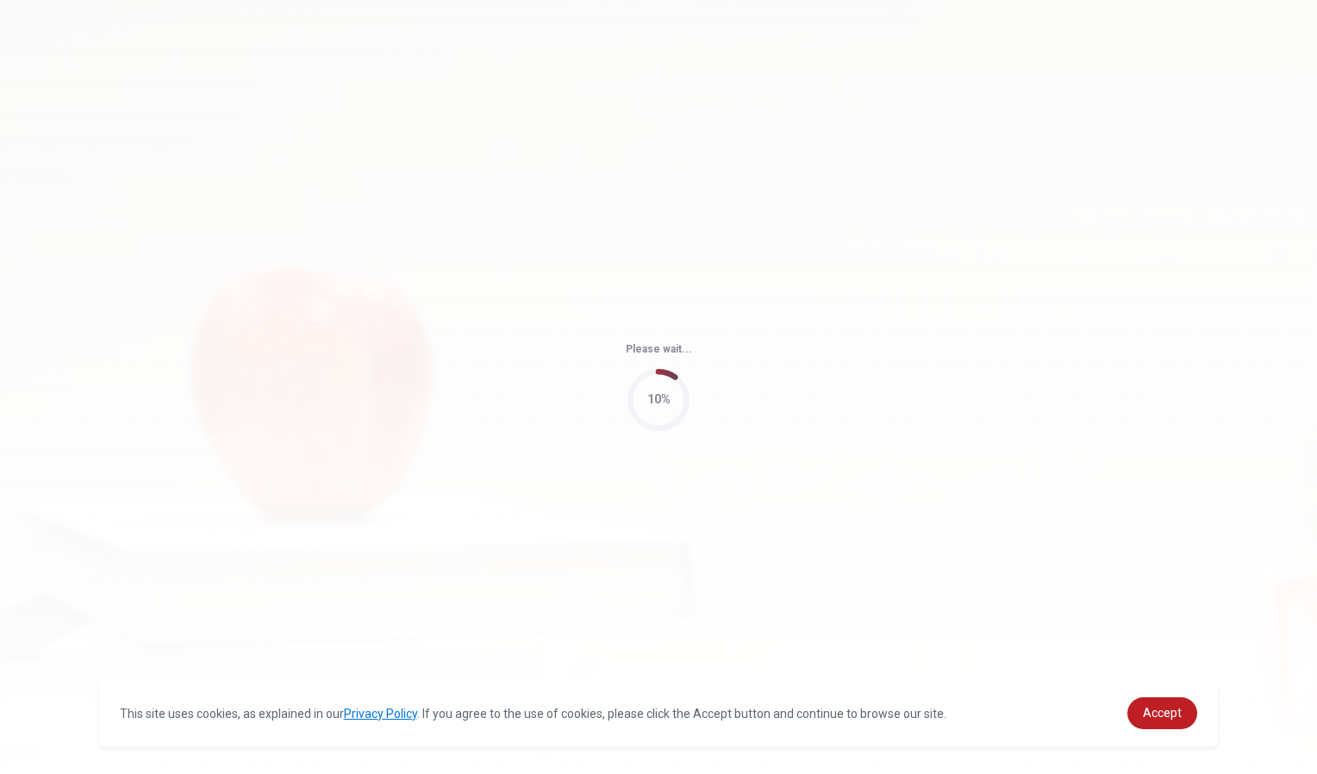
type input "80"
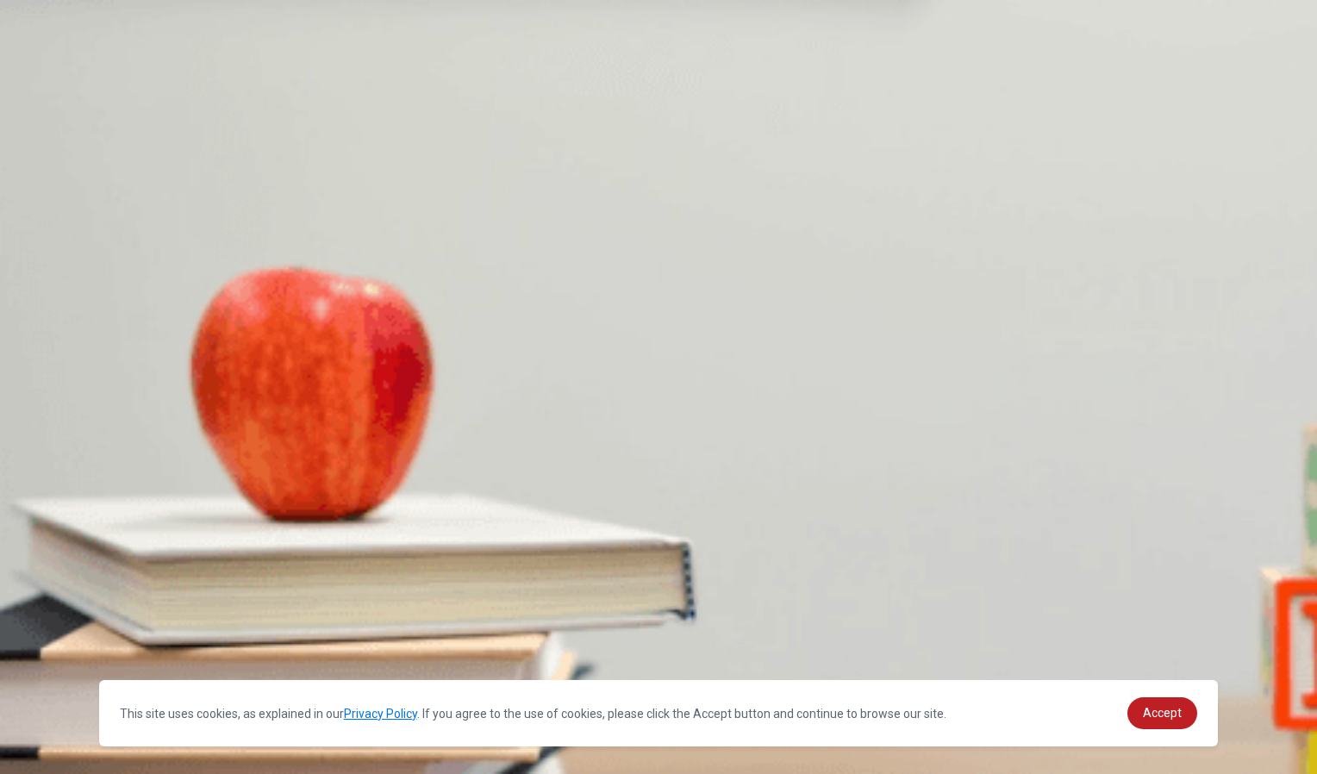
scroll to position [0, 0]
click at [166, 328] on div "A" at bounding box center [84, 334] width 164 height 13
click at [305, 472] on div "C" at bounding box center [245, 478] width 119 height 13
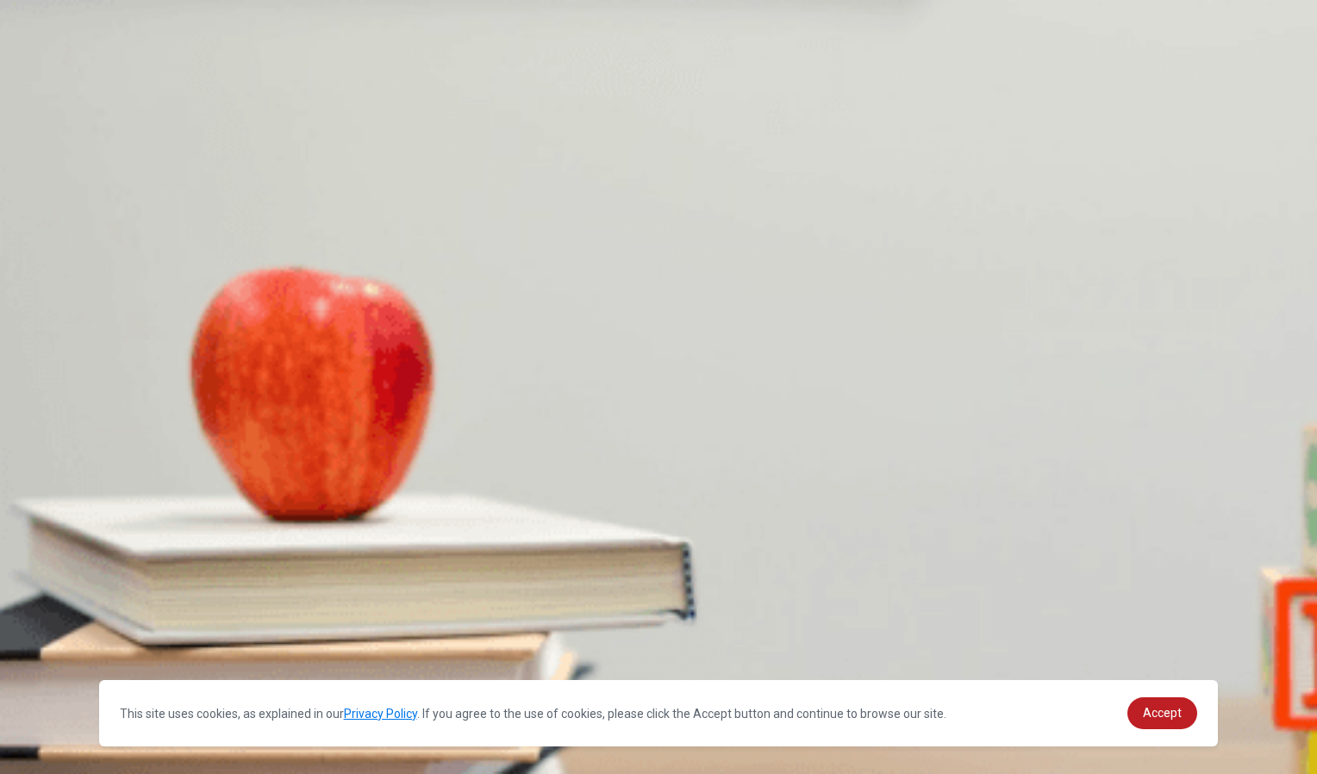
click at [488, 426] on span "Reach out to local businesses for support" at bounding box center [382, 419] width 211 height 13
click at [307, 558] on span "Outdoors at the [GEOGRAPHIC_DATA]" at bounding box center [206, 564] width 202 height 13
click at [211, 630] on span "A concert" at bounding box center [187, 636] width 48 height 13
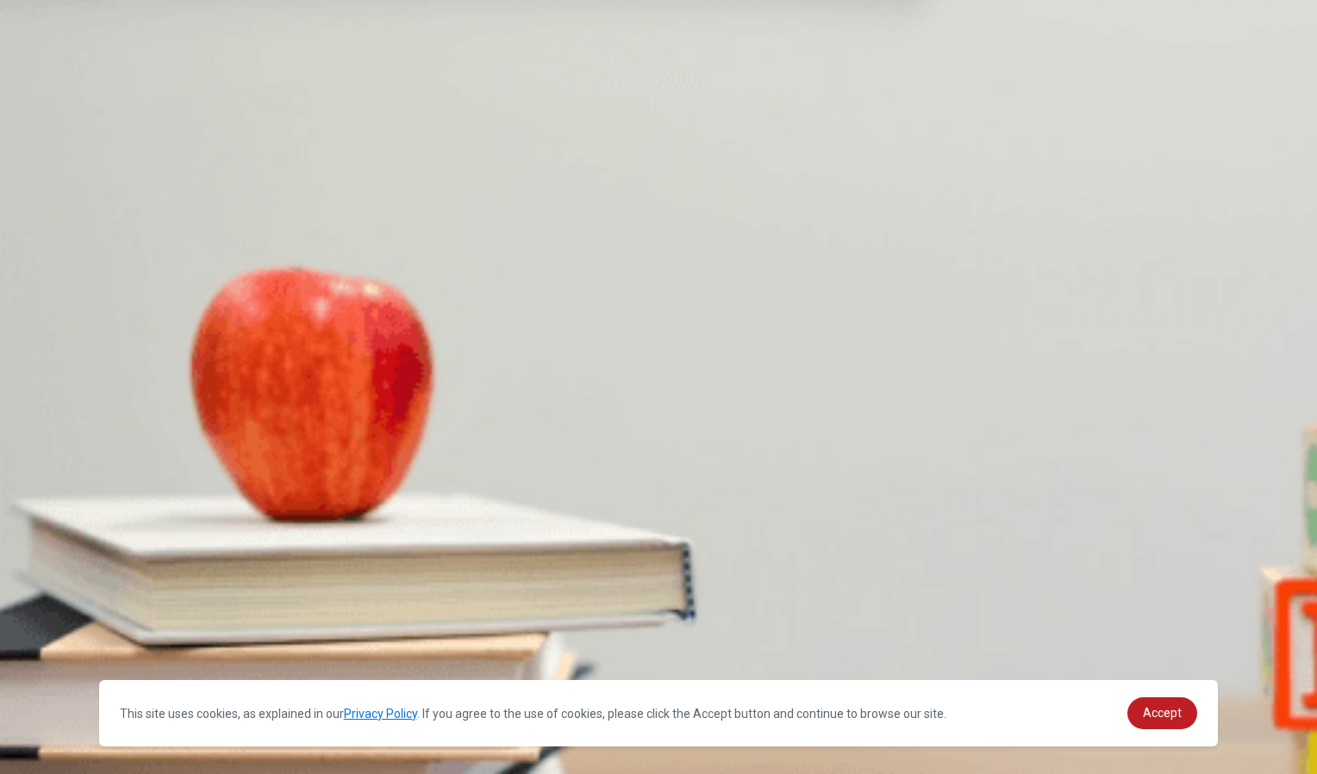
scroll to position [1593, 0]
click at [991, 502] on div "Question 9 Where does the woman suggest holding the event? A In a conference ha…" at bounding box center [658, 538] width 1317 height 72
click at [49, 89] on button "Continue" at bounding box center [24, 121] width 49 height 65
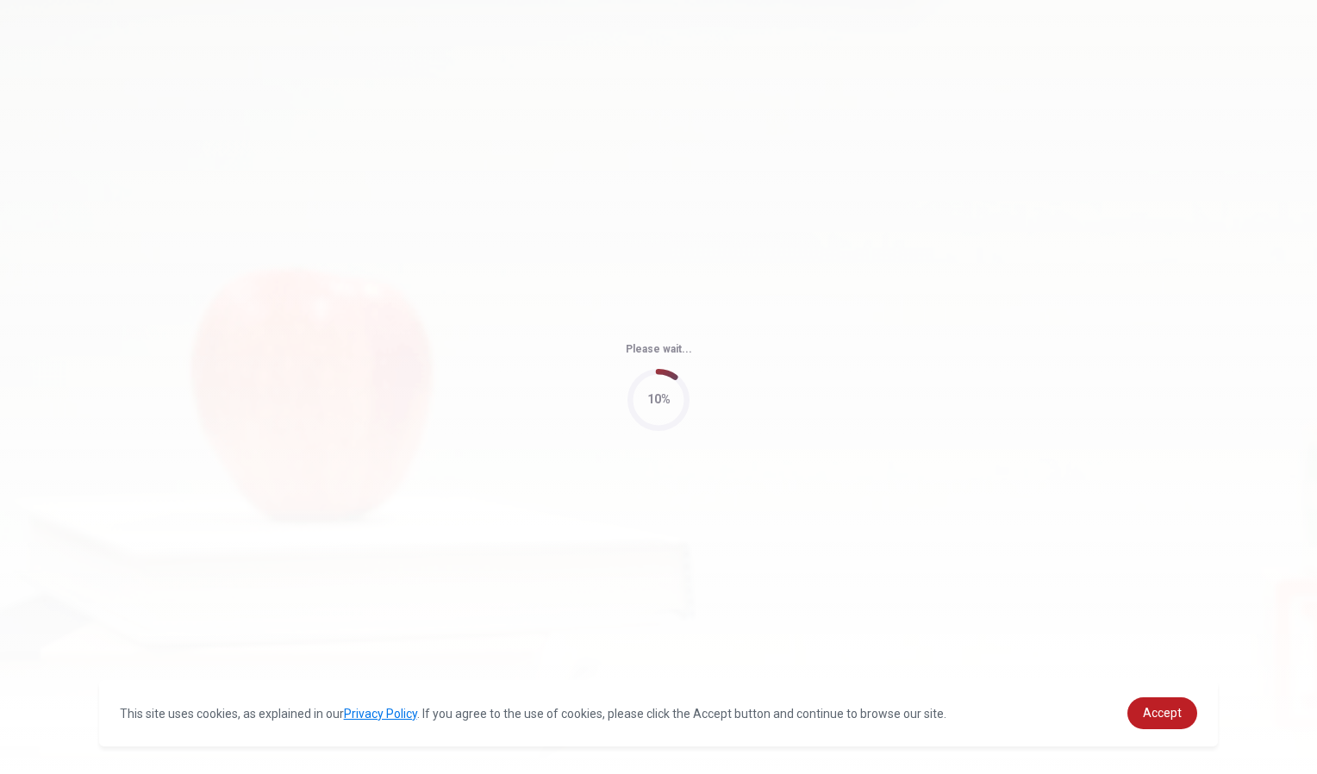
type input "82"
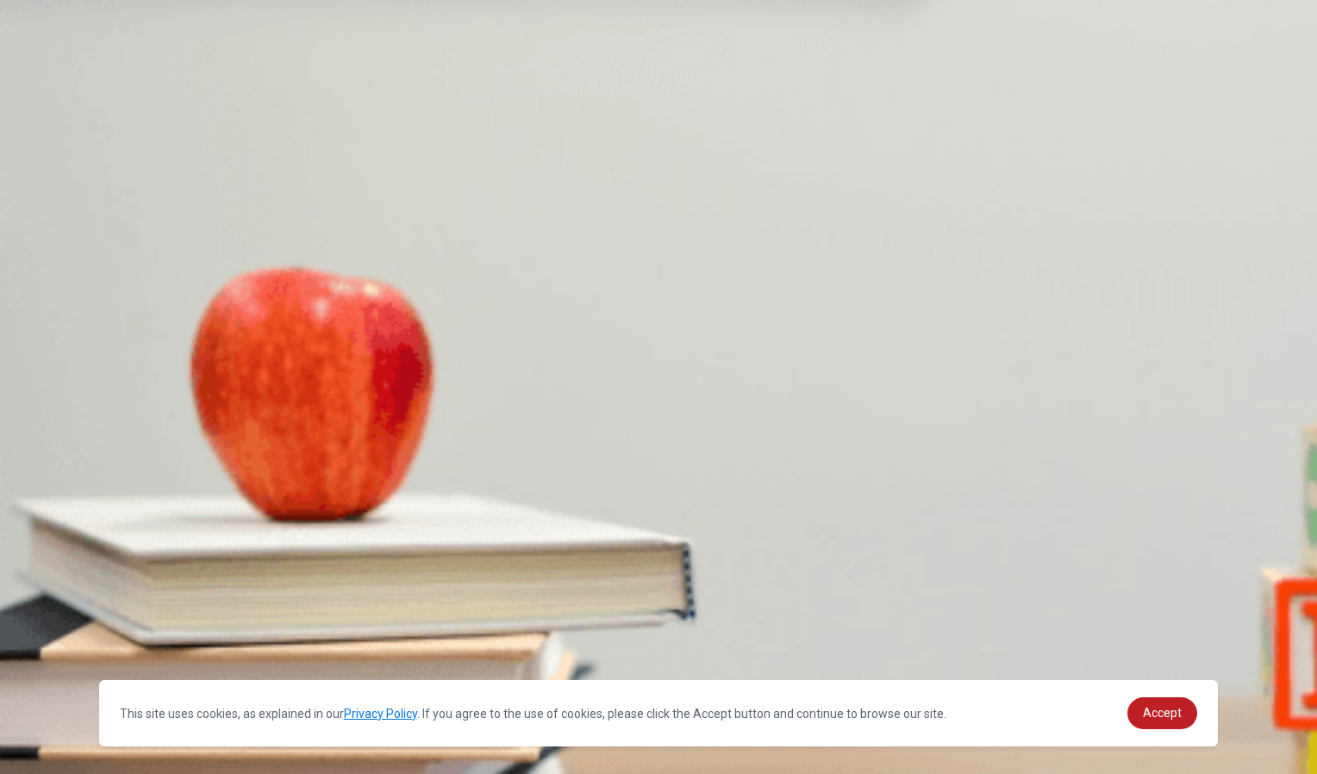
scroll to position [1608, 0]
click at [697, 616] on div "A He’s waiting for a friend’s confirmation B He’s waiting for ticket prices to …" at bounding box center [658, 631] width 1317 height 31
click at [380, 626] on span "He’s waiting for ticket prices to drop" at bounding box center [289, 632] width 181 height 13
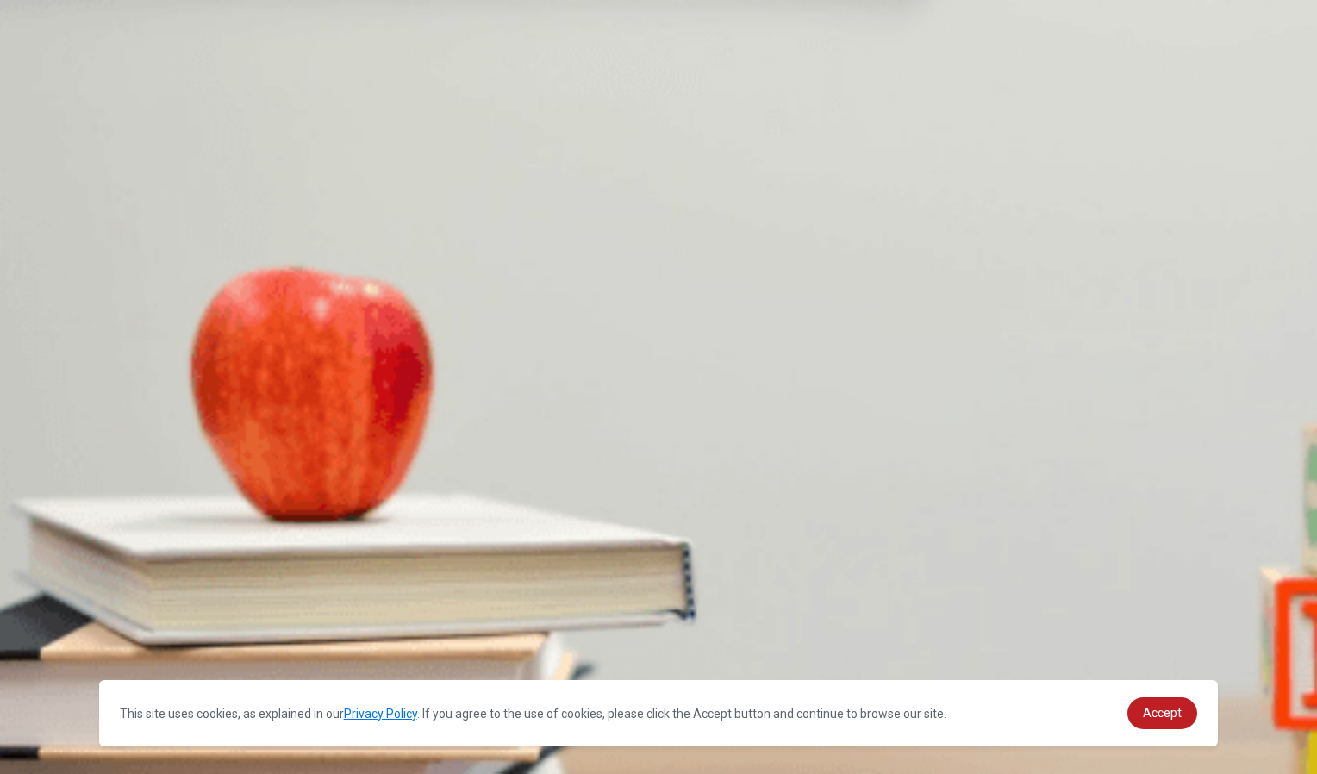
click at [513, 423] on button "D [PERSON_NAME] at a marine sanctuary" at bounding box center [427, 408] width 172 height 29
click at [96, 422] on span "Visiting a museum" at bounding box center [49, 415] width 94 height 13
click at [317, 494] on span "Yoga and paddleboarding" at bounding box center [252, 487] width 130 height 13
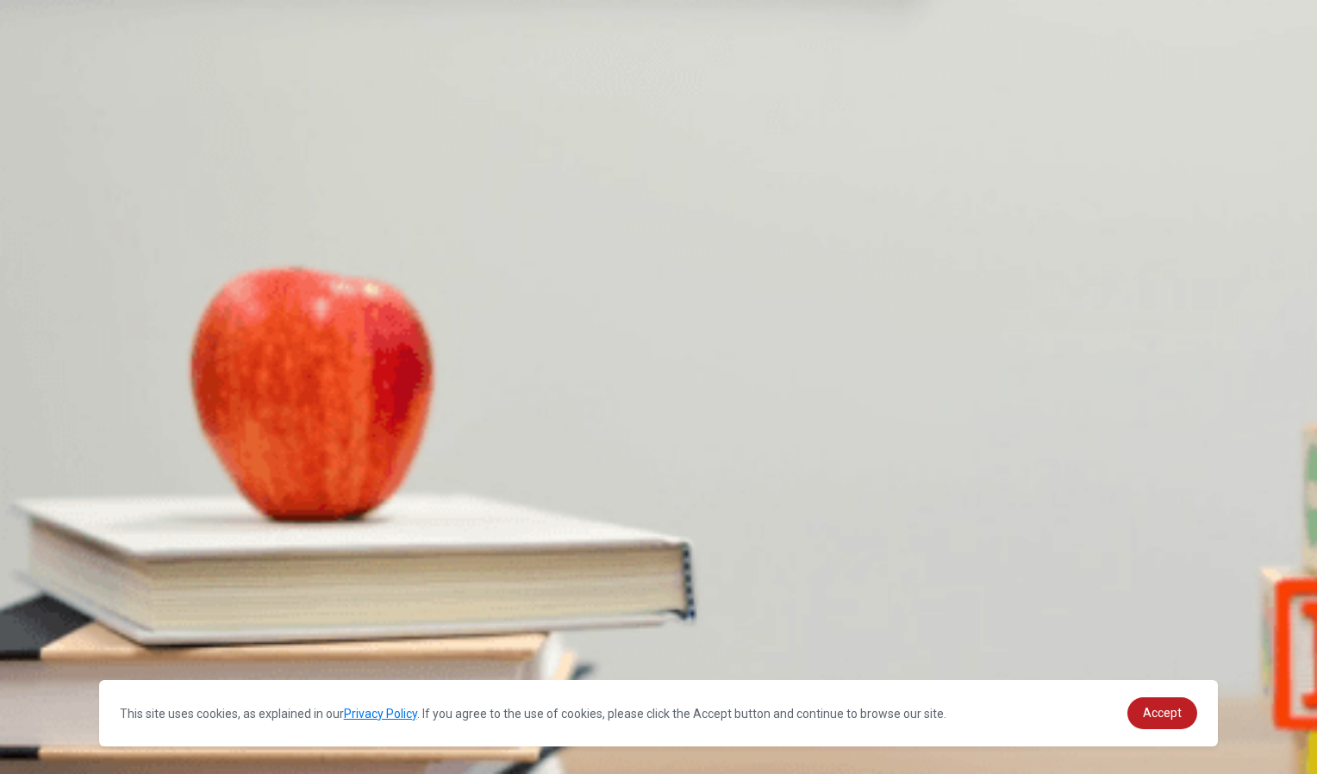
scroll to position [1203, 0]
click at [114, 553] on span "Purchase flight tickets" at bounding box center [58, 559] width 112 height 13
click at [418, 553] on span "Book the snorkeling tour" at bounding box center [356, 559] width 124 height 13
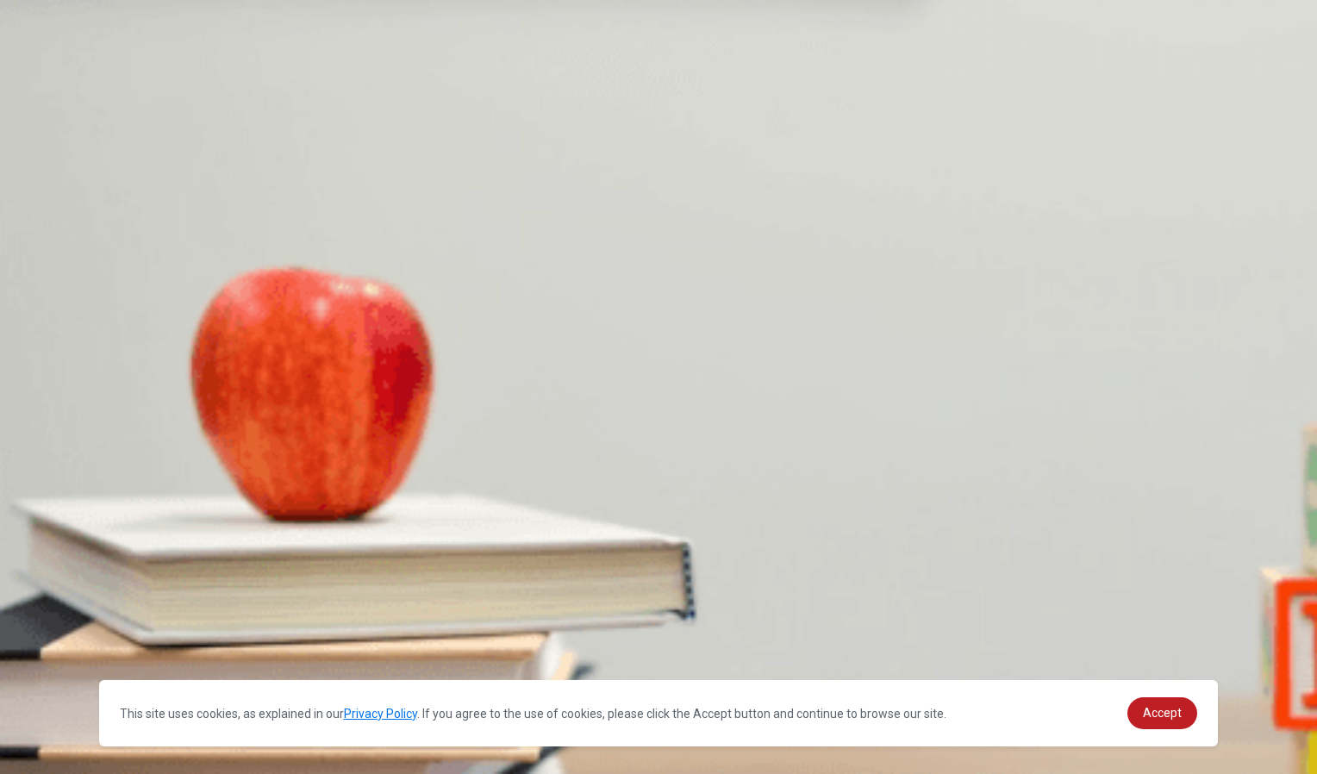
click at [570, 349] on span "The hotel’s transportation options" at bounding box center [485, 342] width 170 height 13
click at [49, 89] on button "Continue" at bounding box center [24, 121] width 49 height 65
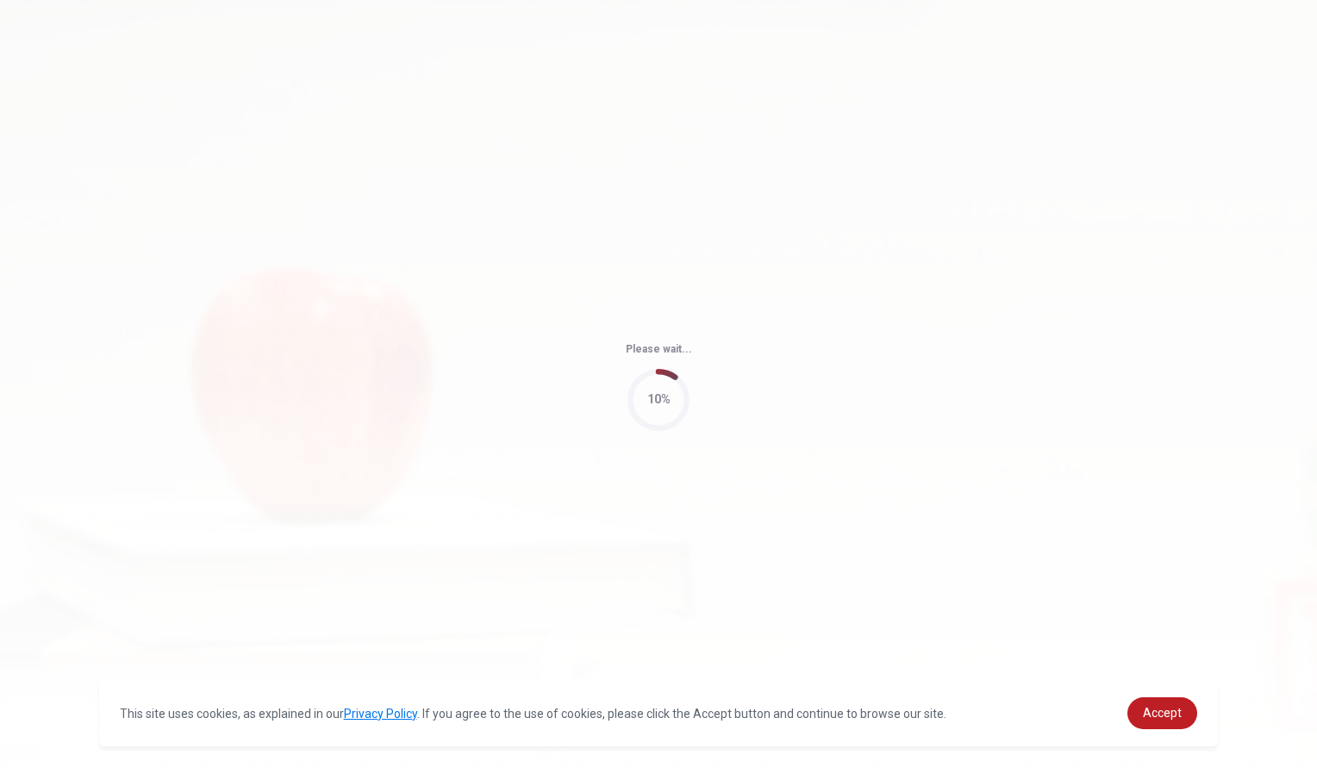
type input "77"
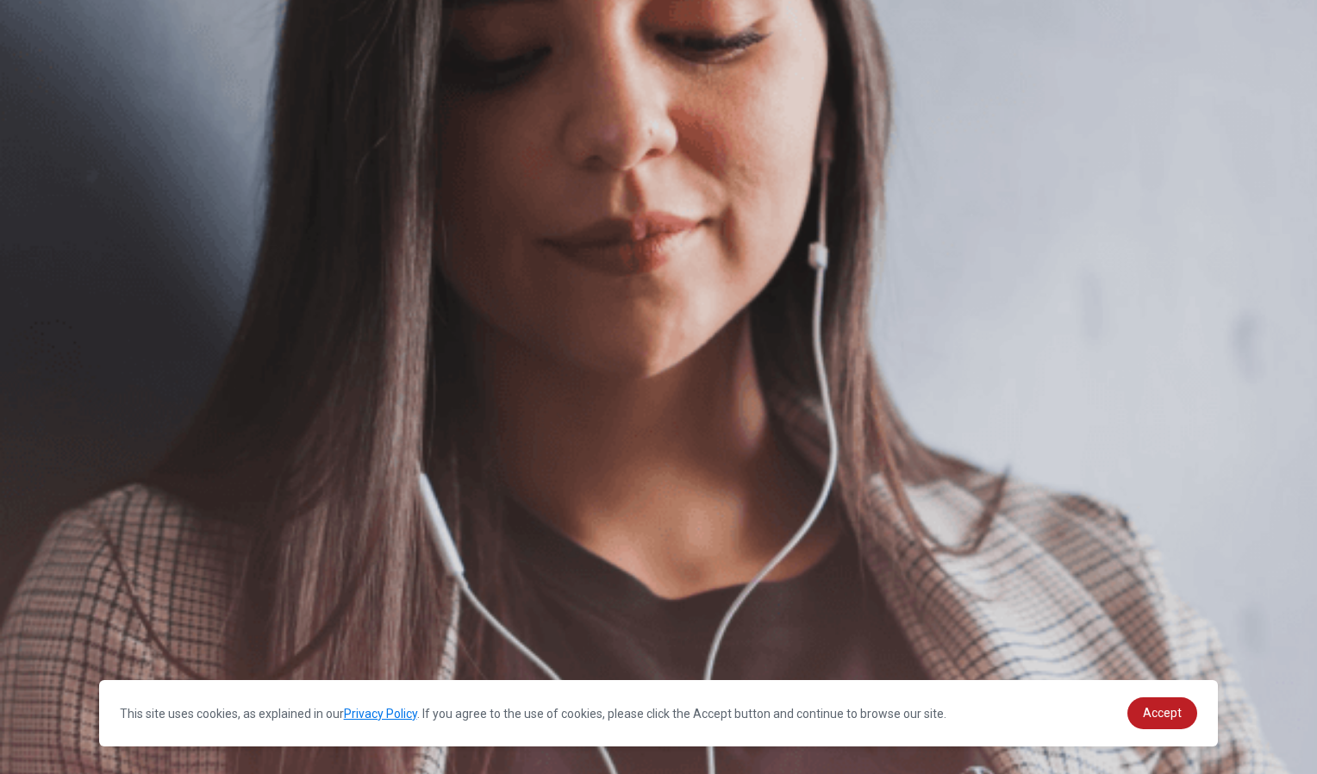
scroll to position [157, 0]
click at [49, 89] on button "Continue" at bounding box center [24, 121] width 49 height 65
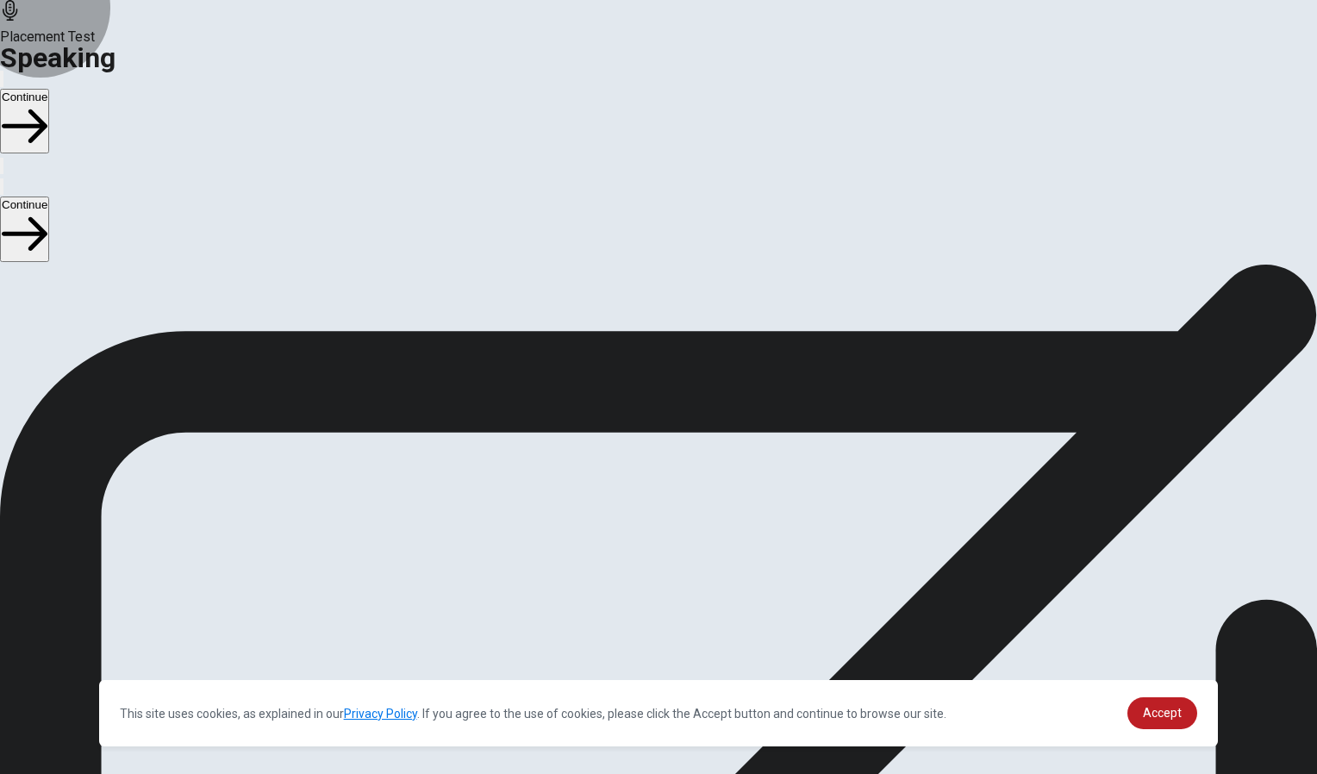
click at [49, 89] on button "Continue" at bounding box center [24, 121] width 49 height 65
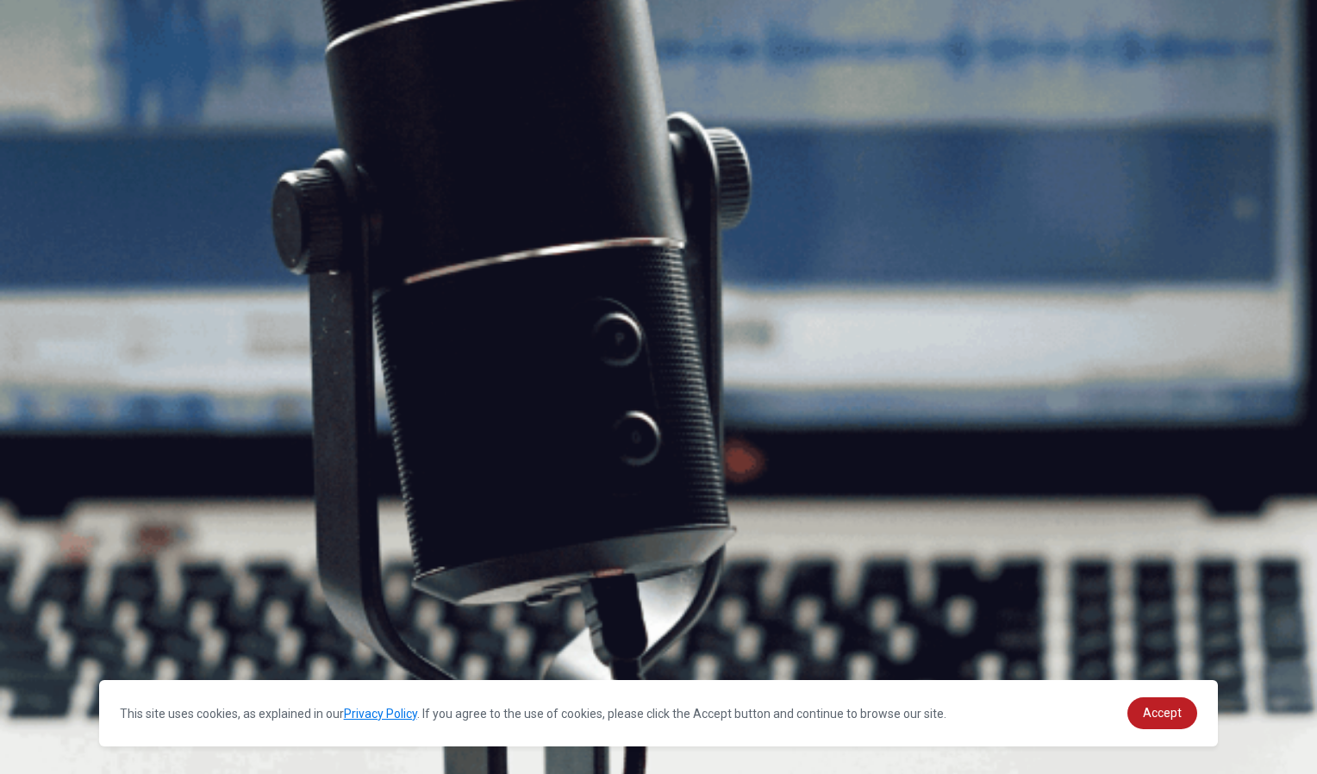
click at [0, 431] on div "© Copyright 2025" at bounding box center [658, 403] width 1317 height 55
click at [49, 89] on button "Continue" at bounding box center [24, 121] width 49 height 65
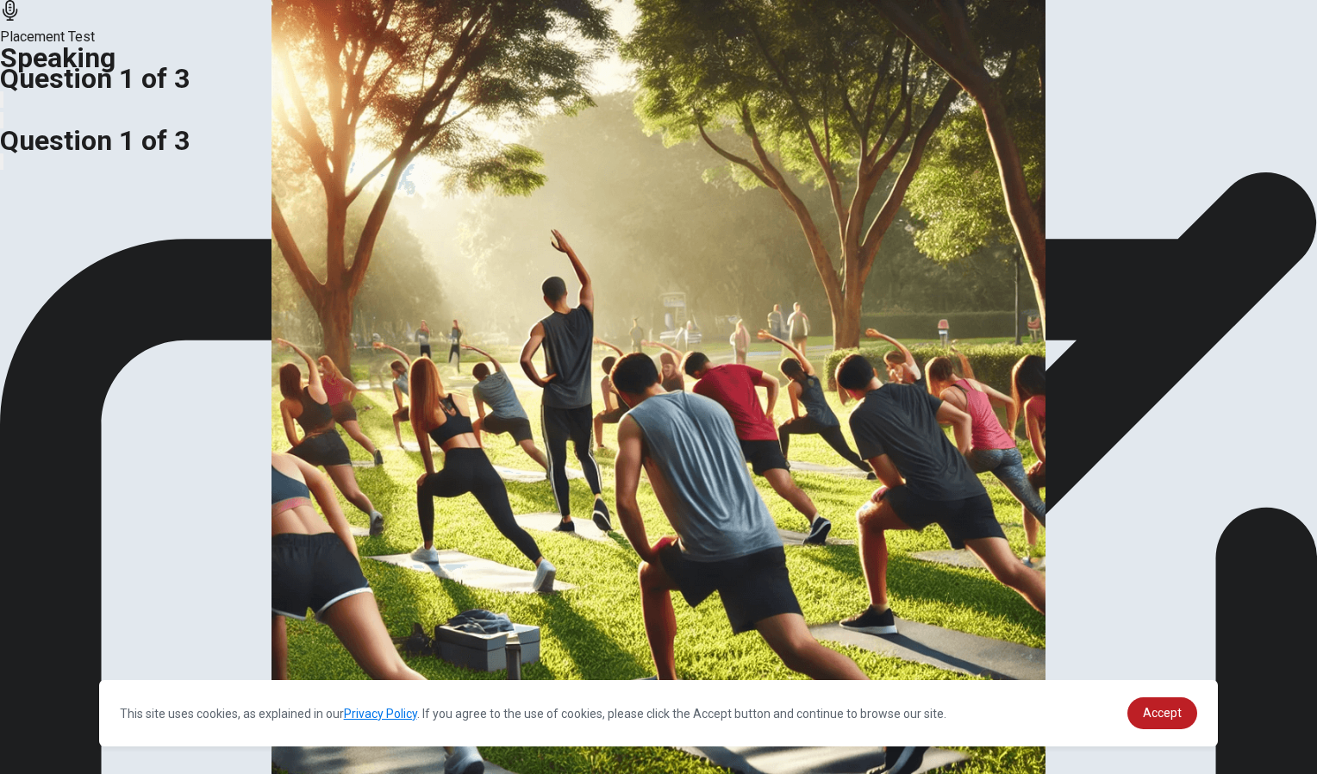
scroll to position [66, 0]
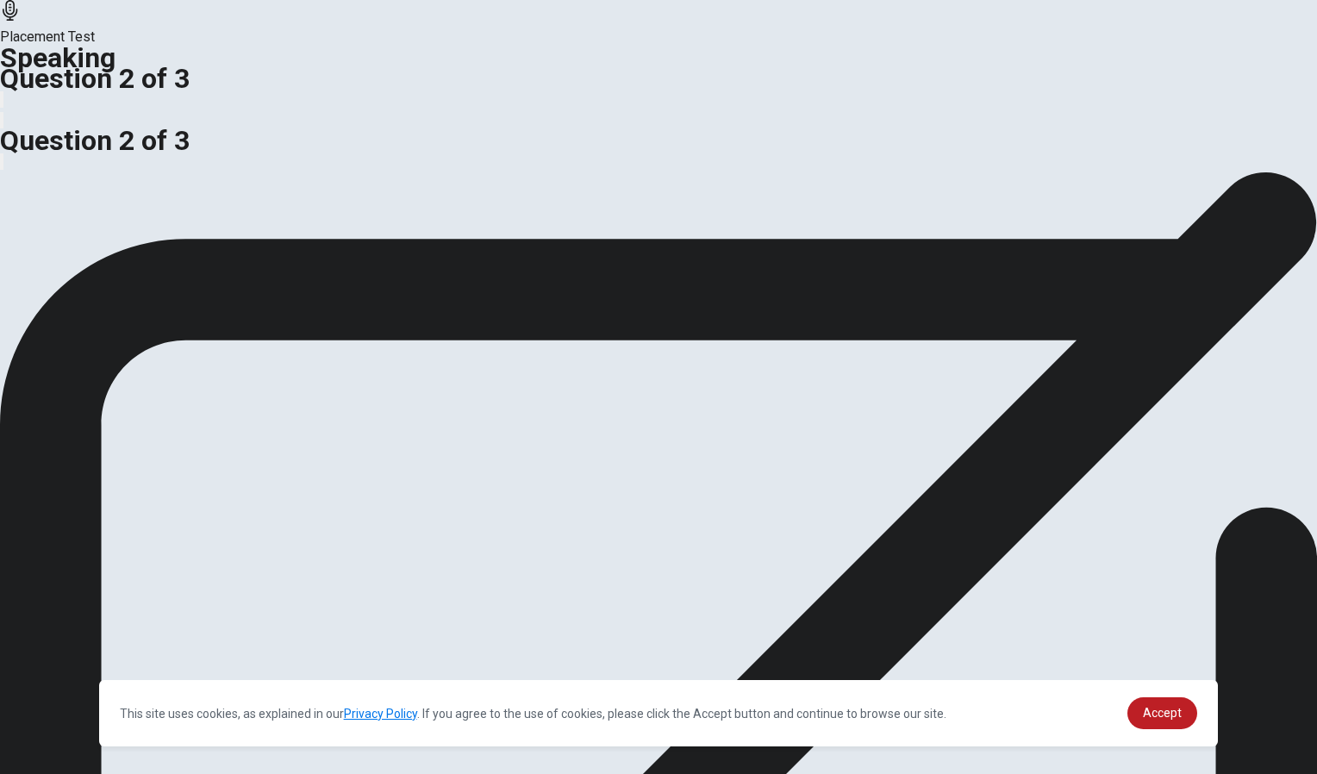
scroll to position [0, 0]
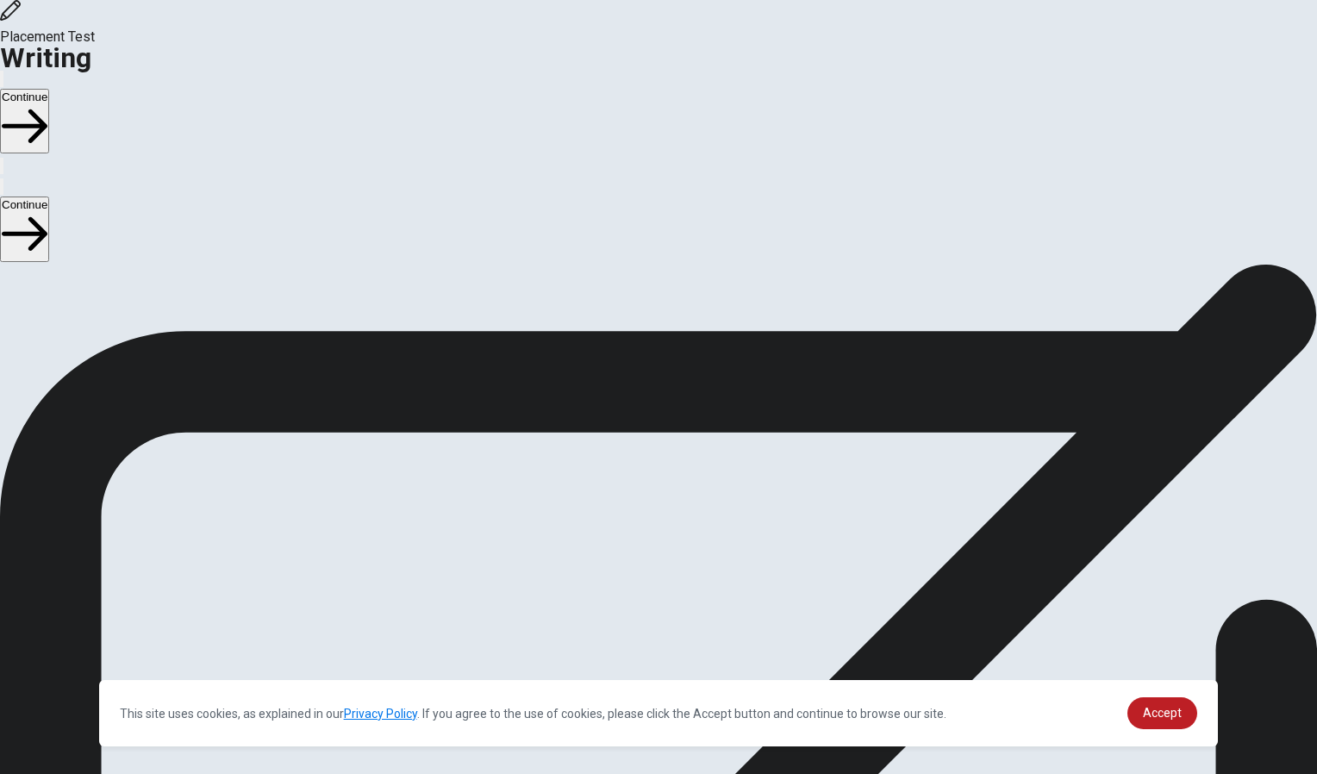
click at [49, 89] on button "Continue" at bounding box center [24, 121] width 49 height 65
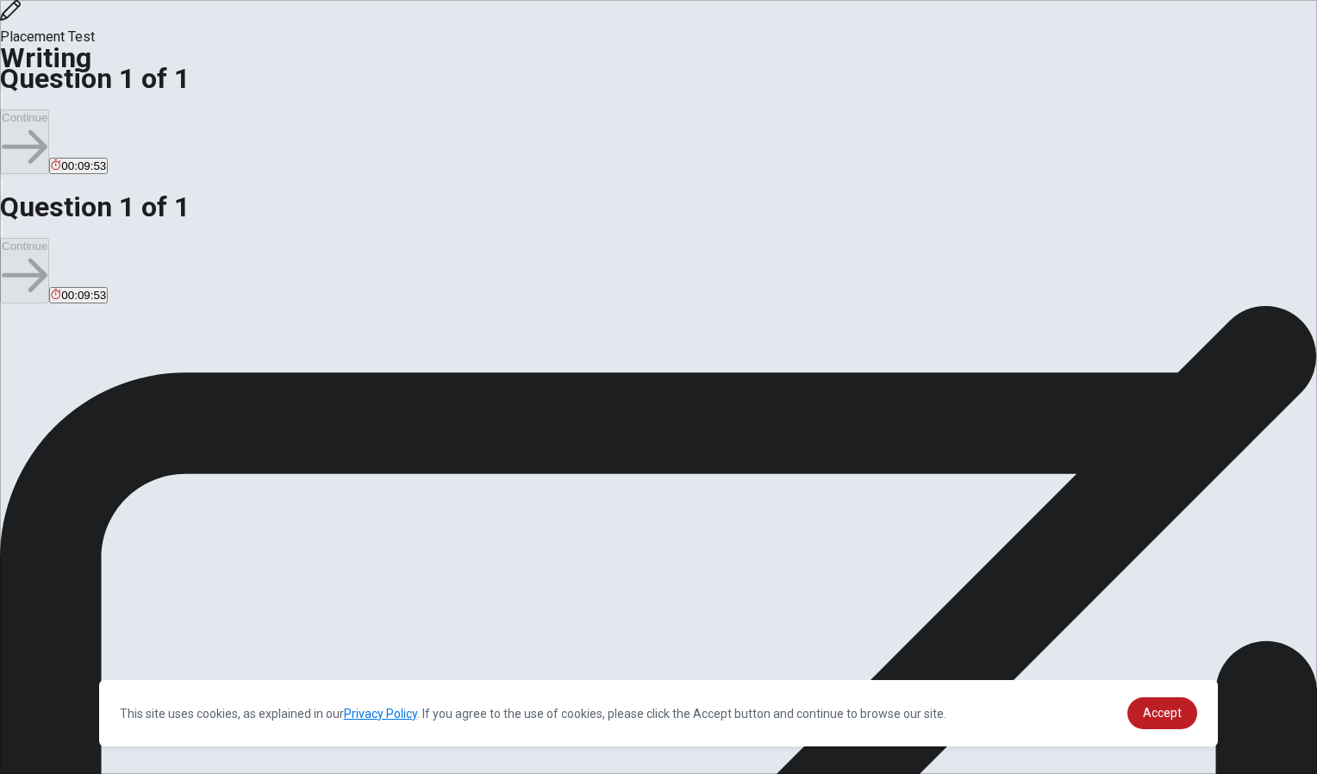
scroll to position [14, 0]
click at [303, 686] on span "Write about a way you like to express yourself creatively." at bounding box center [225, 694] width 343 height 16
type textarea "One way that I like to express yourself creativity is a fassion. I have two rea…"
